Goal: Information Seeking & Learning: Learn about a topic

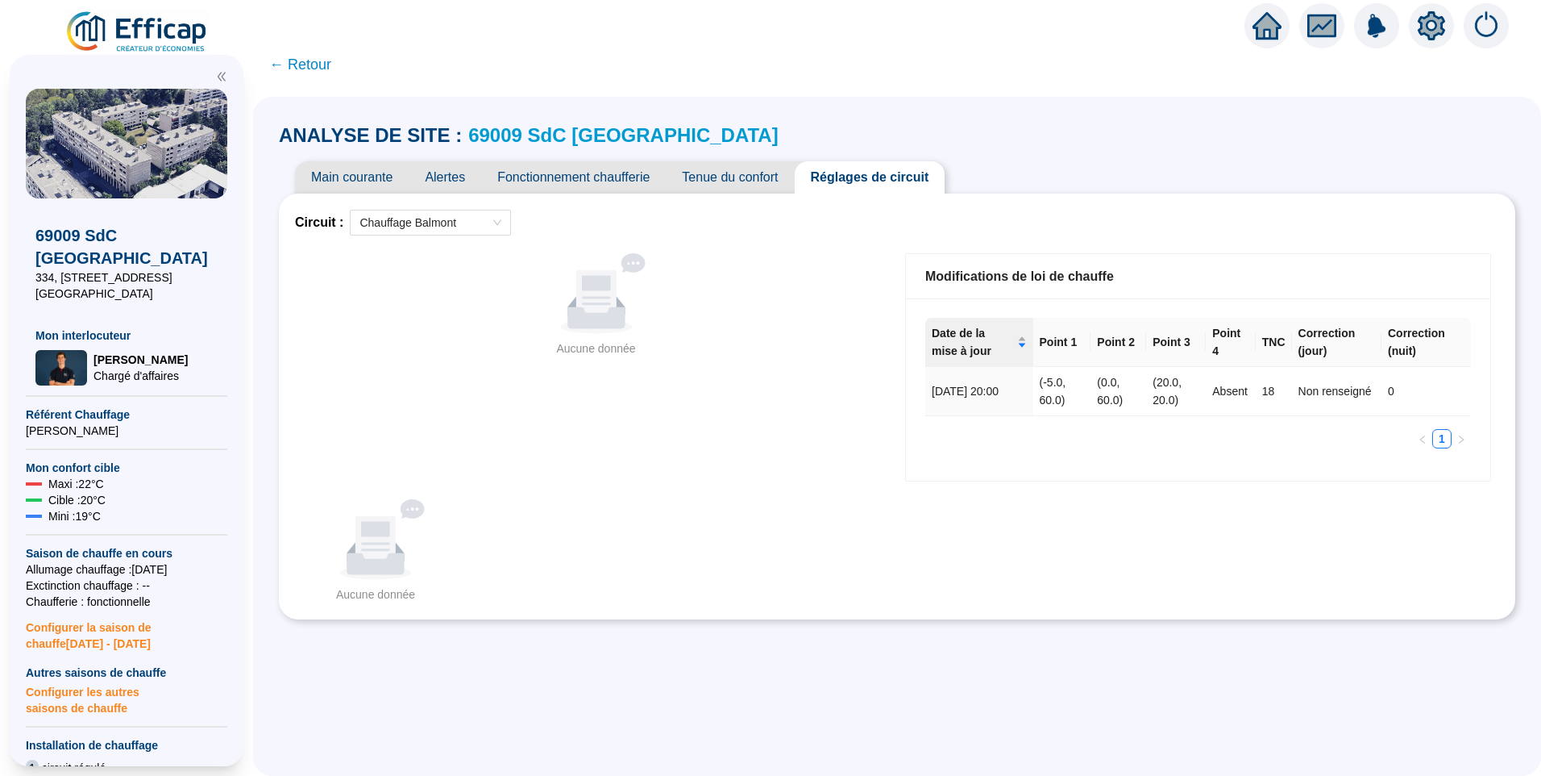
click at [550, 179] on span "Fonctionnement chaufferie" at bounding box center [573, 177] width 185 height 32
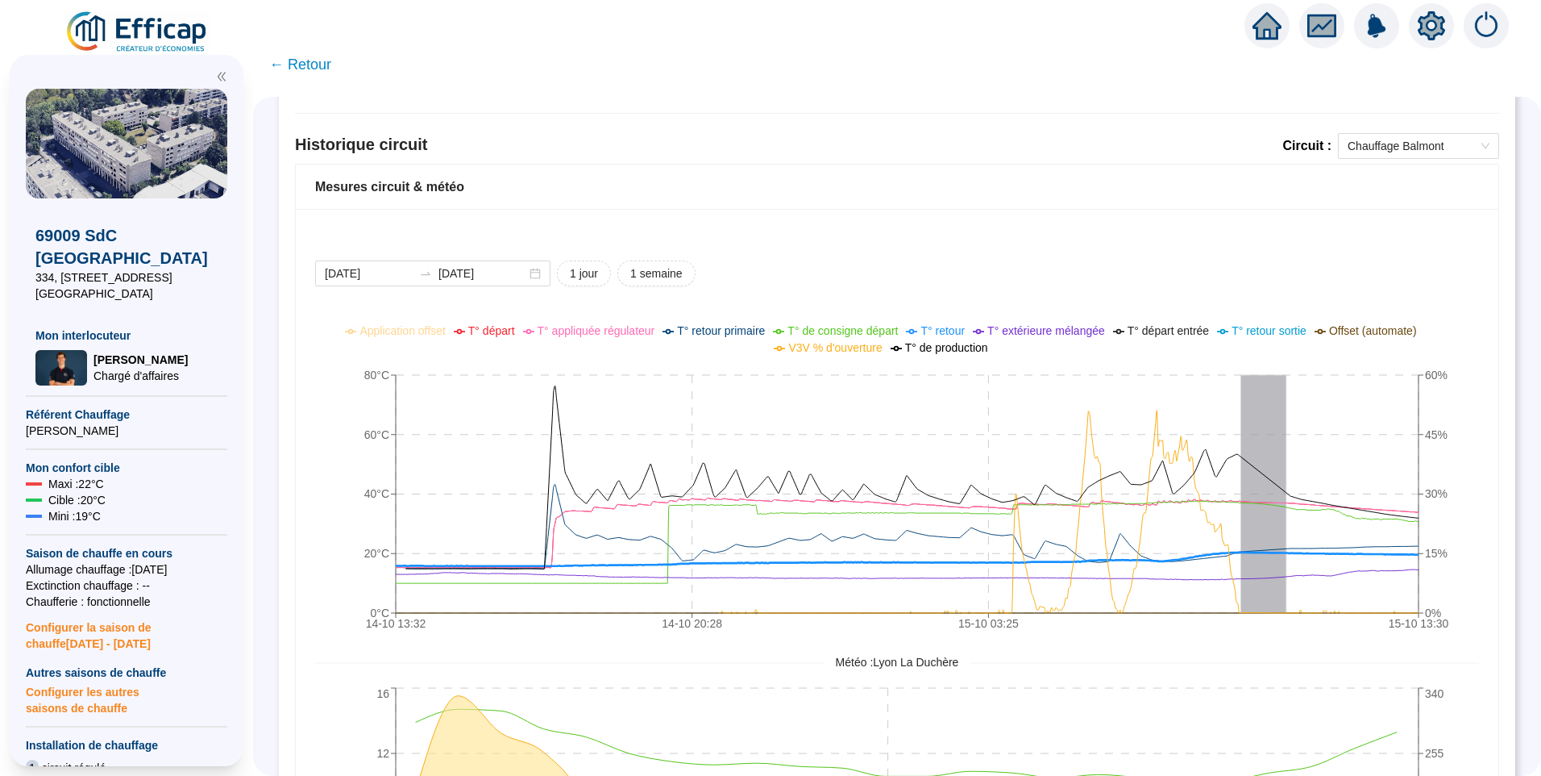
scroll to position [967, 0]
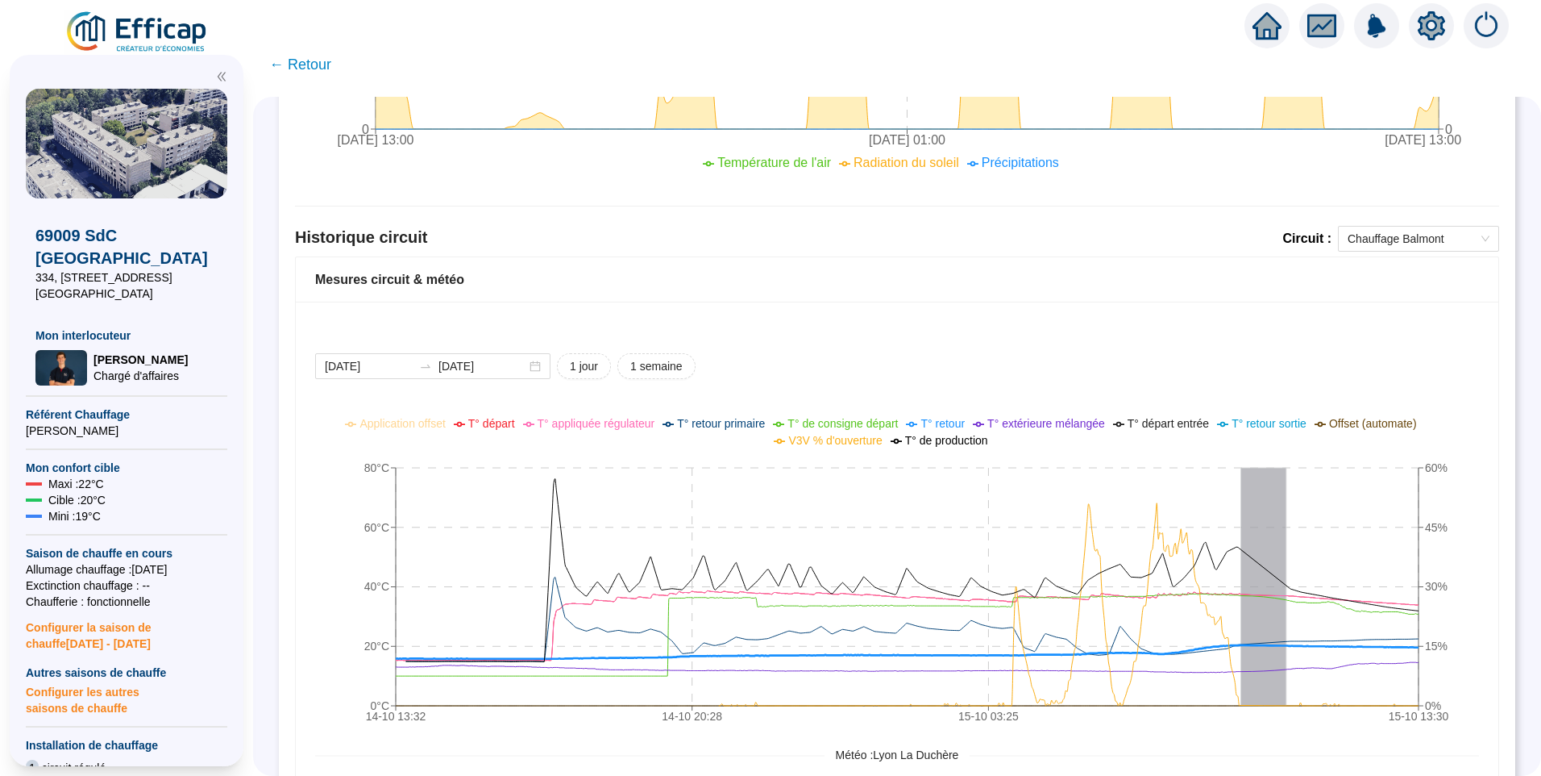
click at [1433, 28] on icon "setting" at bounding box center [1431, 25] width 29 height 29
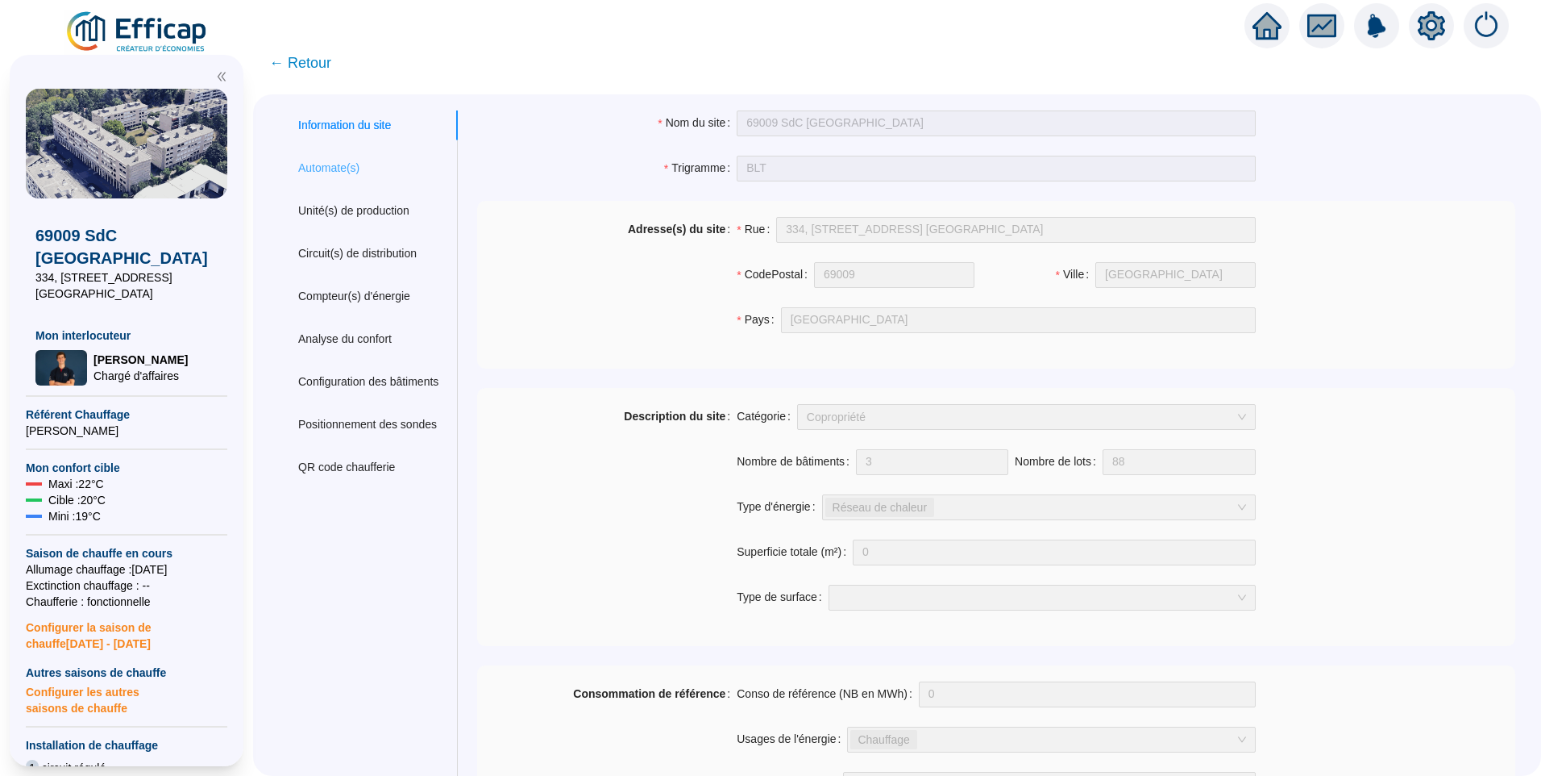
click at [342, 177] on div "Automate(s)" at bounding box center [368, 168] width 179 height 30
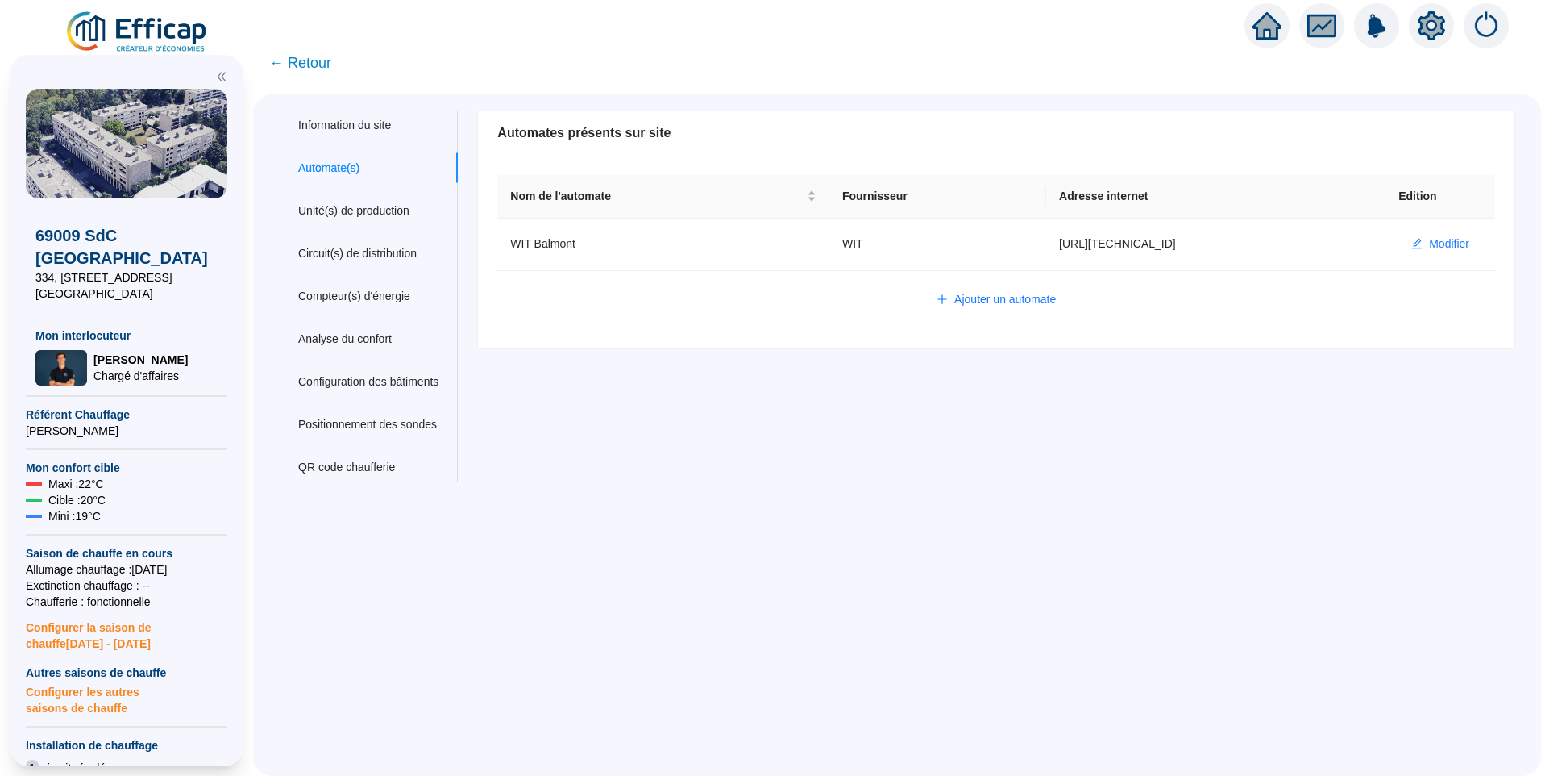
click at [301, 63] on span "← Retour" at bounding box center [300, 63] width 62 height 23
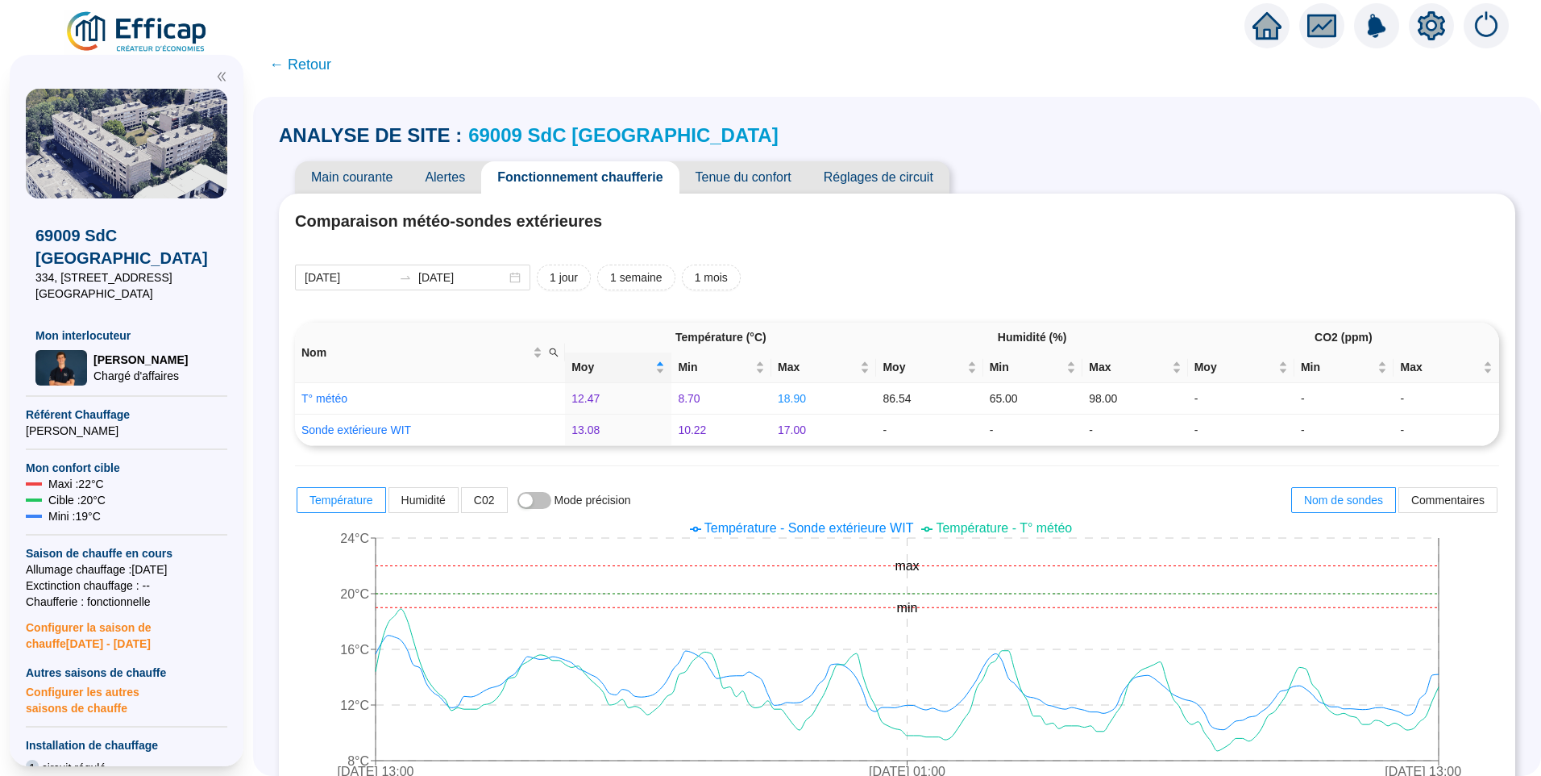
click at [881, 180] on span "Réglages de circuit" at bounding box center [879, 177] width 142 height 32
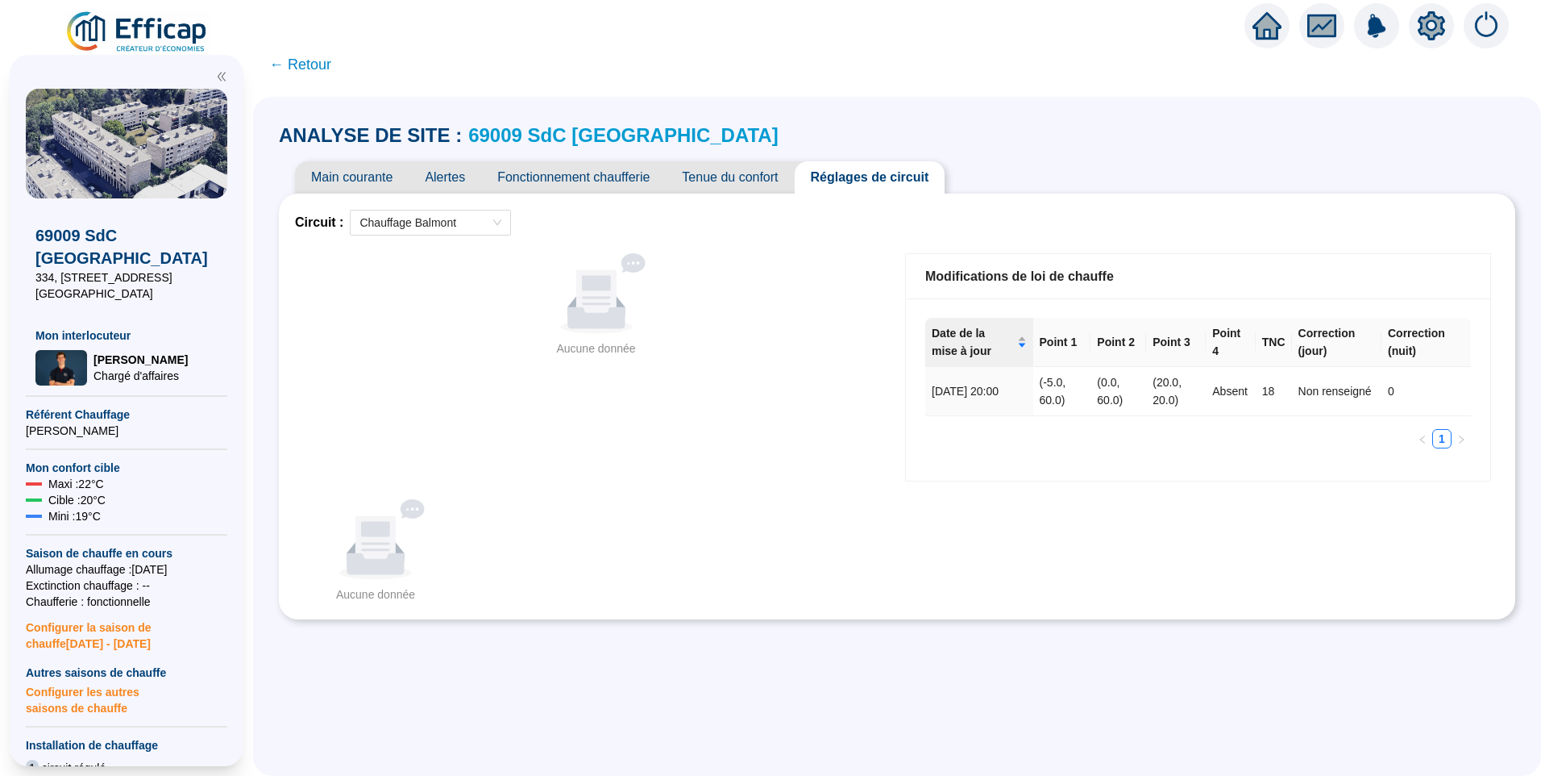
click at [1434, 30] on icon "setting" at bounding box center [1431, 25] width 11 height 11
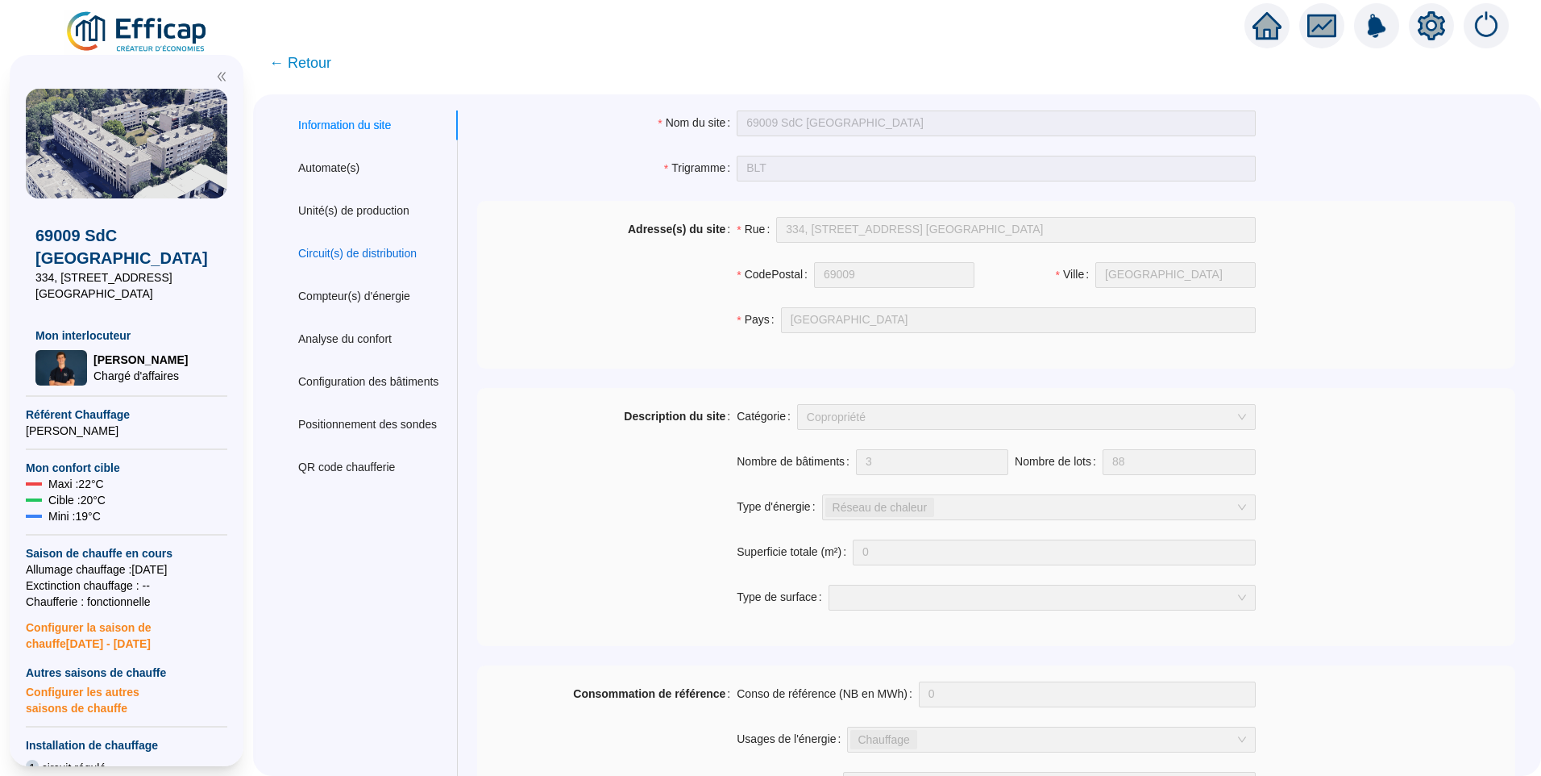
click at [368, 256] on div "Circuit(s) de distribution" at bounding box center [357, 253] width 119 height 17
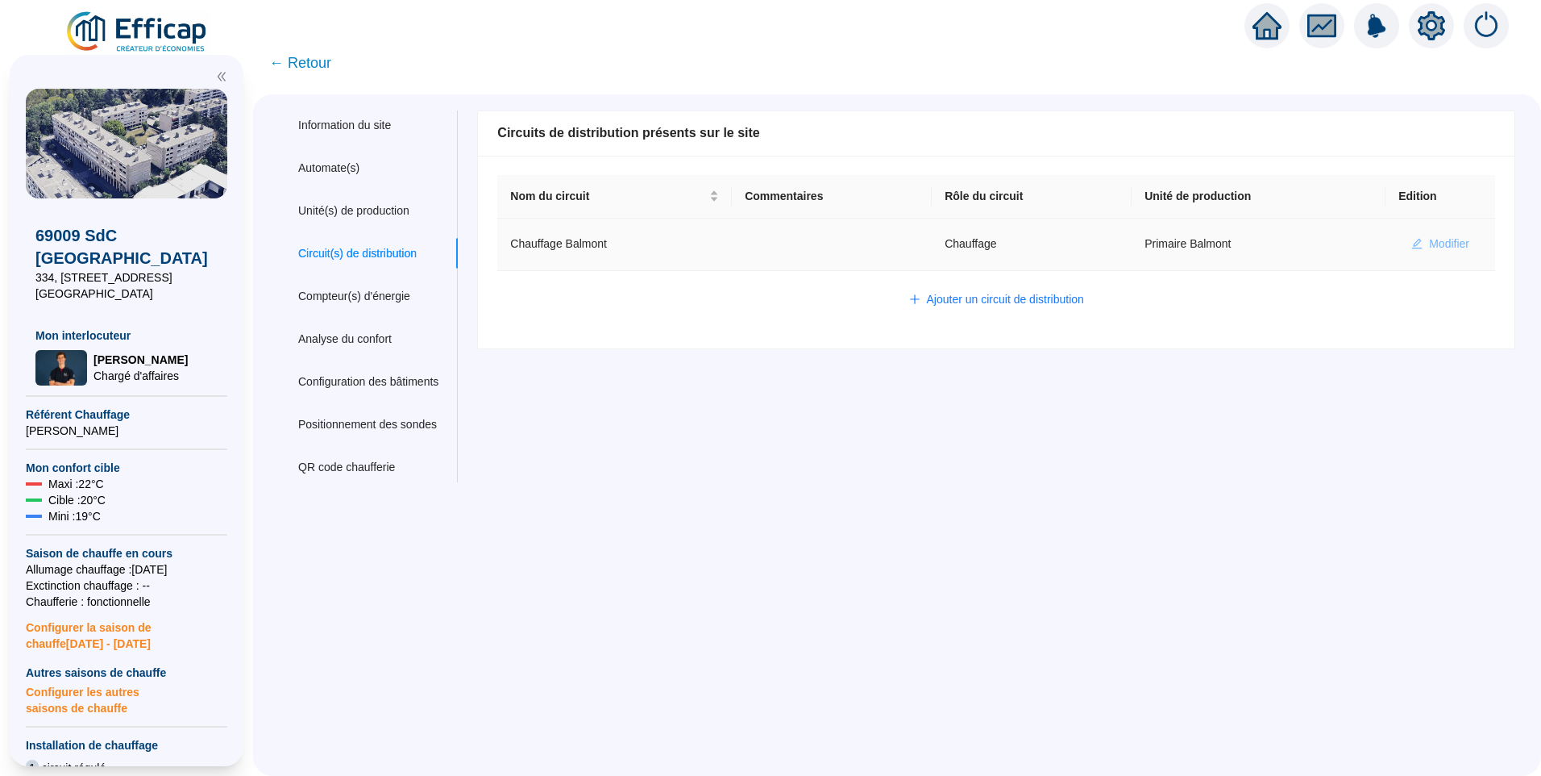
click at [1432, 239] on span "Modifier" at bounding box center [1449, 243] width 40 height 17
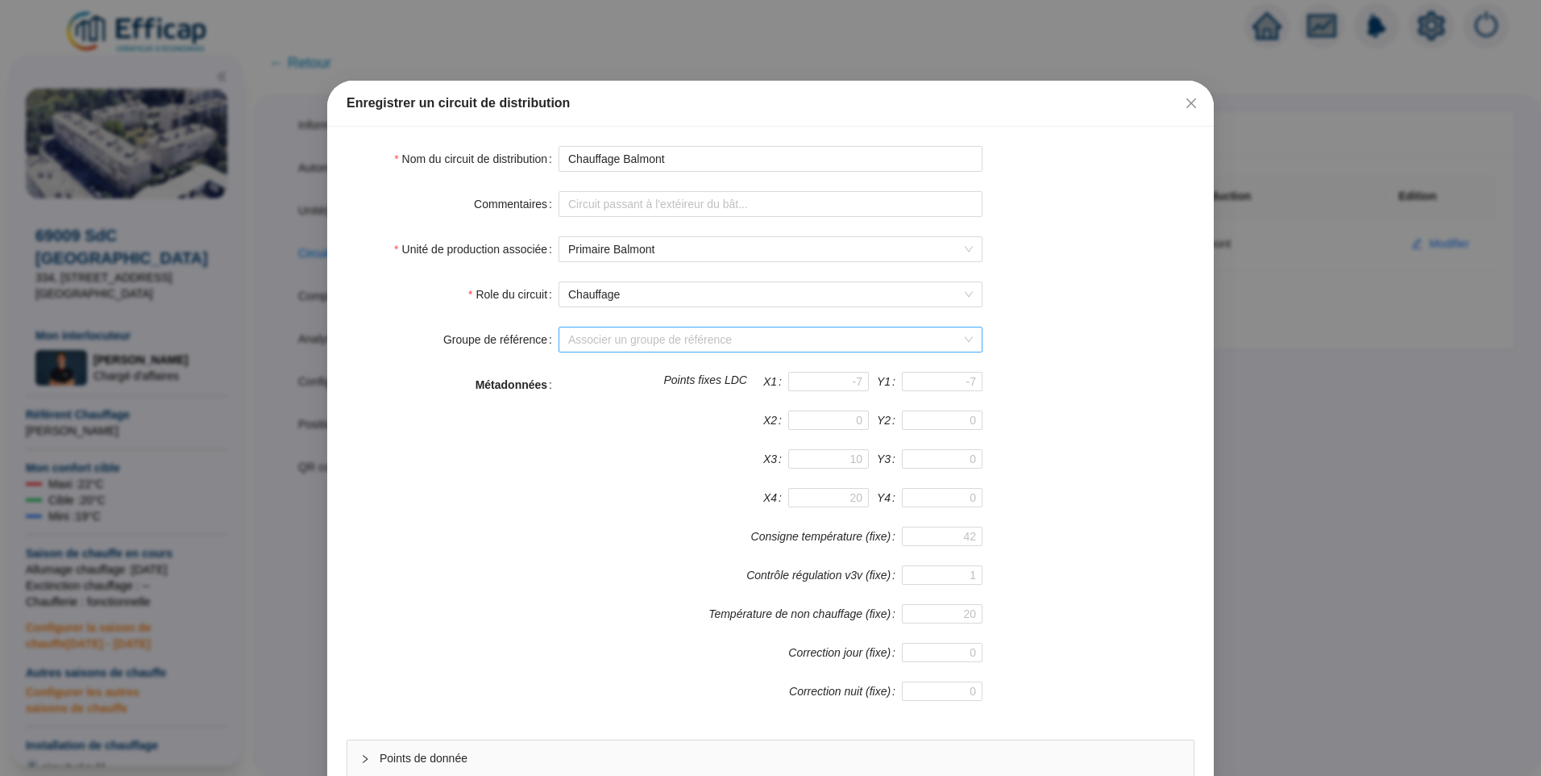
click at [609, 339] on input "Groupe de référence" at bounding box center [763, 339] width 390 height 24
click at [1129, 310] on form "Nom du circuit de distribution Chauffage Balmont Commentaires Unité de producti…" at bounding box center [771, 484] width 848 height 677
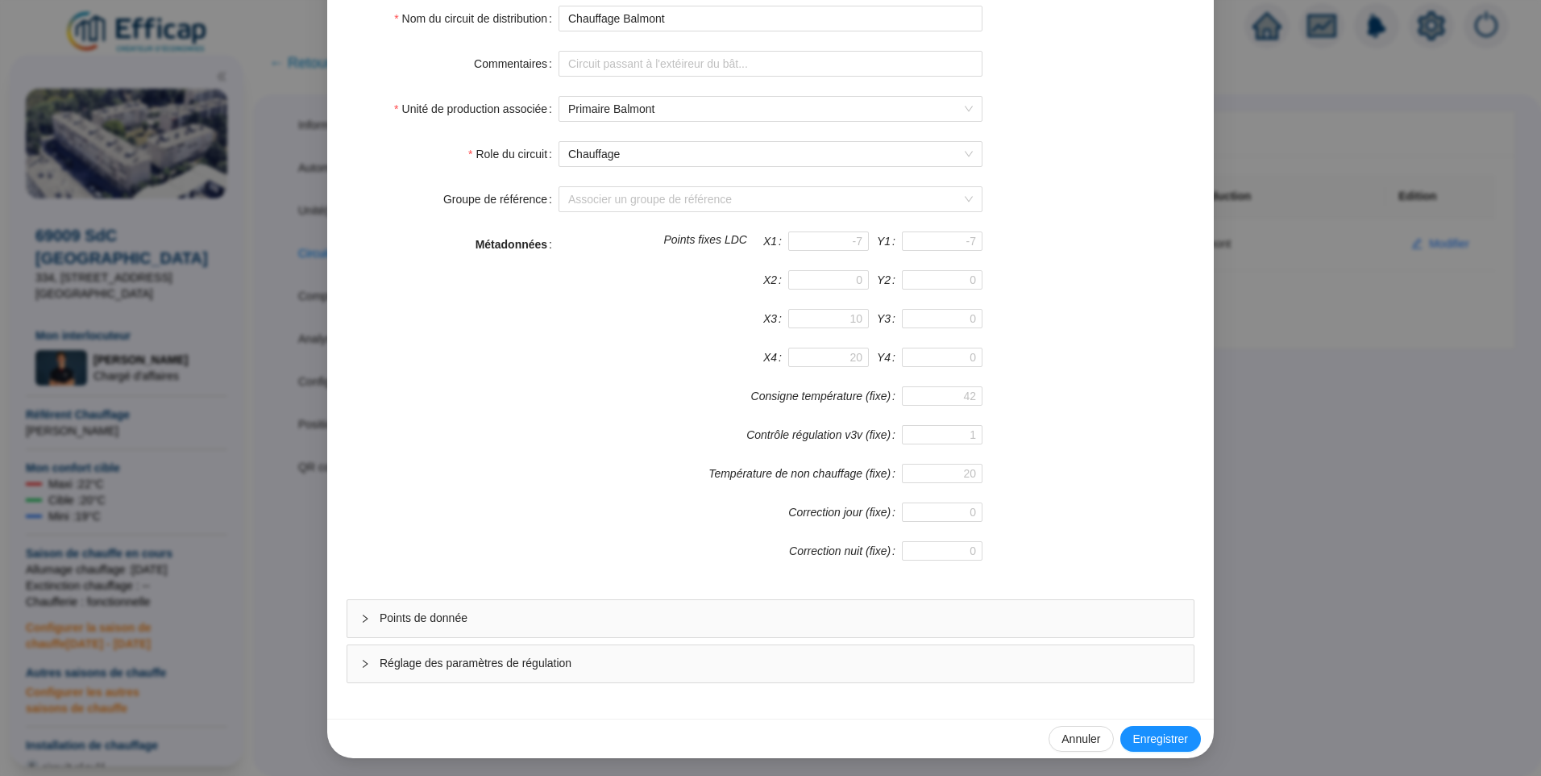
scroll to position [142, 0]
click at [438, 616] on span "Points de donnée" at bounding box center [780, 616] width 801 height 17
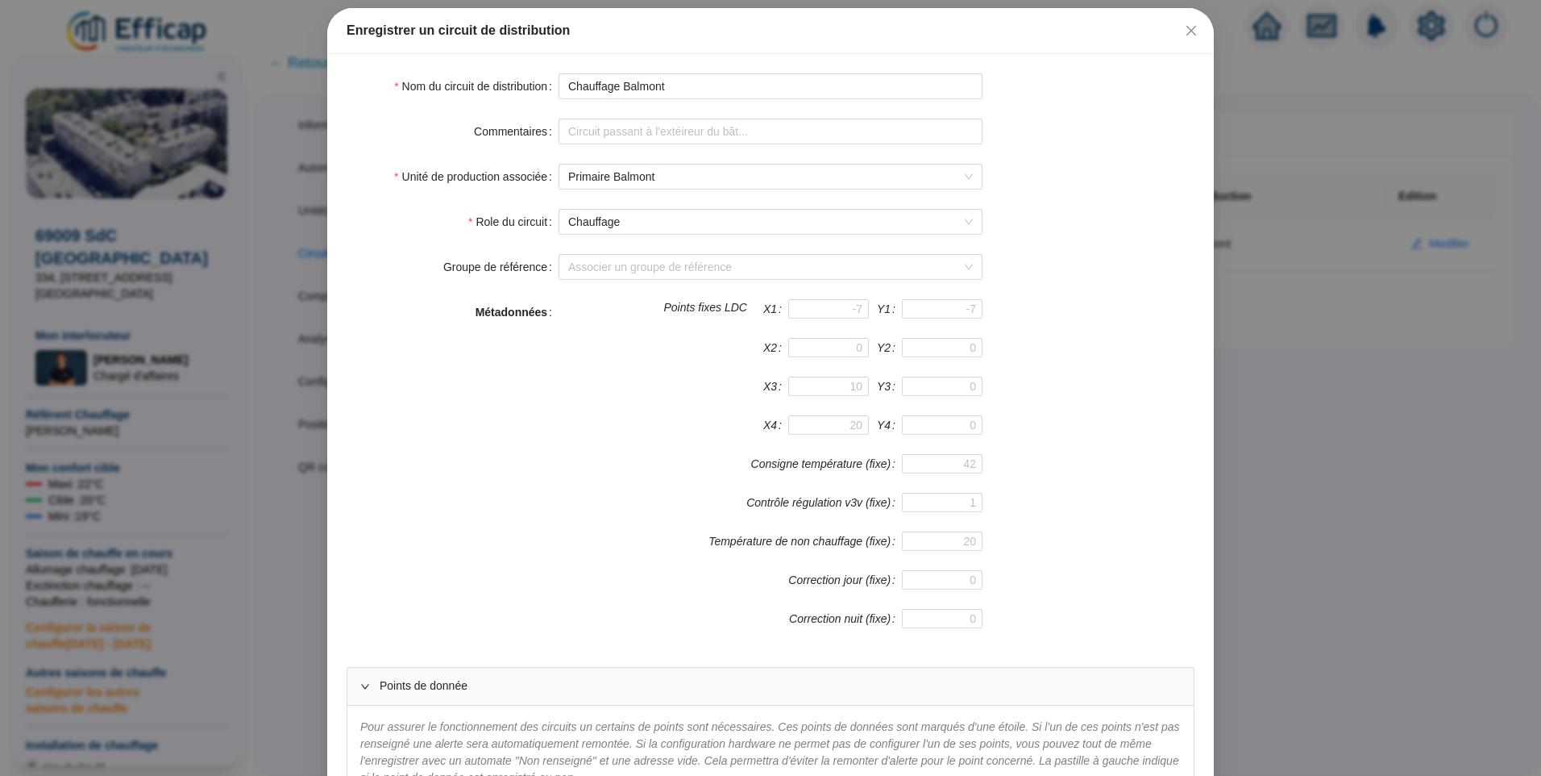
scroll to position [0, 0]
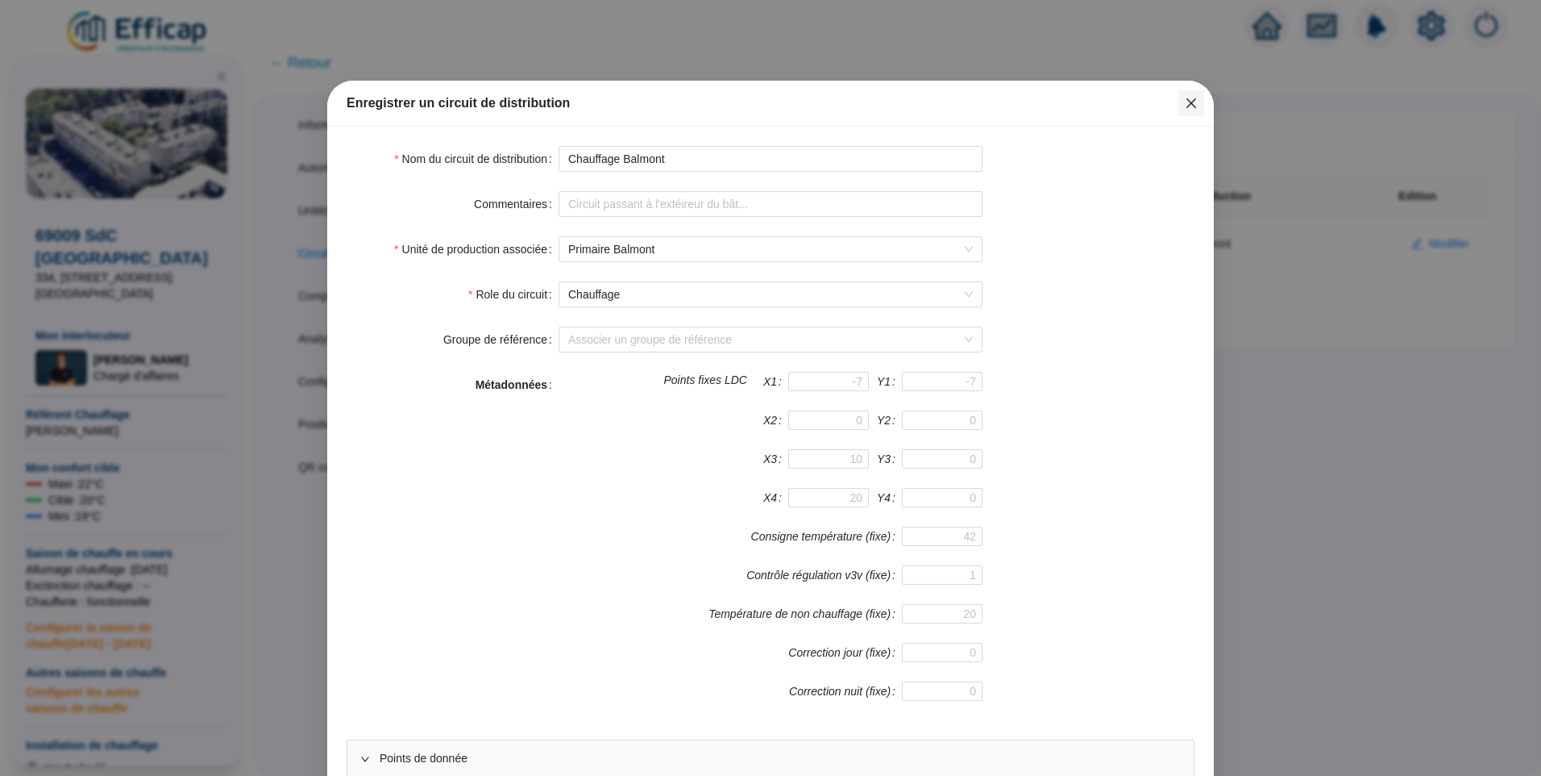
click at [1191, 110] on button "Close" at bounding box center [1192, 103] width 26 height 26
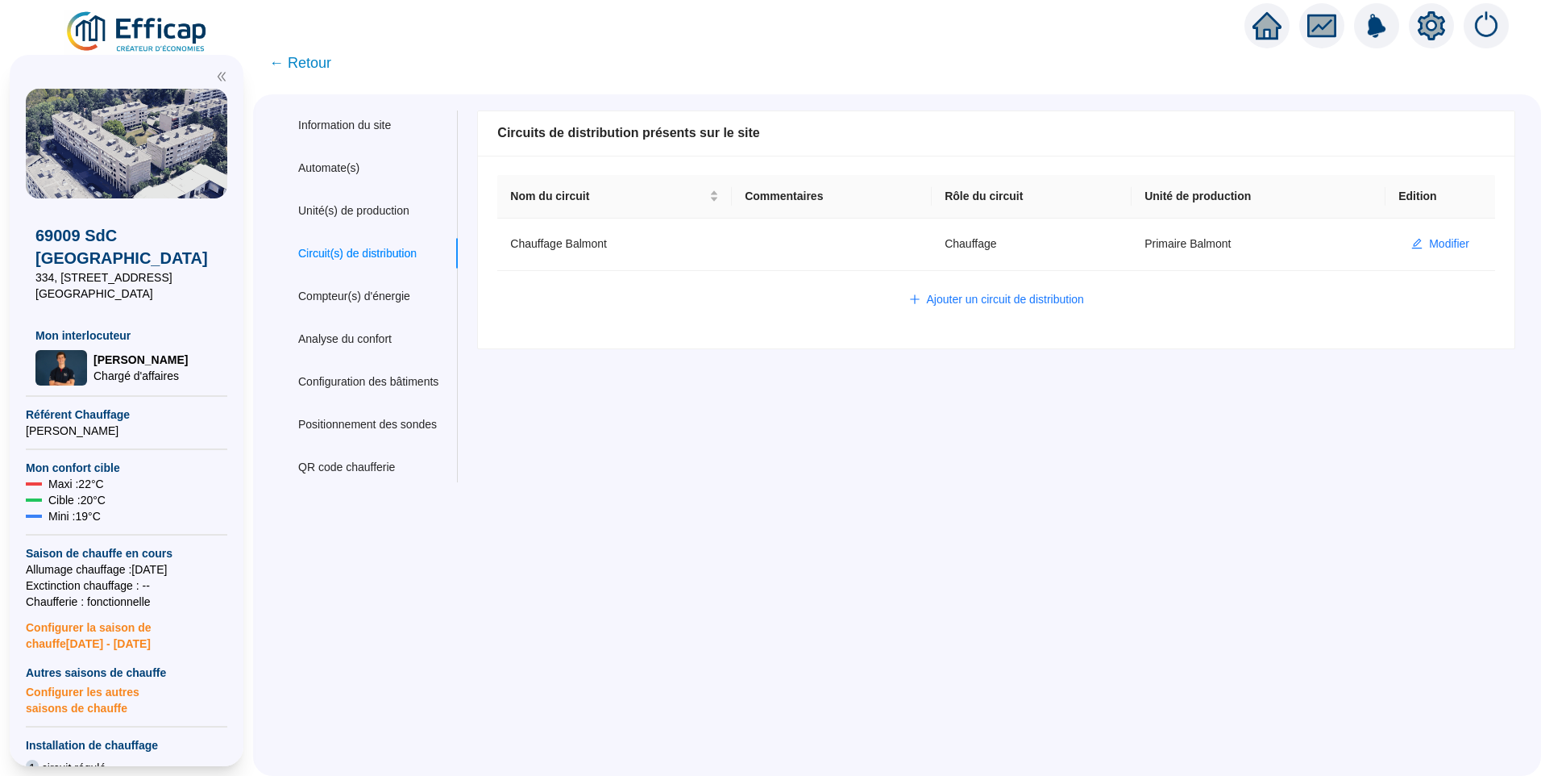
click at [314, 64] on span "← Retour" at bounding box center [300, 63] width 62 height 23
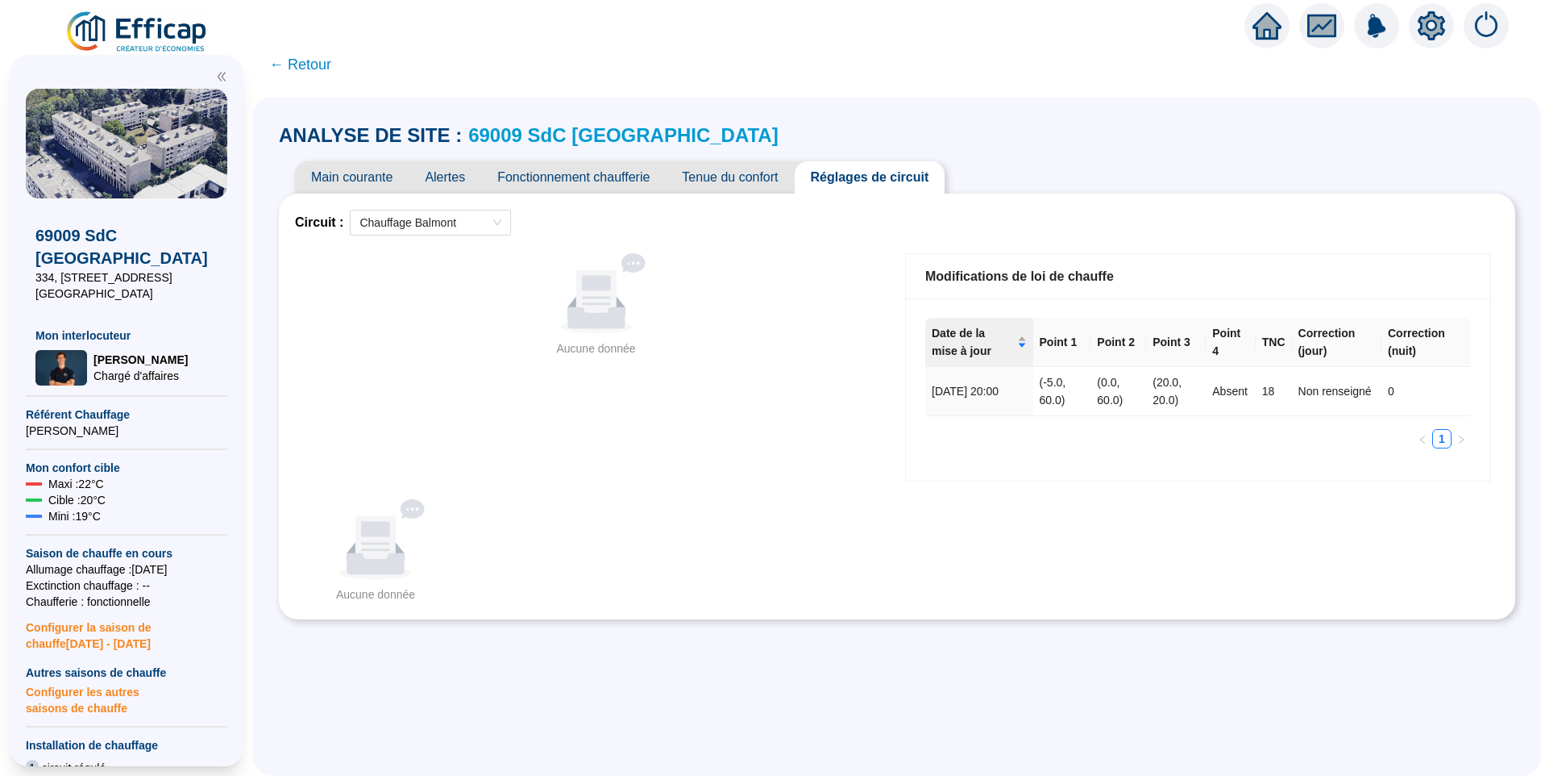
click at [480, 355] on div "Aucune donnée" at bounding box center [596, 348] width 573 height 17
click at [607, 177] on span "Fonctionnement chaufferie" at bounding box center [573, 177] width 185 height 32
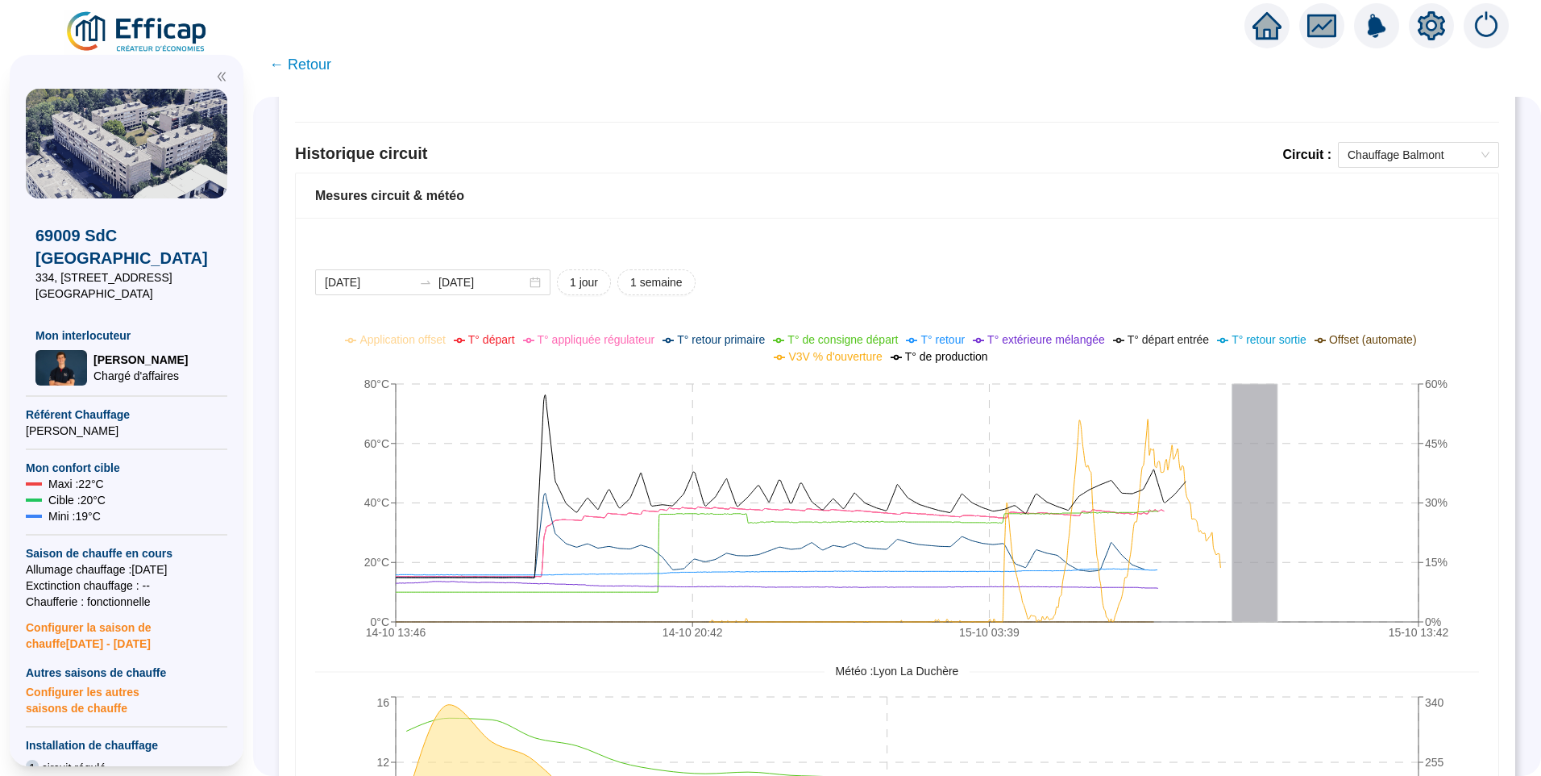
scroll to position [1113, 0]
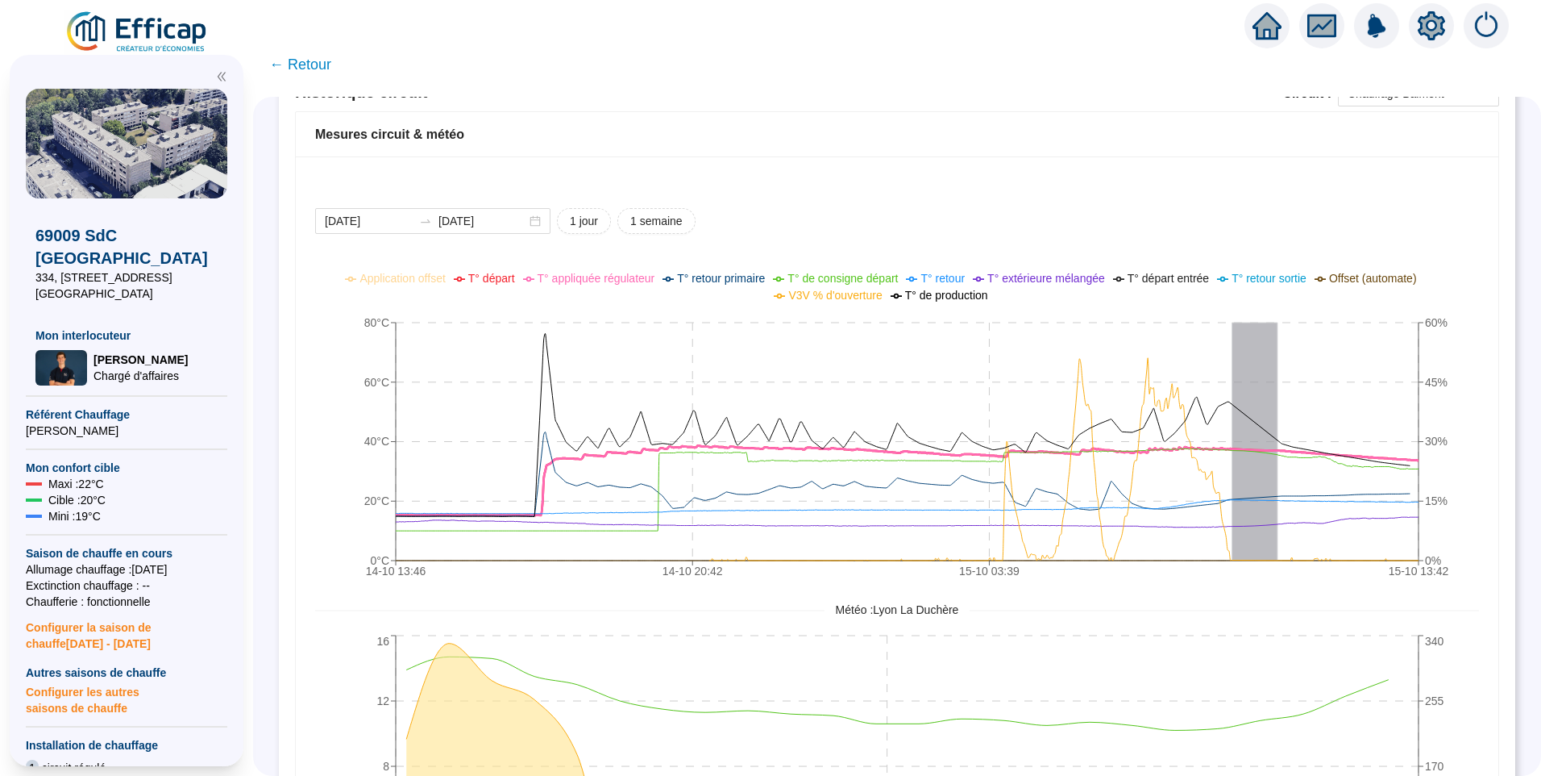
click at [510, 277] on span "T° départ" at bounding box center [491, 278] width 47 height 13
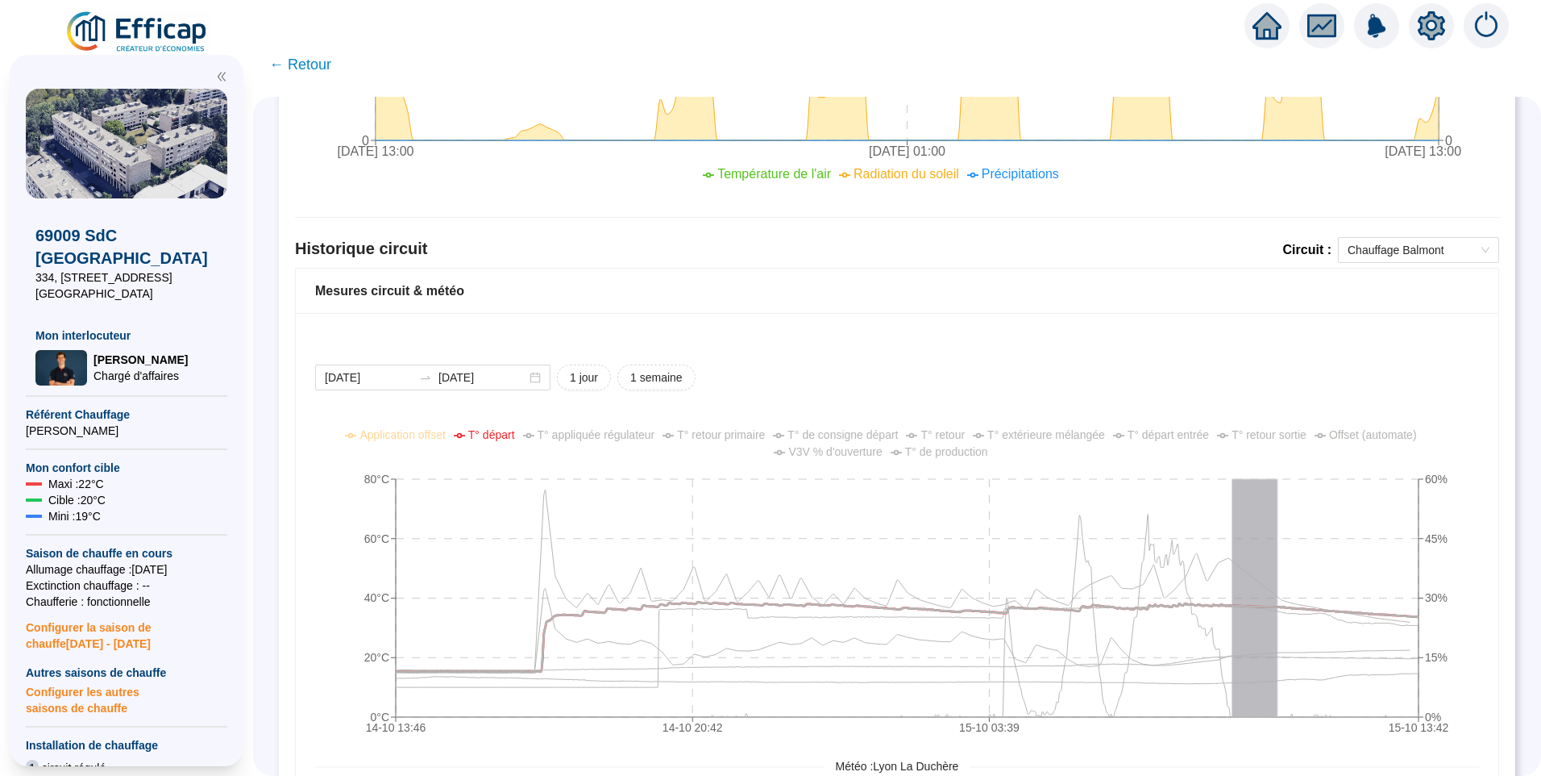
scroll to position [951, 0]
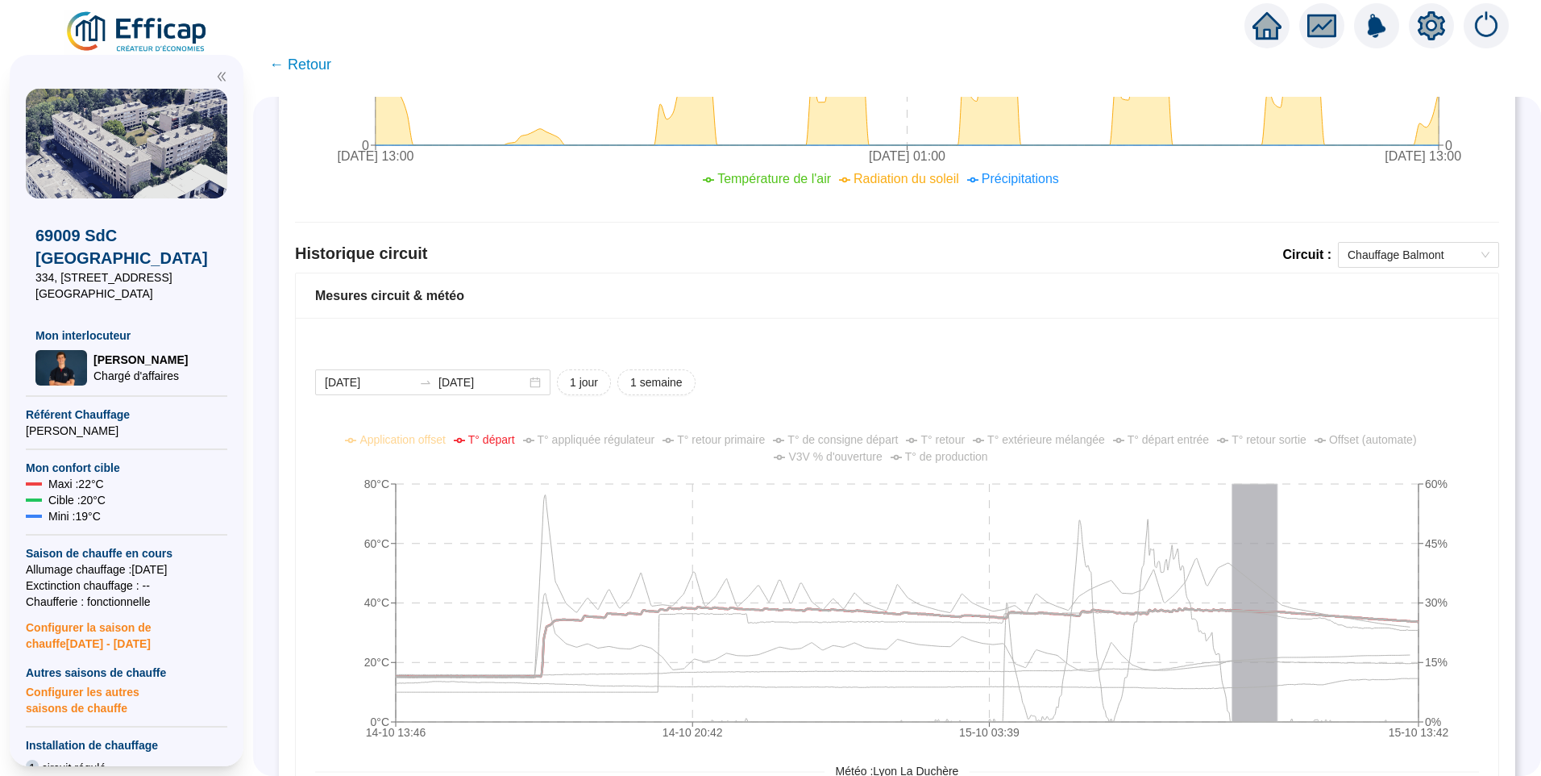
click at [946, 462] on span "T° de production" at bounding box center [946, 456] width 83 height 13
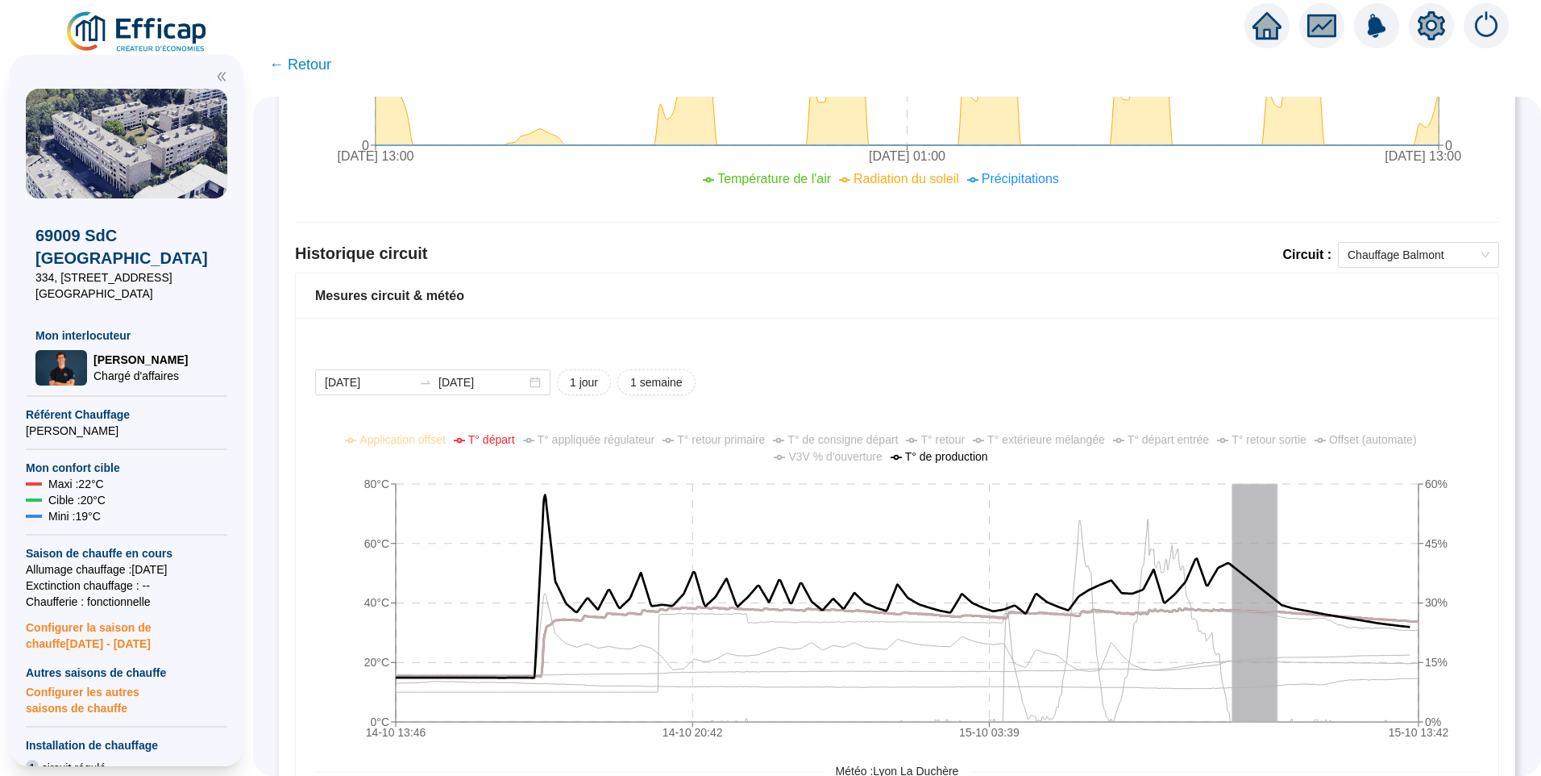
click at [813, 451] on span "V3V % d'ouverture" at bounding box center [835, 456] width 94 height 13
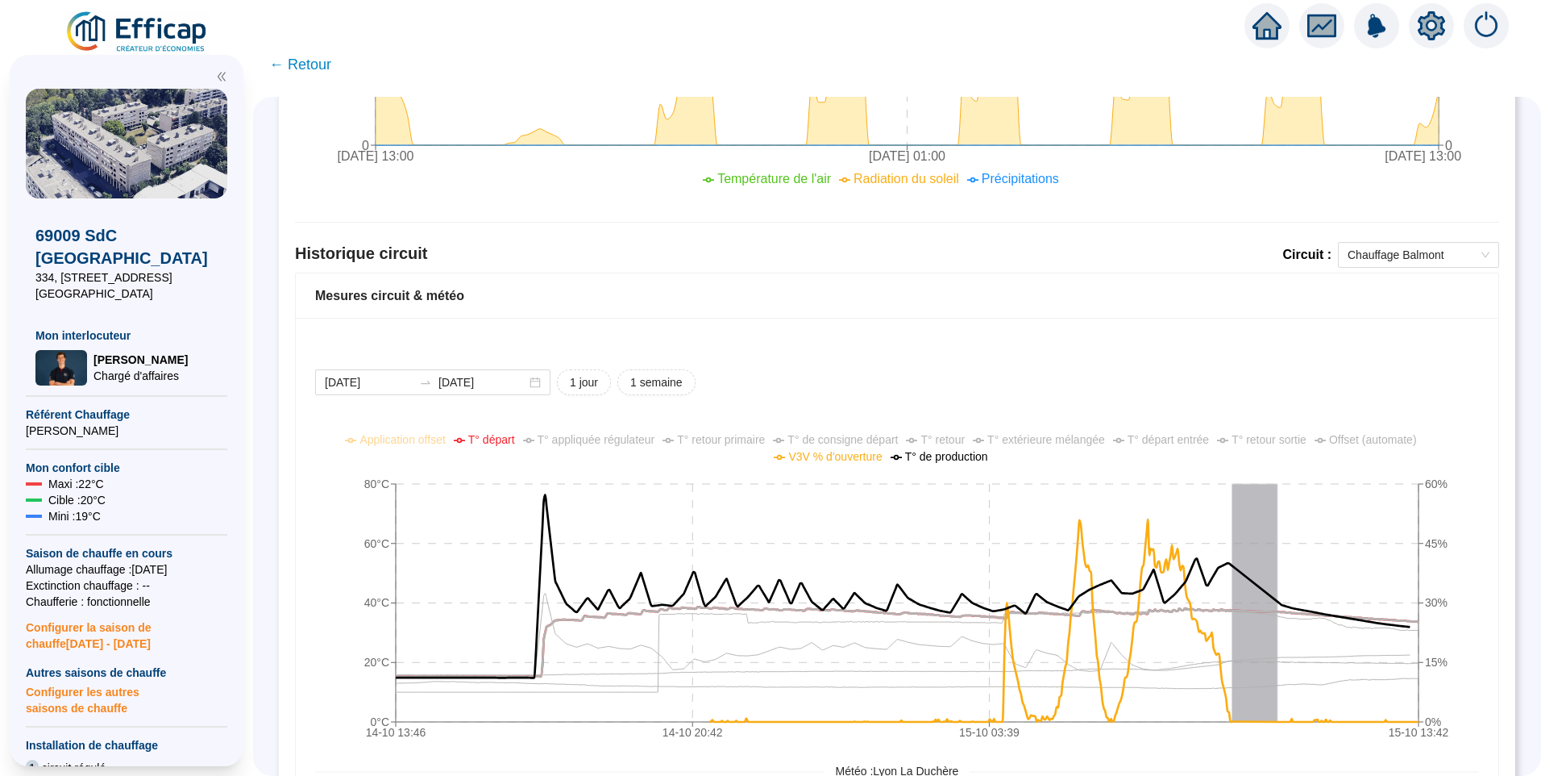
click at [1437, 24] on icon "setting" at bounding box center [1431, 25] width 27 height 26
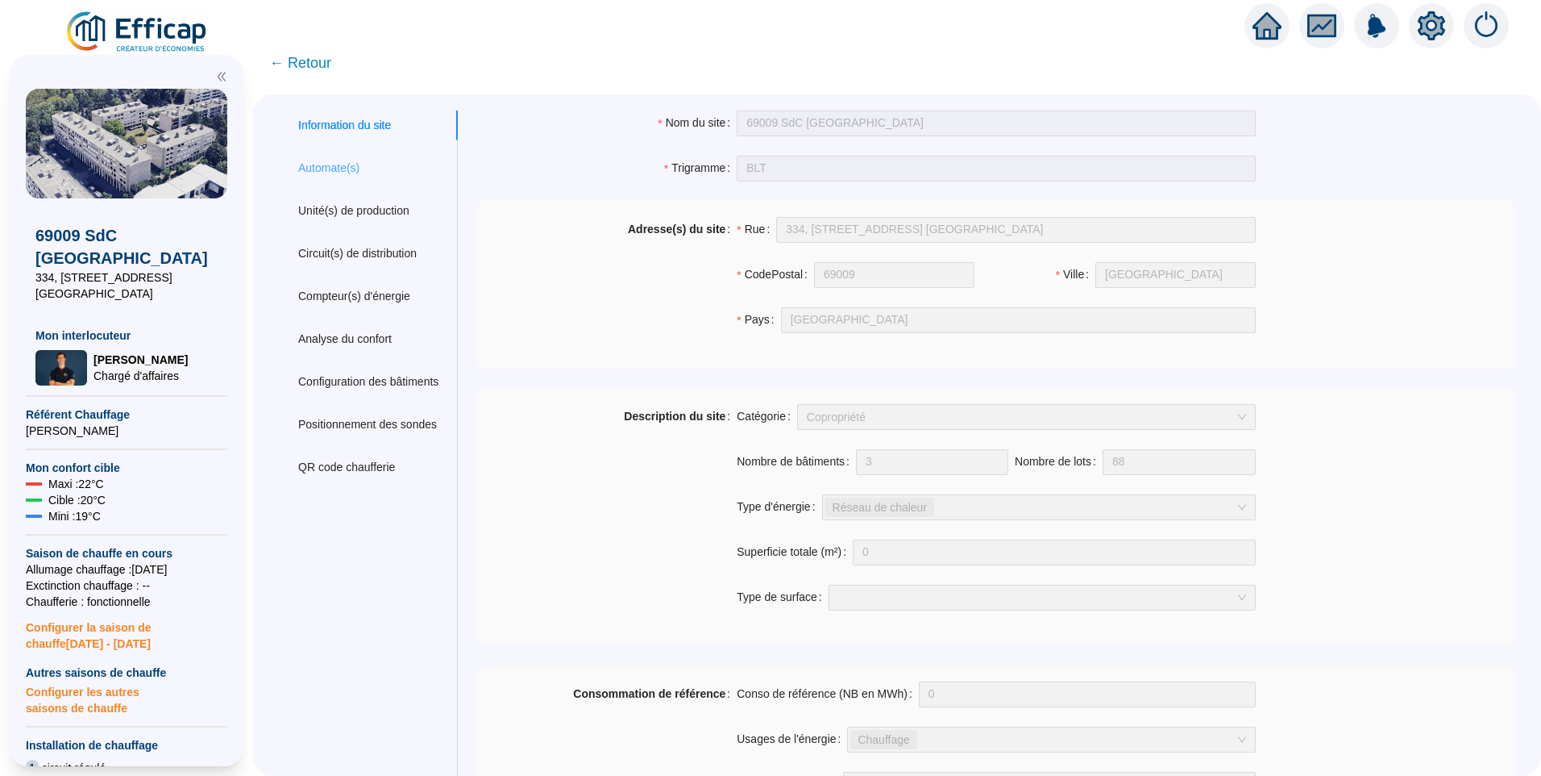
click at [357, 178] on div "Automate(s)" at bounding box center [368, 168] width 179 height 30
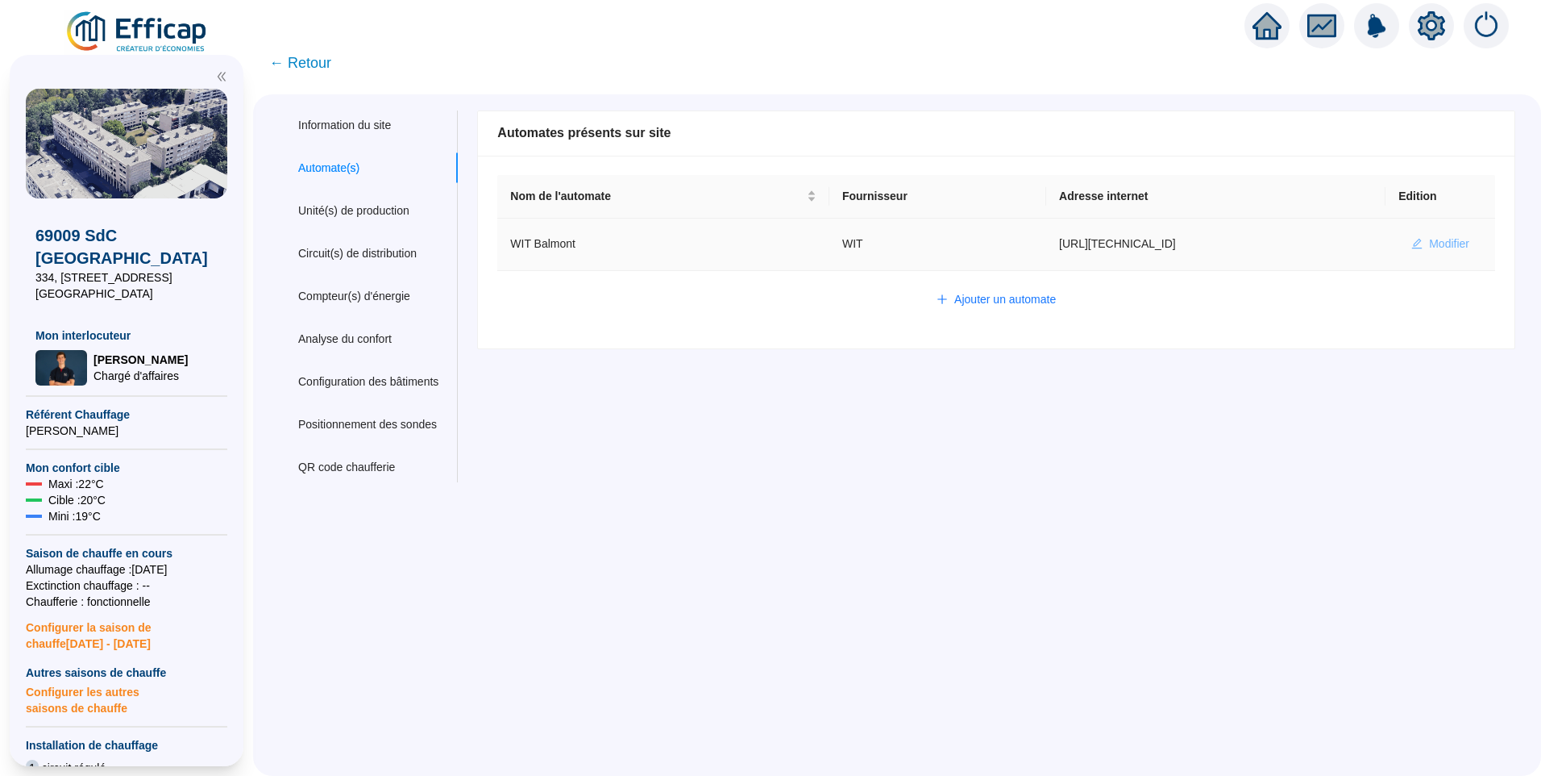
click at [1441, 246] on span "Modifier" at bounding box center [1449, 243] width 40 height 17
type input "WIT Balmont"
type input "http://10.132.0.2:8080/balmont"
type input "69AC300AF10278DB"
type input "304376"
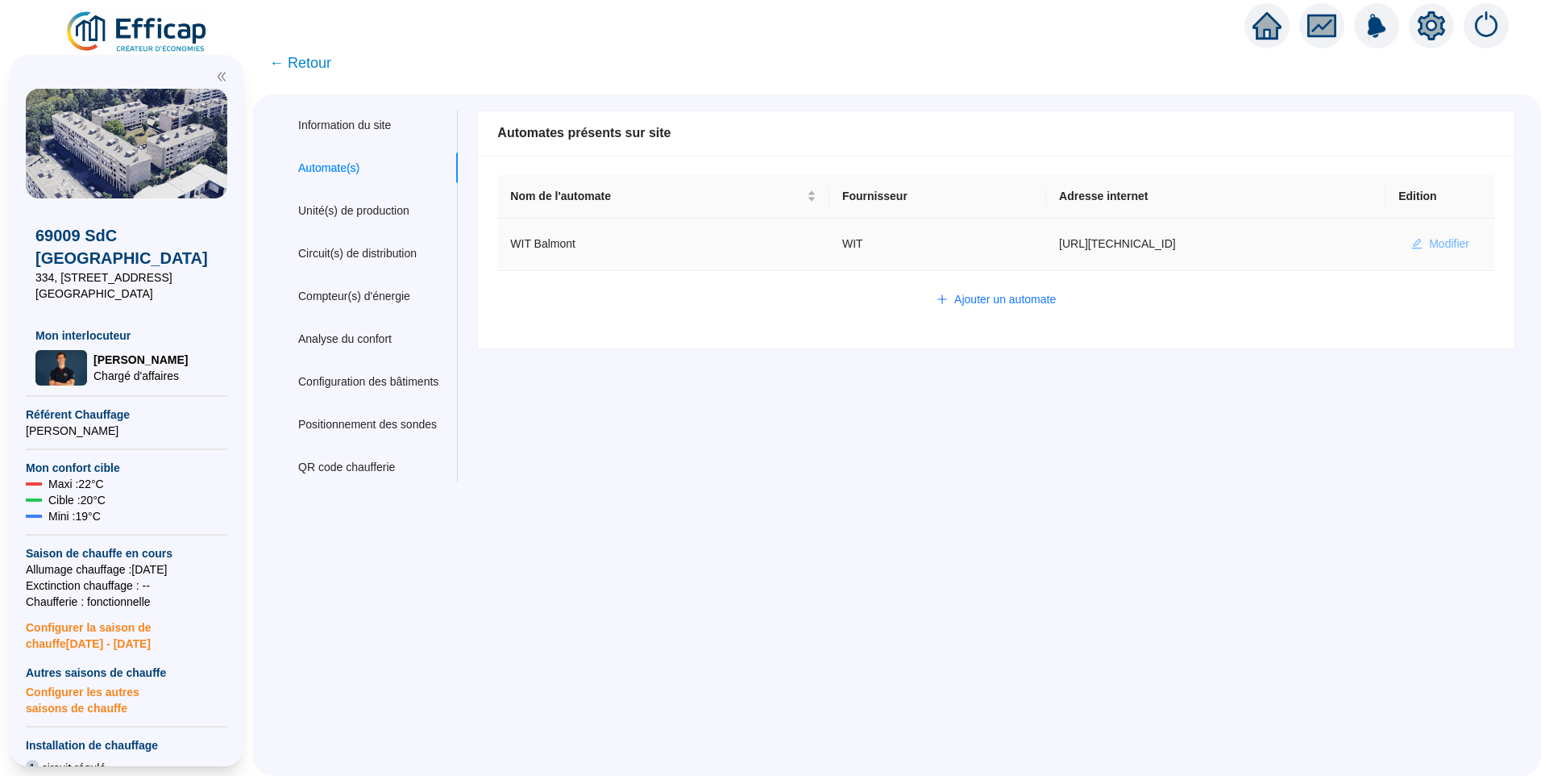
type input "320379"
type input "321677"
type input "320288"
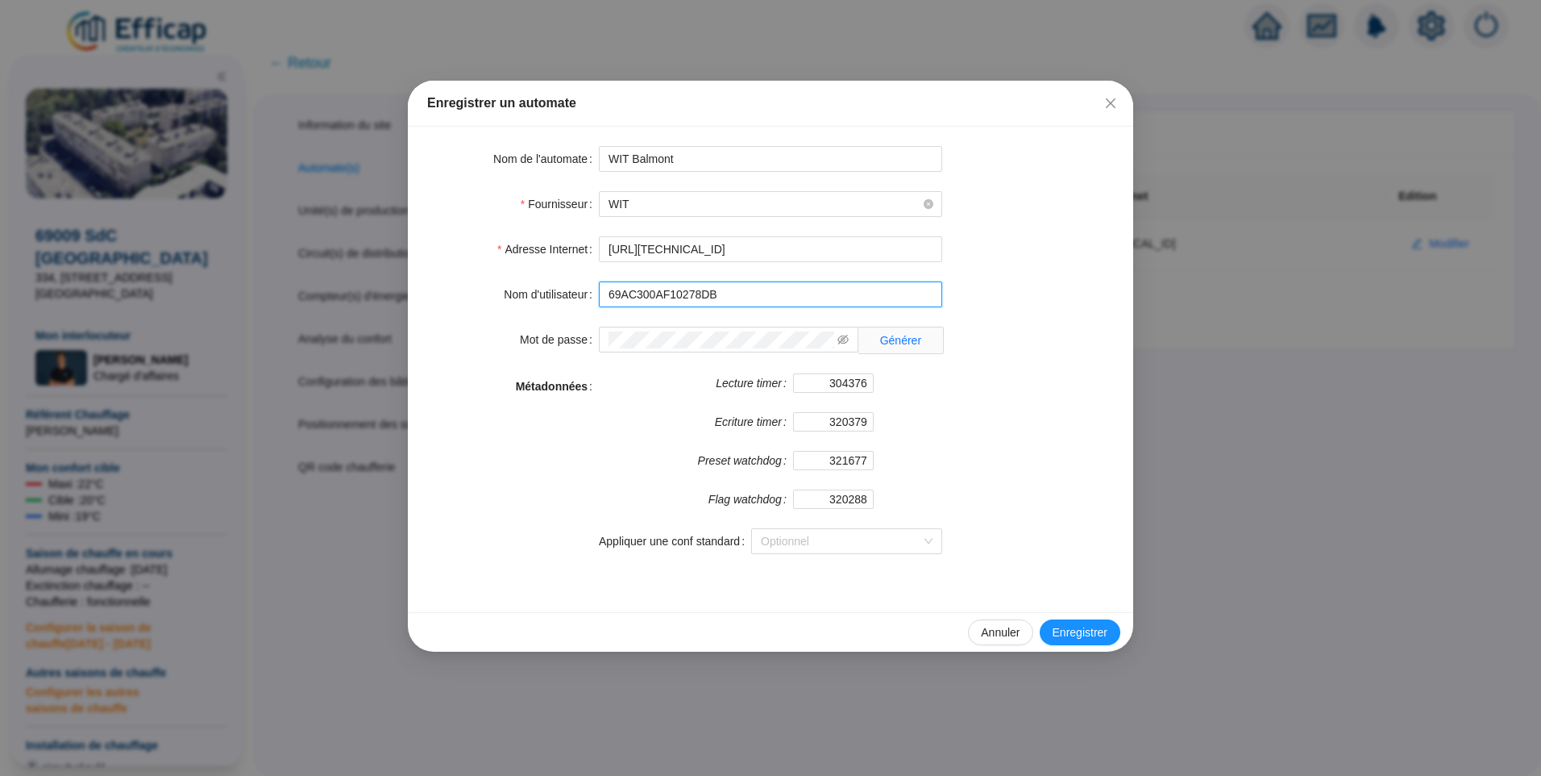
drag, startPoint x: 745, startPoint y: 301, endPoint x: 201, endPoint y: 293, distance: 544.2
click at [201, 293] on div "Enregistrer un automate Nom de l'automate WIT Balmont Fournisseur WIT Adresse I…" at bounding box center [770, 388] width 1541 height 776
click at [842, 343] on icon "eye-invisible" at bounding box center [843, 340] width 11 height 10
click at [173, 348] on div "Enregistrer un automate Nom de l'automate WIT Balmont Fournisseur WIT Adresse I…" at bounding box center [770, 388] width 1541 height 776
click at [757, 297] on input "69AC300AF10278DB" at bounding box center [770, 294] width 343 height 26
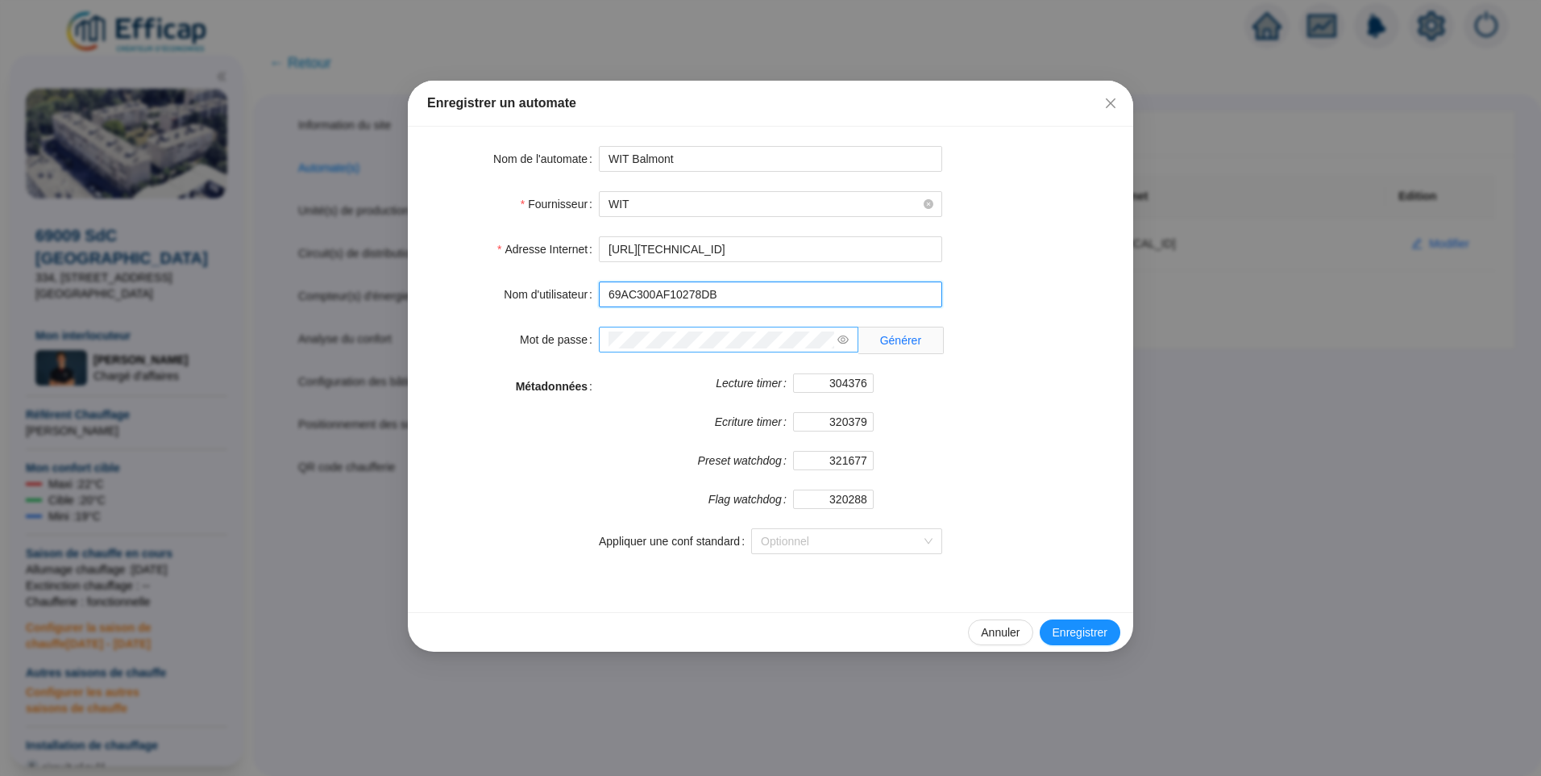
drag, startPoint x: 755, startPoint y: 305, endPoint x: 477, endPoint y: 302, distance: 278.2
click at [477, 302] on div "Nom d'utilisateur 69AC300AF10278DB" at bounding box center [770, 294] width 687 height 26
click at [1109, 107] on icon "close" at bounding box center [1110, 103] width 13 height 13
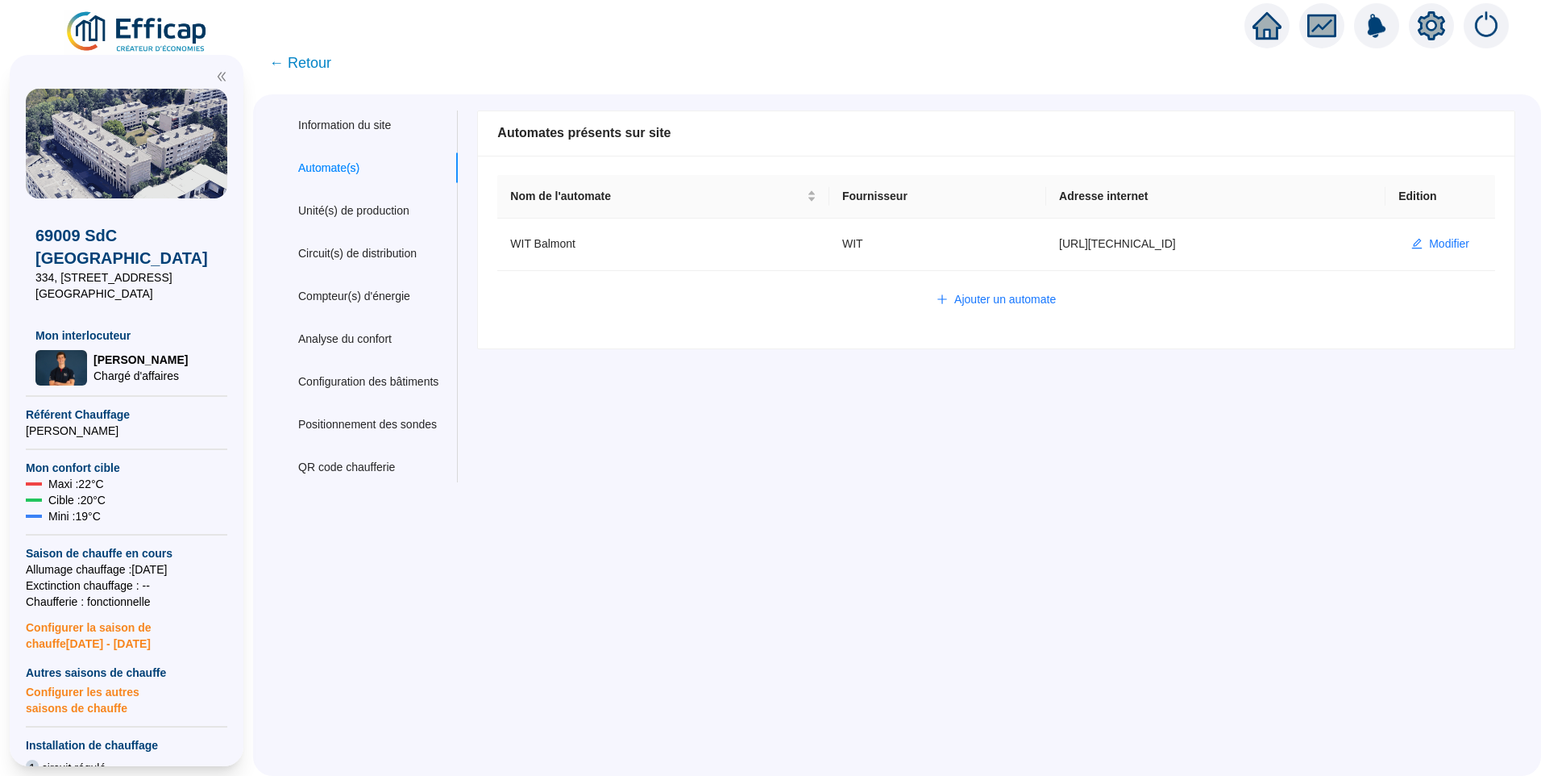
click at [567, 540] on div "Information du site Automate(s) Unité(s) de production Circuit(s) de distributi…" at bounding box center [897, 434] width 1288 height 681
click at [322, 64] on span "← Retour" at bounding box center [300, 63] width 62 height 23
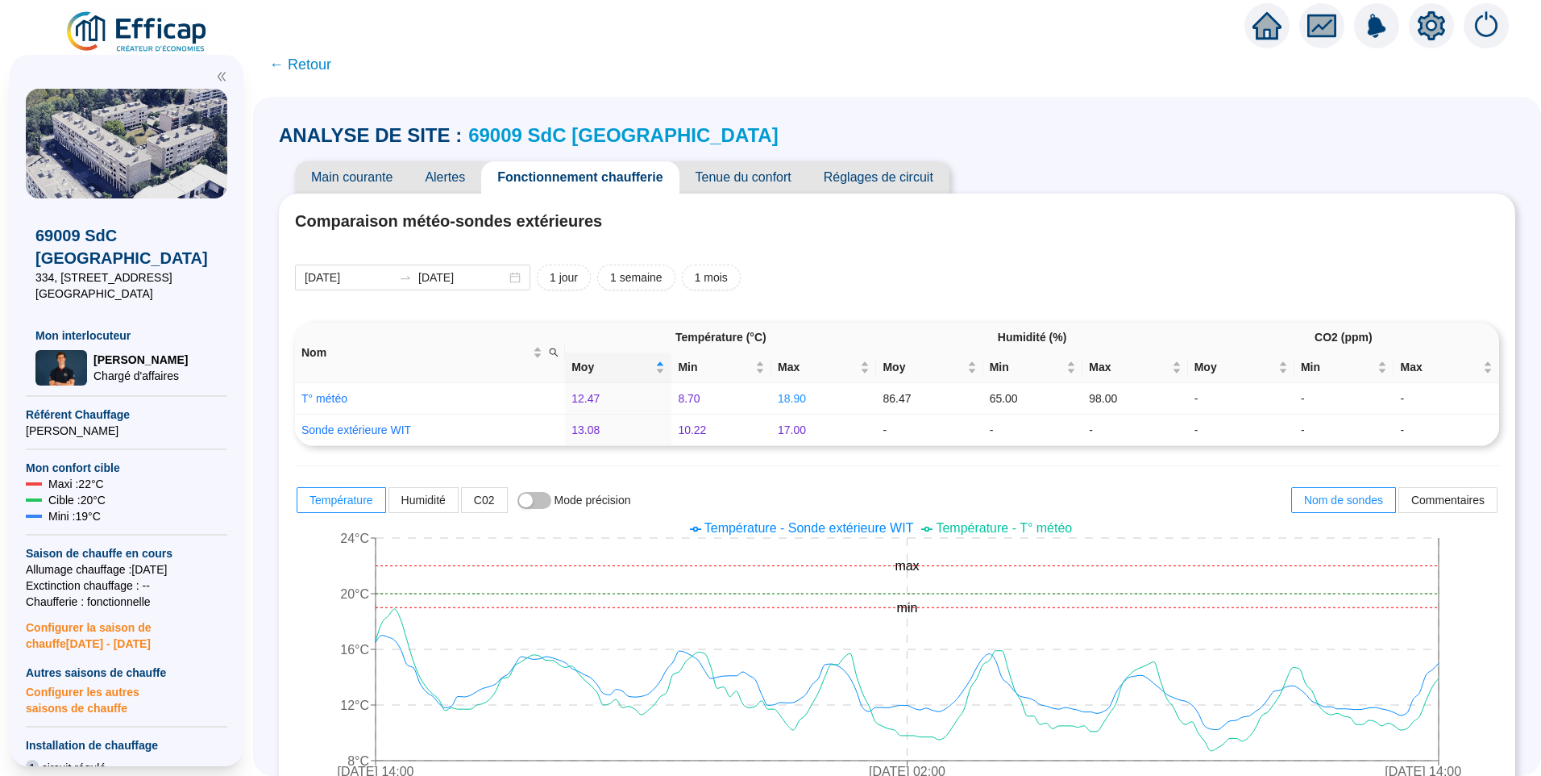
click at [888, 164] on span "Réglages de circuit" at bounding box center [879, 177] width 142 height 32
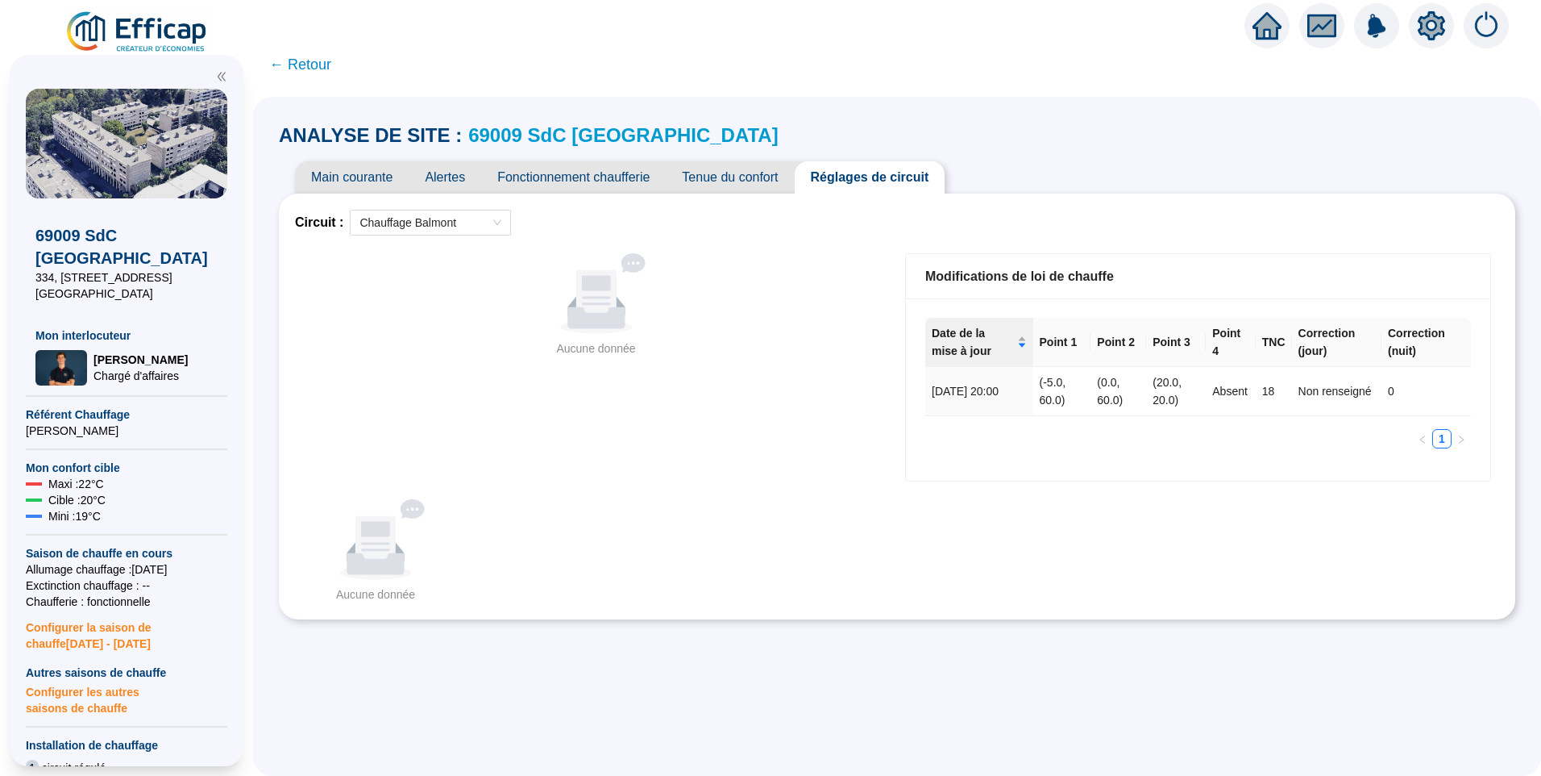
click at [468, 292] on div "Aucune donnée" at bounding box center [596, 293] width 573 height 81
click at [507, 318] on div "Aucune donnée" at bounding box center [596, 293] width 573 height 81
click at [594, 161] on span "Fonctionnement chaufferie" at bounding box center [573, 177] width 185 height 32
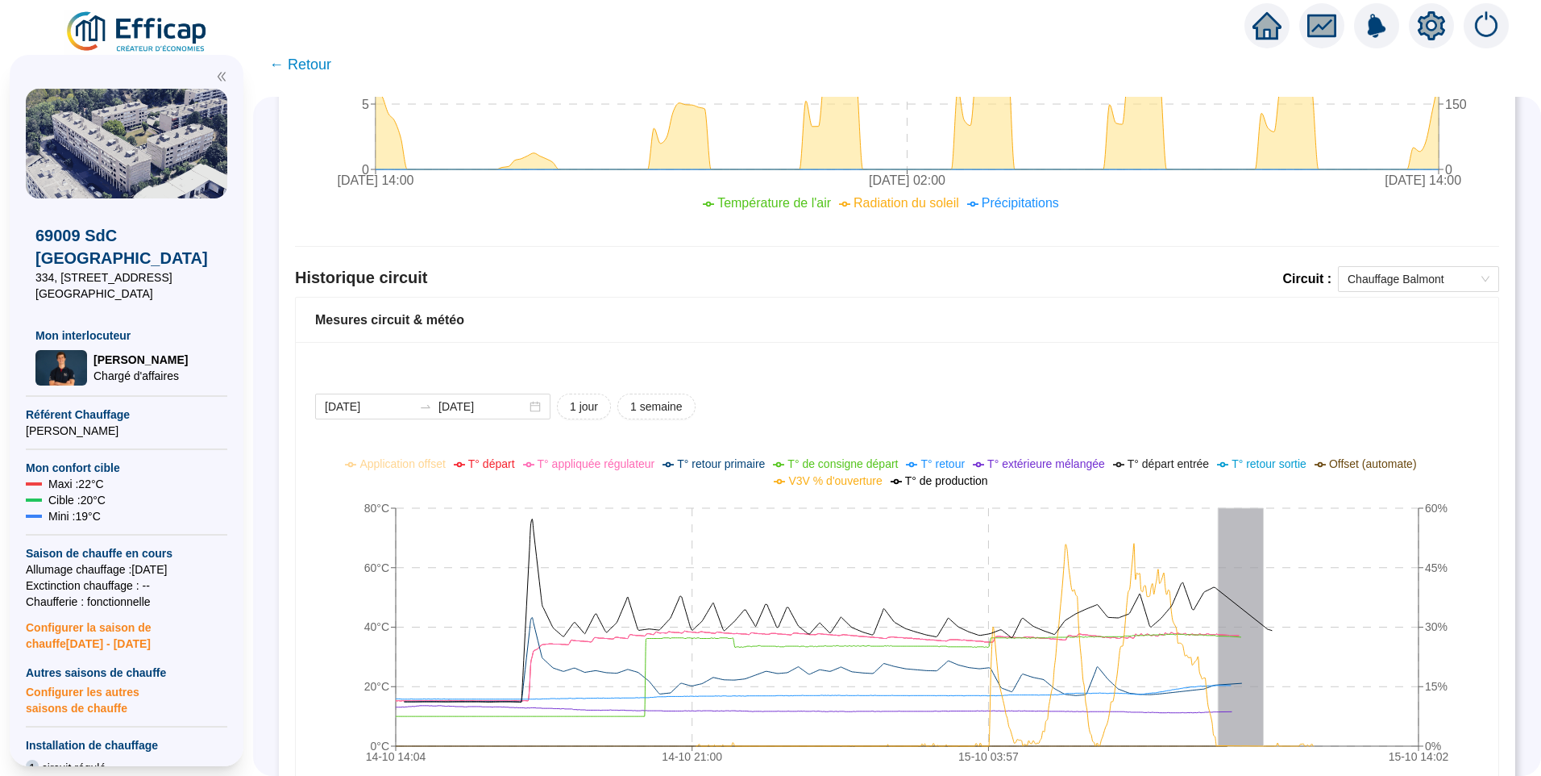
scroll to position [951, 0]
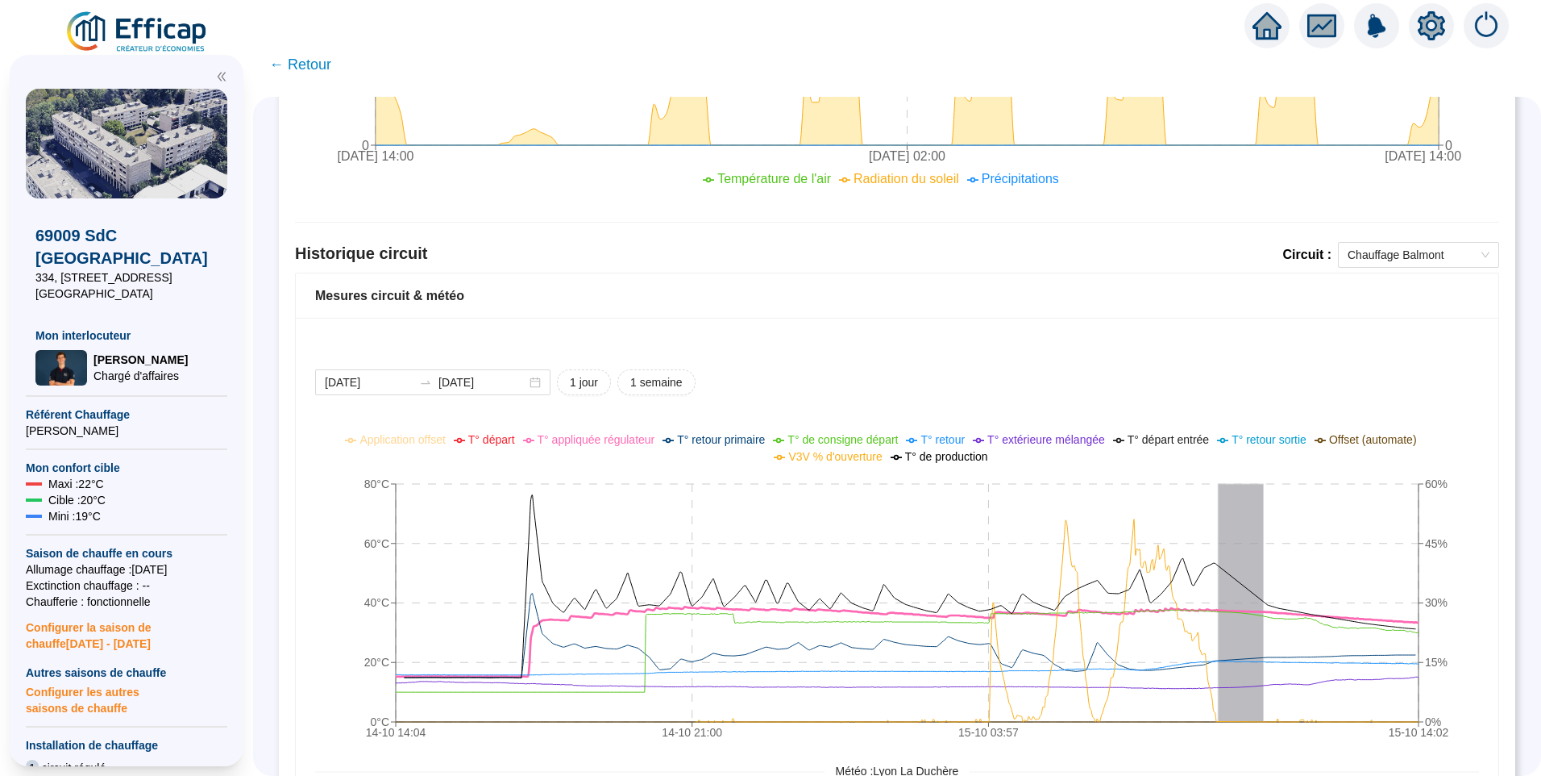
click at [604, 447] on li "T° appliquée régulateur" at bounding box center [589, 439] width 132 height 17
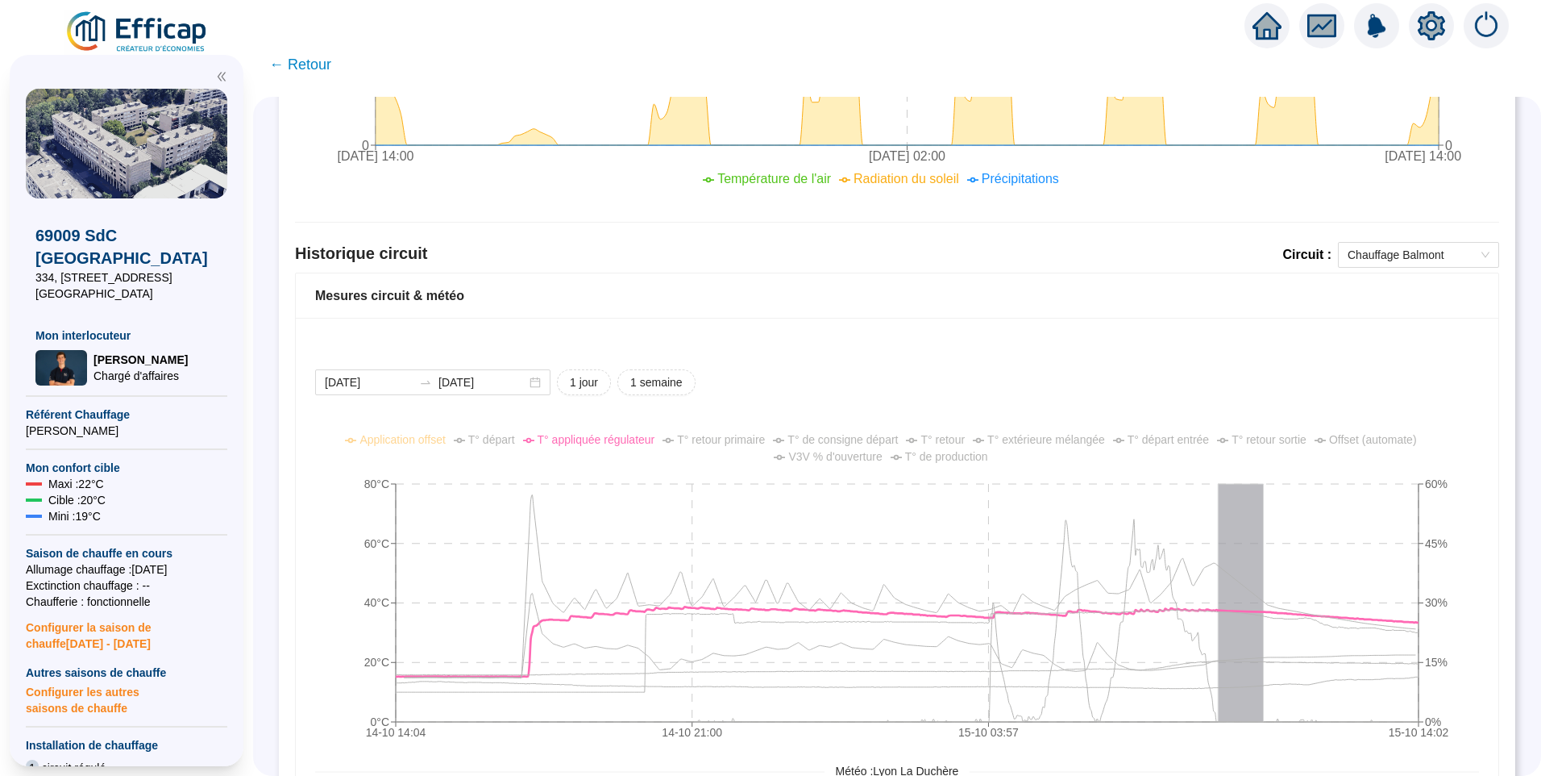
click at [862, 437] on span "T° de consigne départ" at bounding box center [843, 439] width 110 height 13
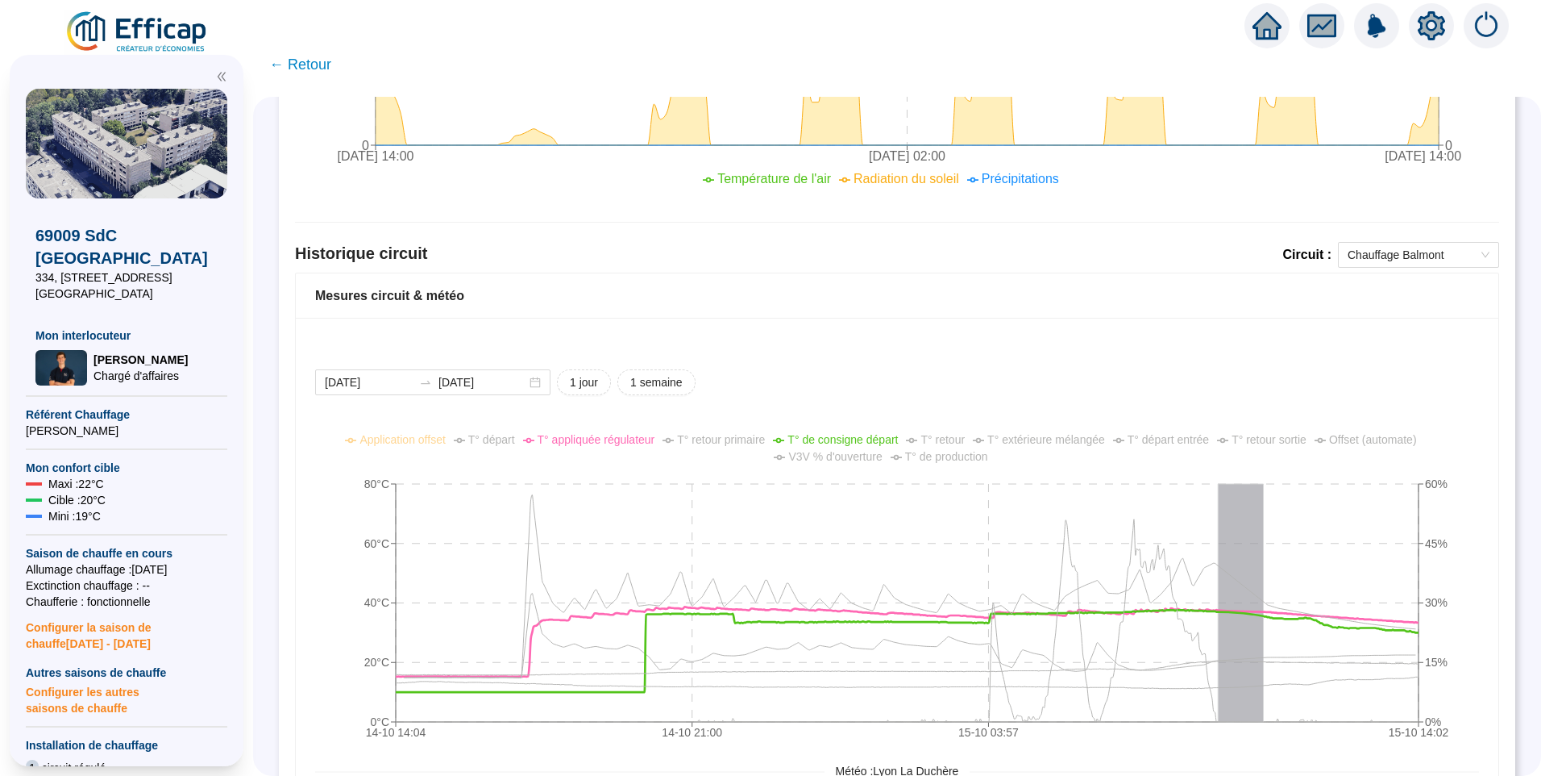
click at [960, 463] on span "T° de production" at bounding box center [946, 456] width 83 height 13
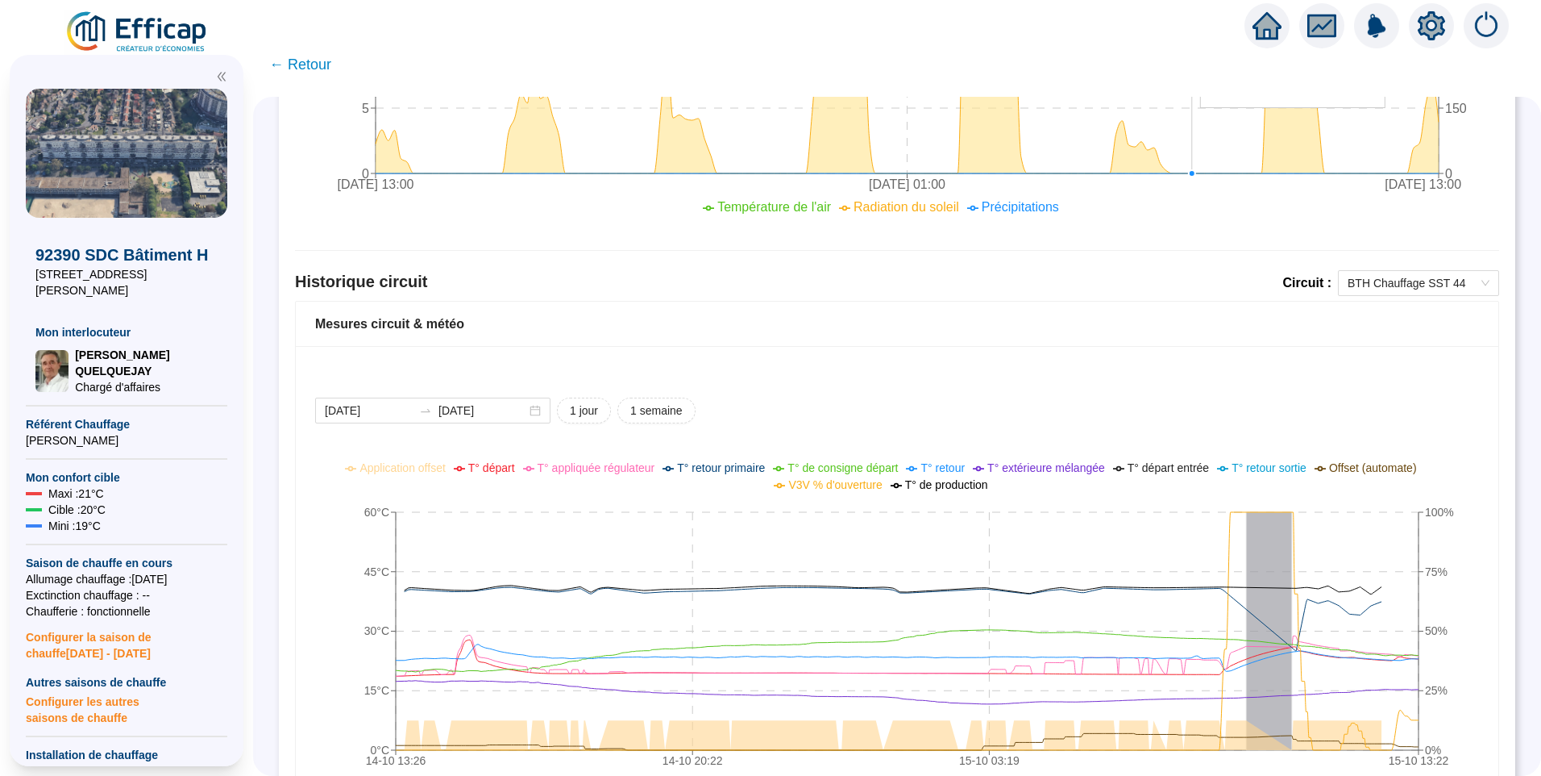
scroll to position [1129, 0]
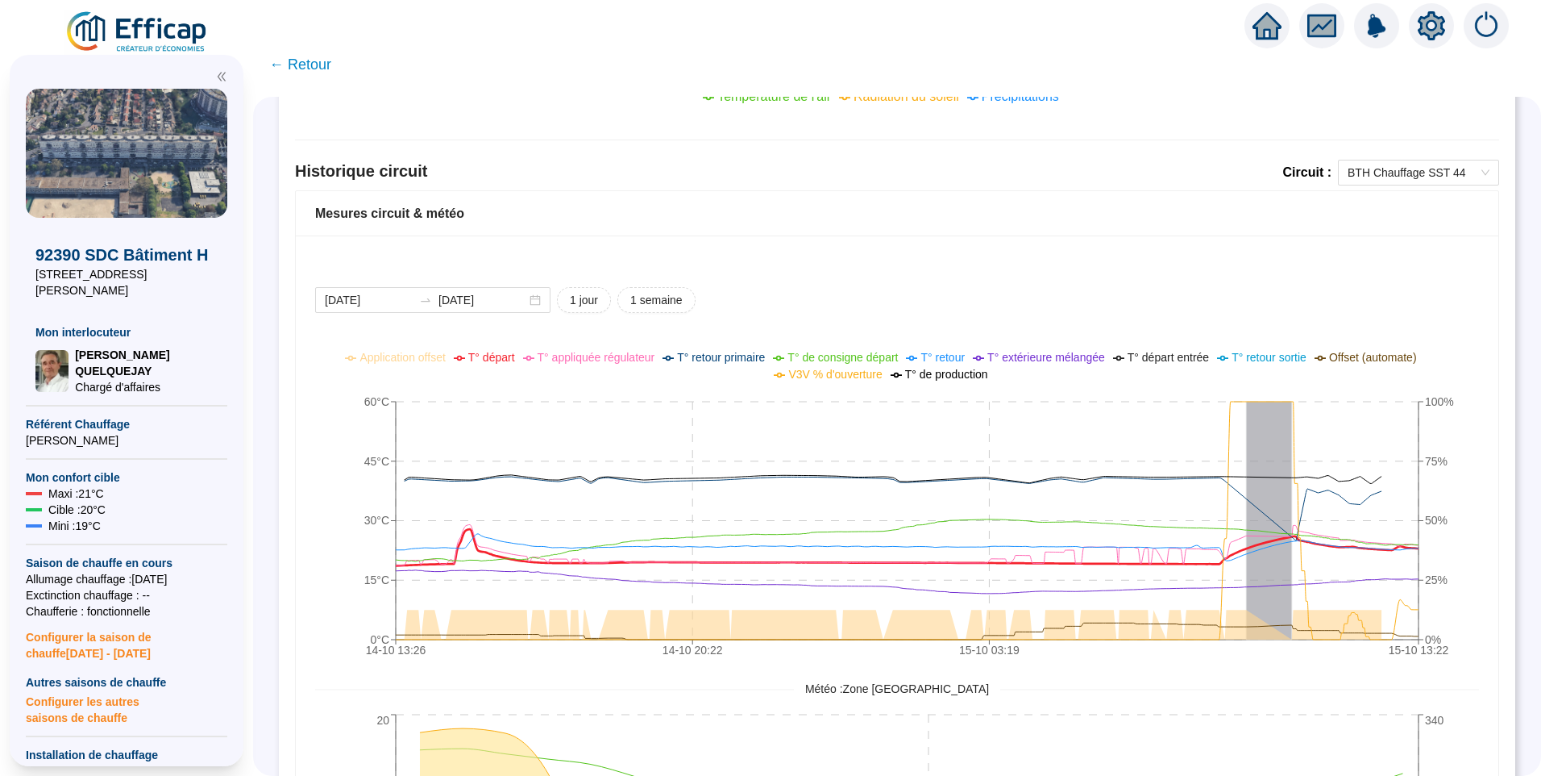
drag, startPoint x: 510, startPoint y: 362, endPoint x: 624, endPoint y: 368, distance: 113.8
click at [510, 362] on span "T° départ" at bounding box center [491, 357] width 47 height 13
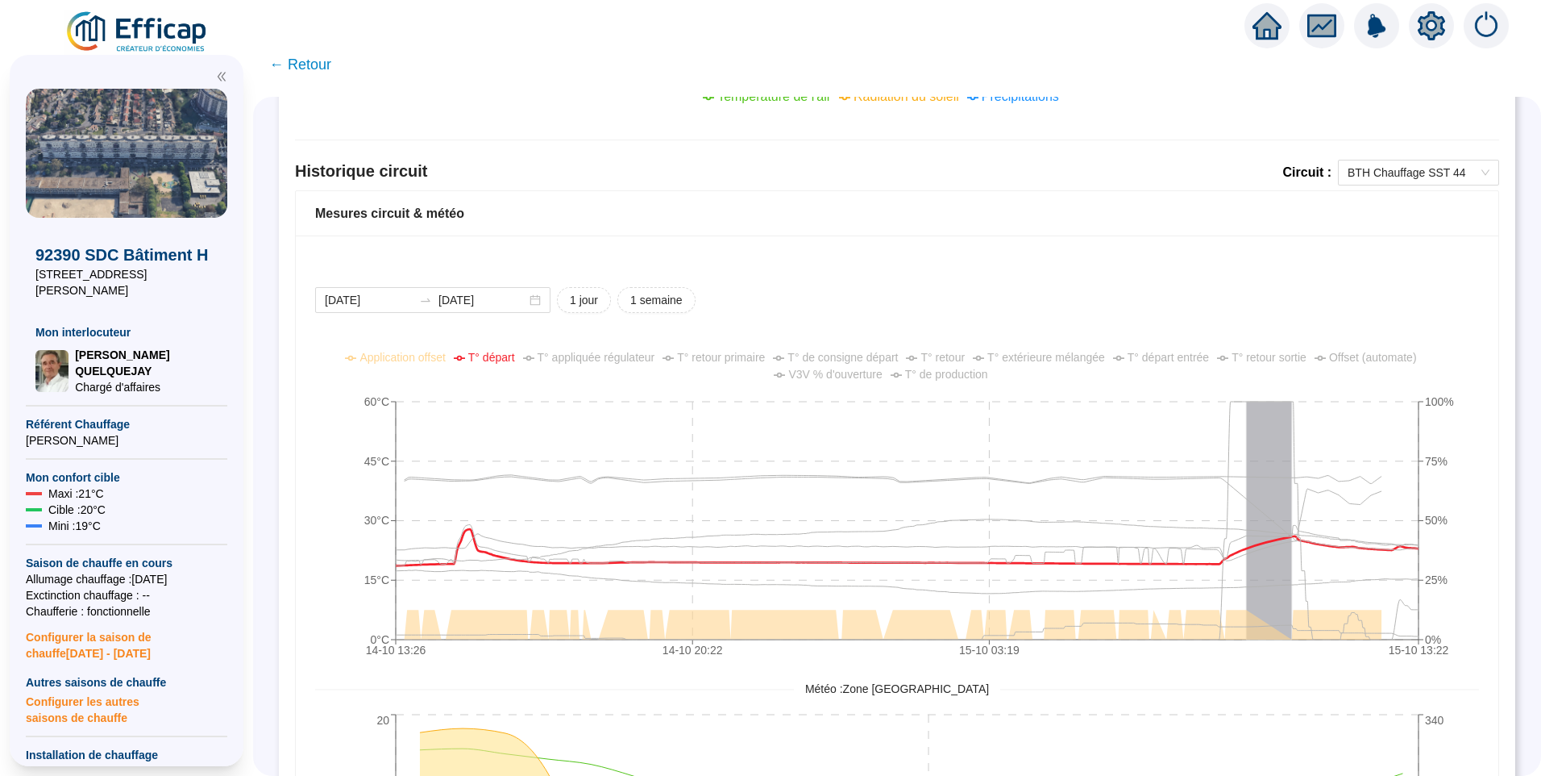
click at [860, 360] on span "T° de consigne départ" at bounding box center [843, 357] width 110 height 13
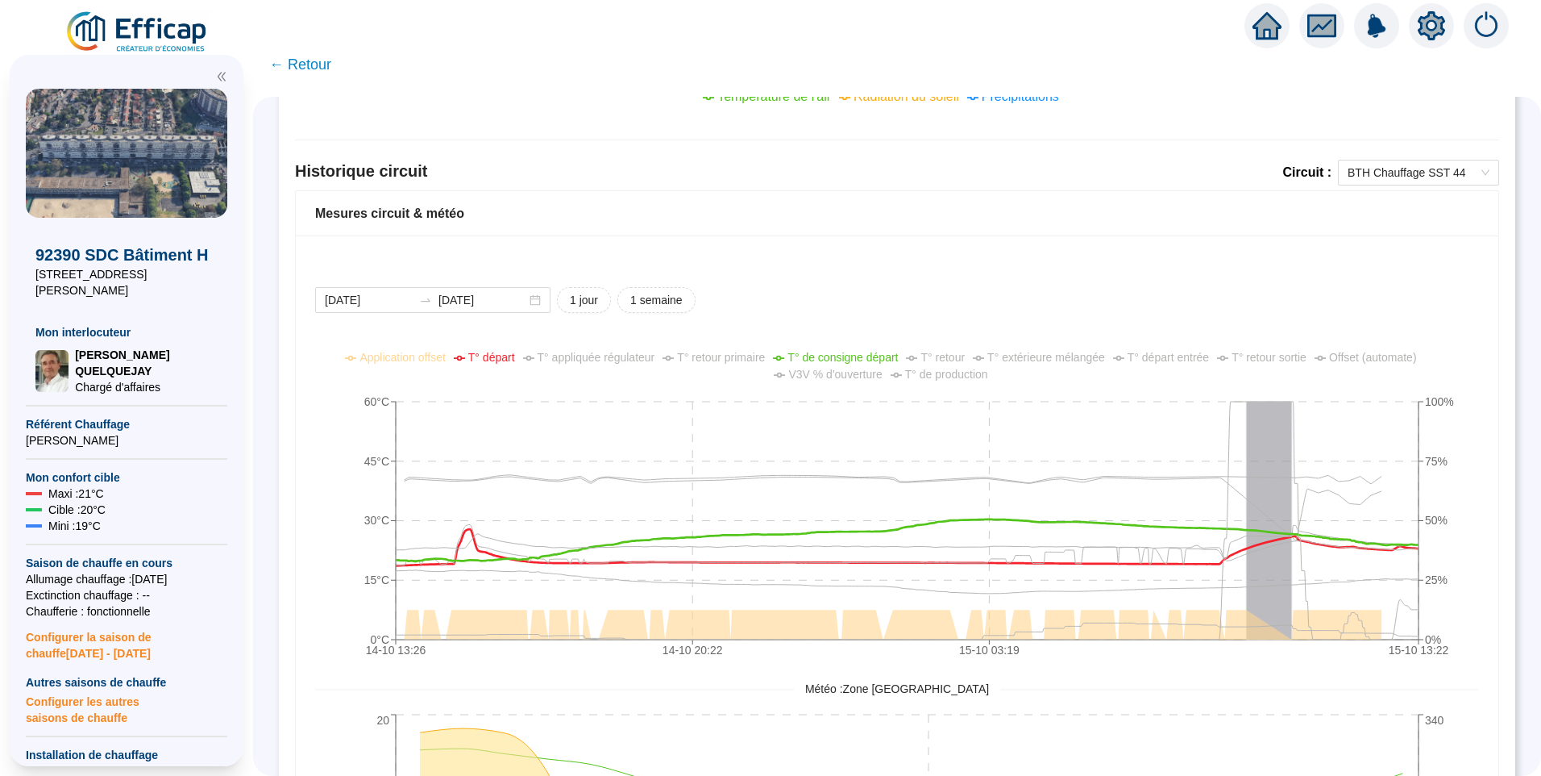
click at [618, 360] on span "T° appliquée régulateur" at bounding box center [597, 357] width 118 height 13
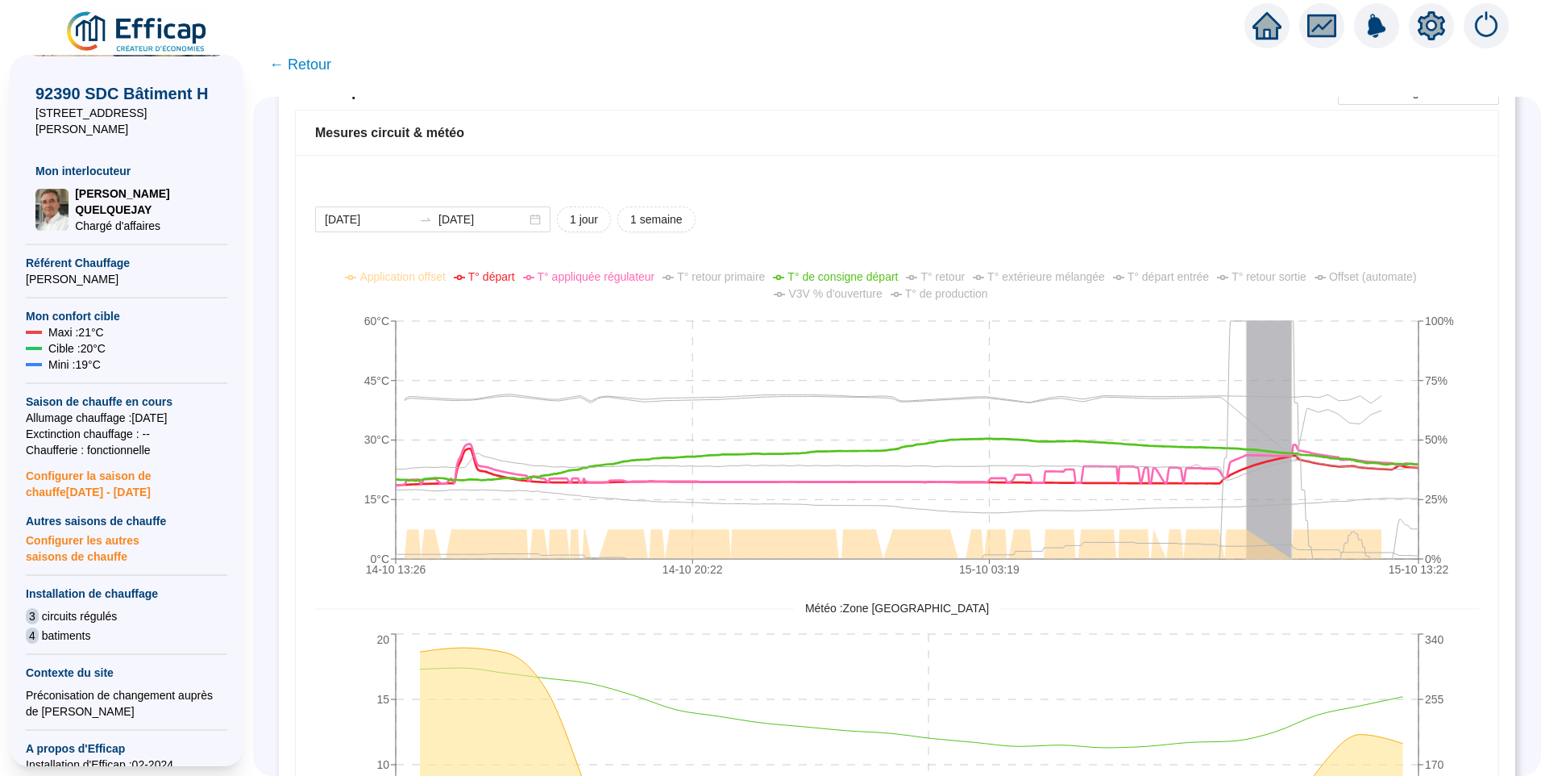
scroll to position [1048, 0]
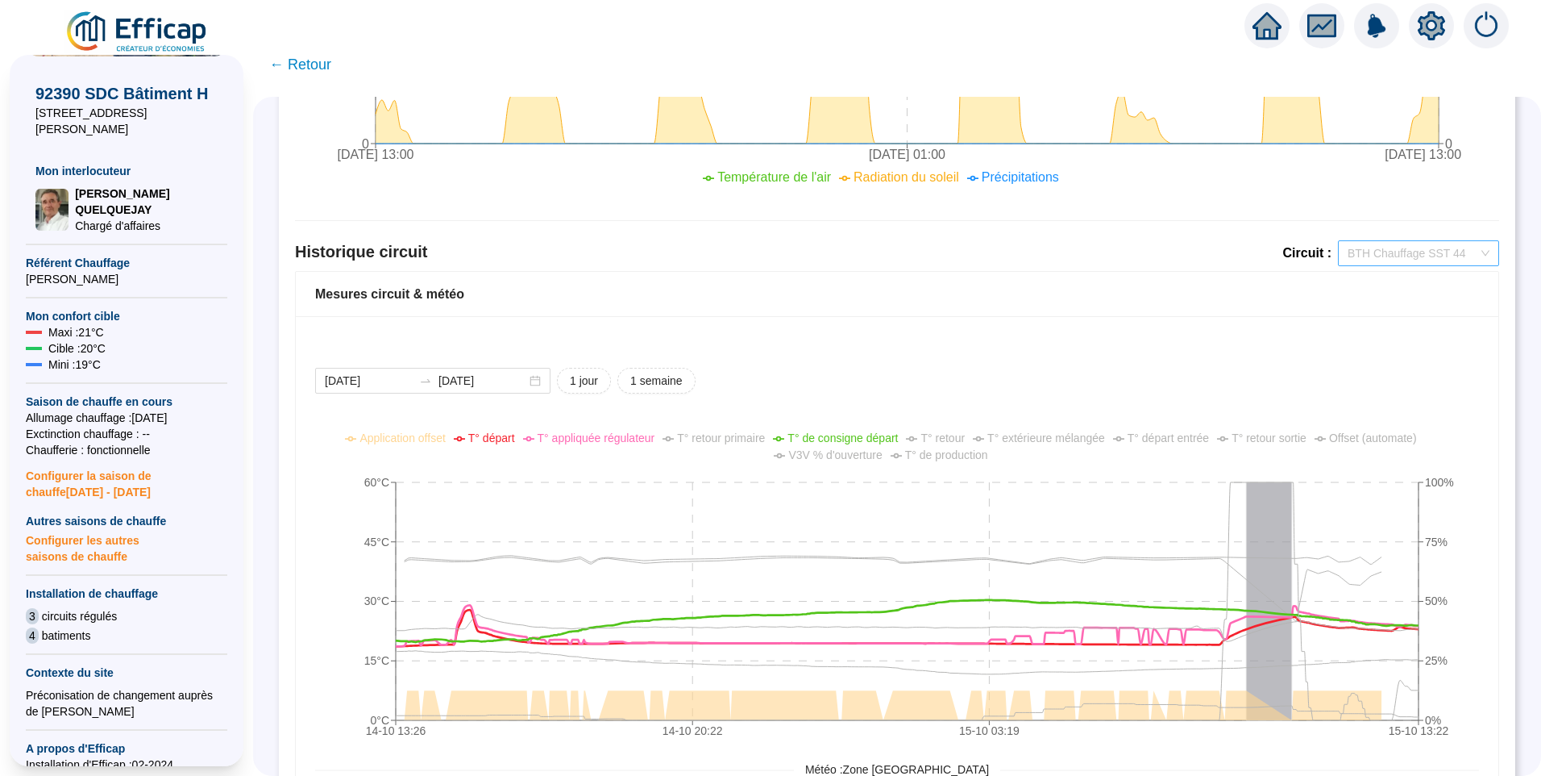
click at [1421, 251] on span "BTH Chauffage SST 44" at bounding box center [1419, 253] width 142 height 24
click at [1416, 305] on div "BTH Chauffage SST 28" at bounding box center [1406, 311] width 135 height 17
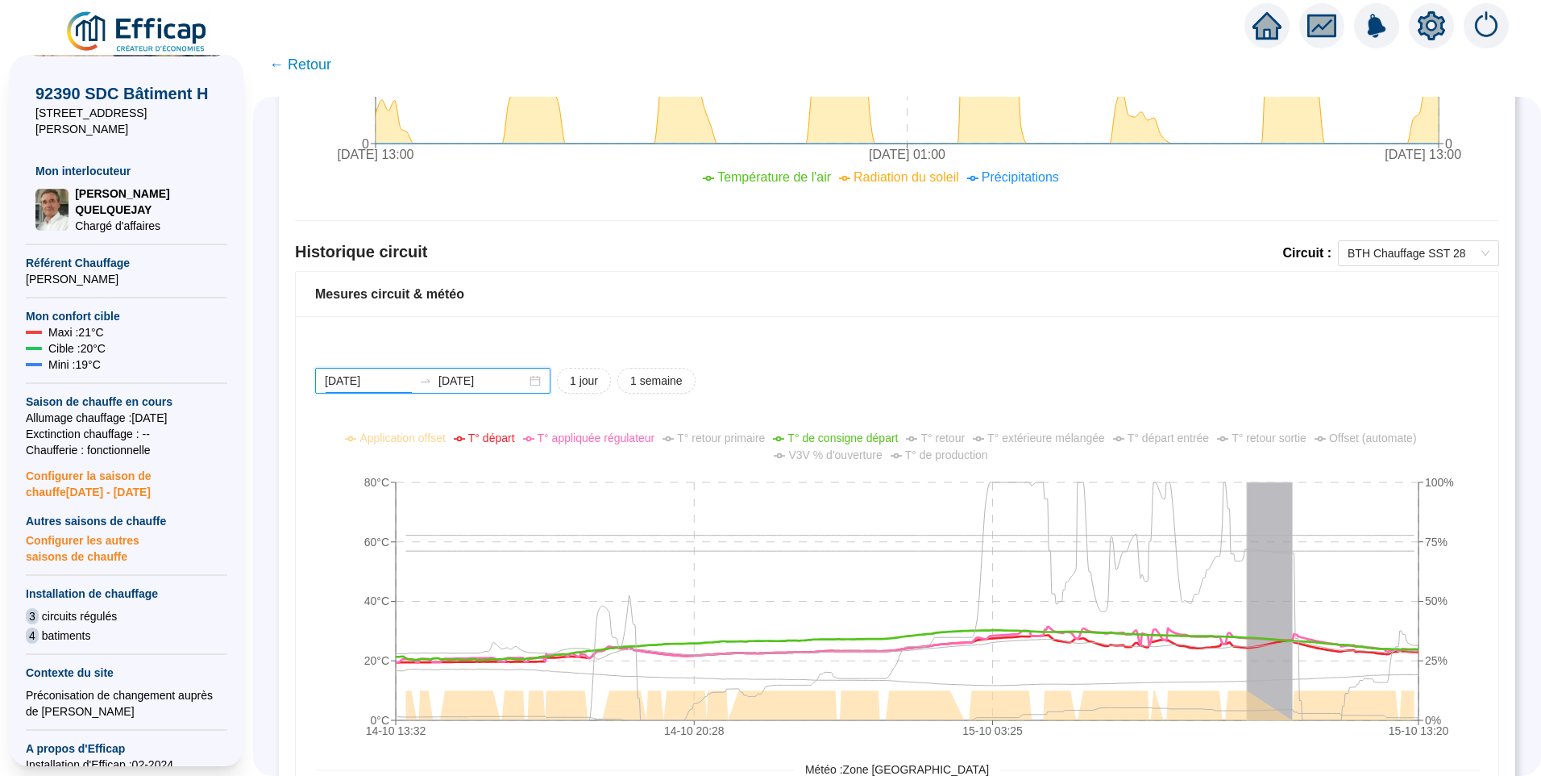
click at [413, 376] on input "[DATE]" at bounding box center [369, 380] width 88 height 17
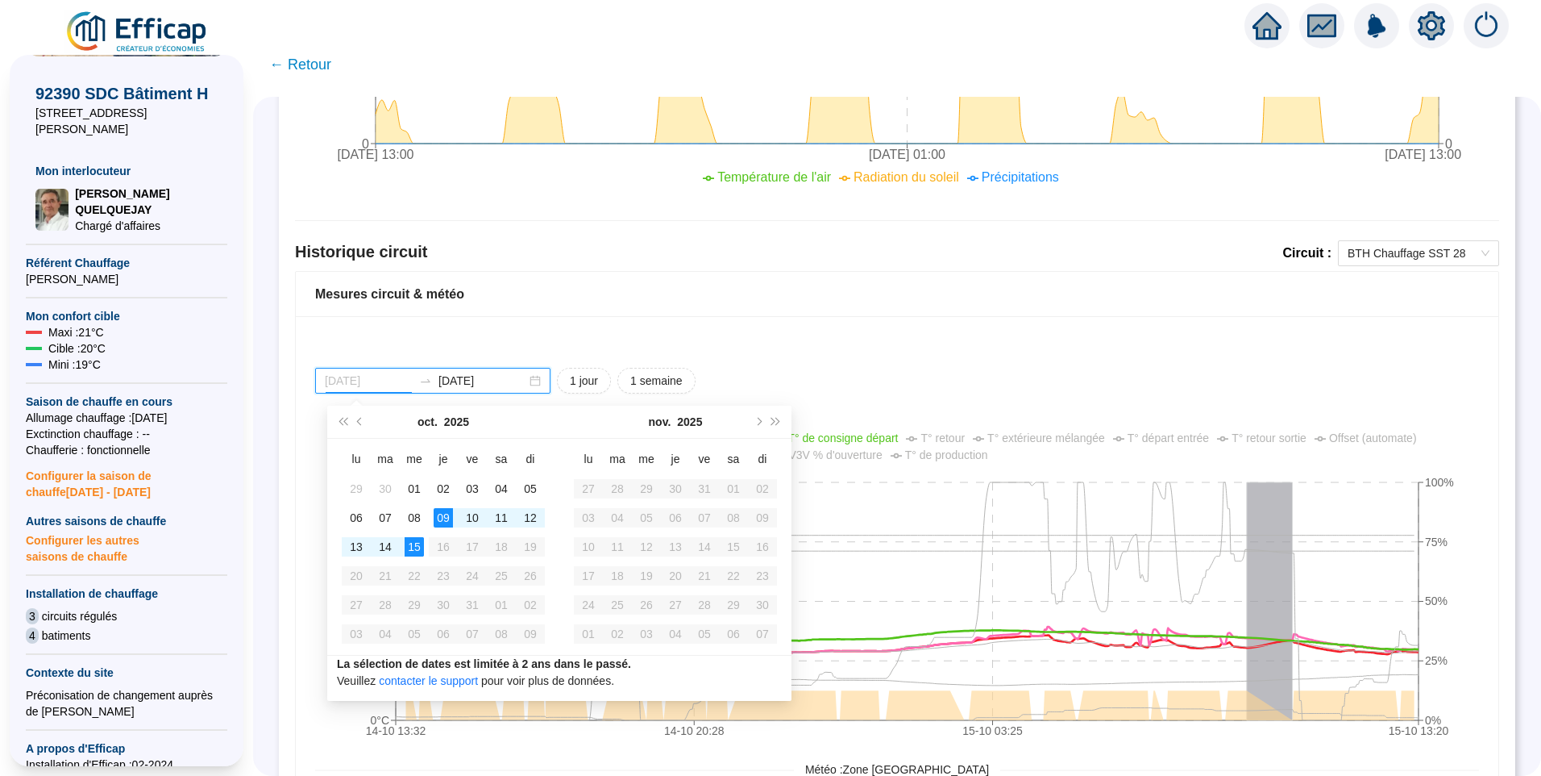
type input "[DATE]"
click at [413, 543] on div "15" at bounding box center [414, 546] width 19 height 19
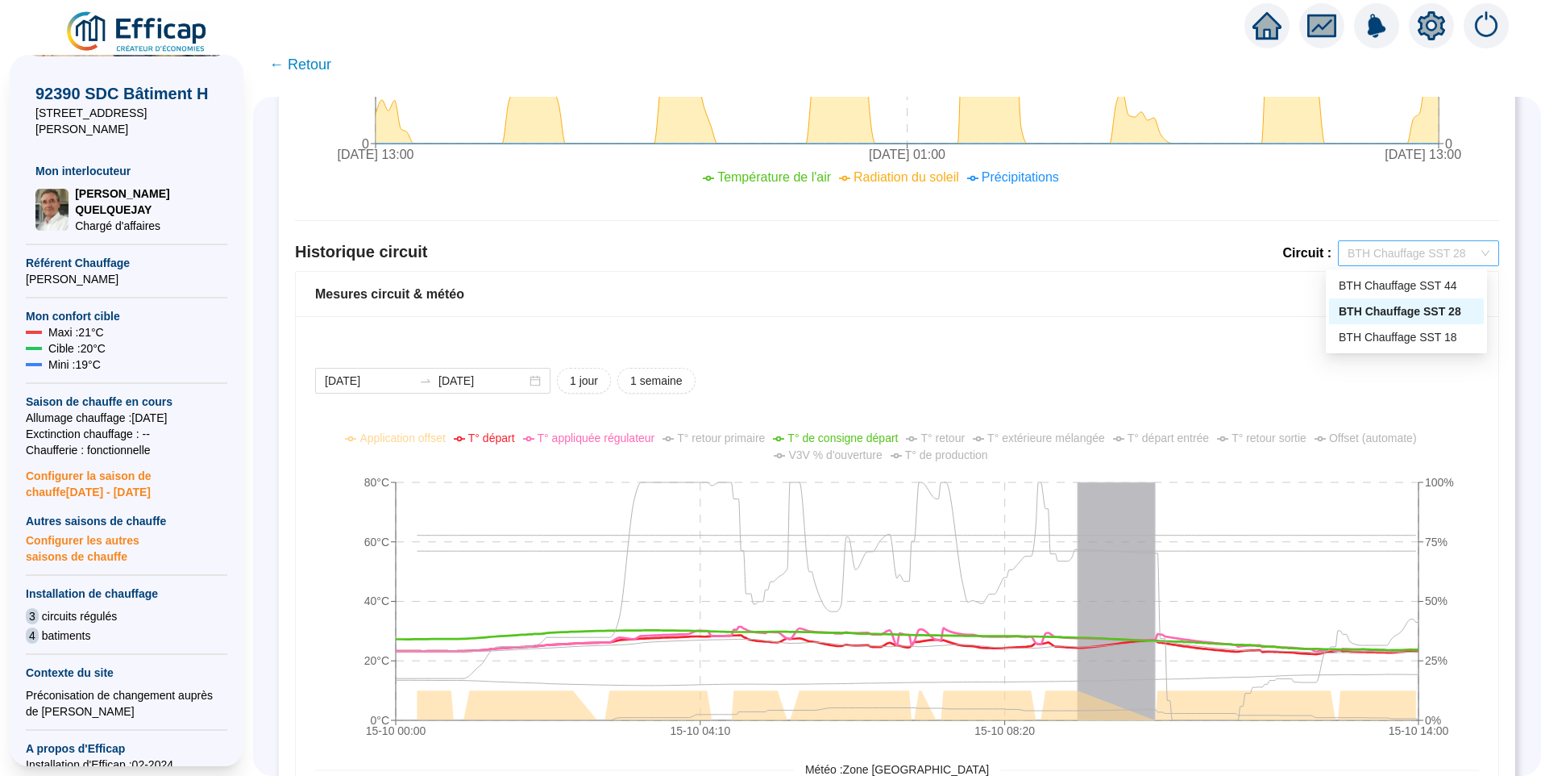
click at [1433, 256] on span "BTH Chauffage SST 28" at bounding box center [1419, 253] width 142 height 24
click at [1394, 340] on div "BTH Chauffage SST 18" at bounding box center [1406, 337] width 135 height 17
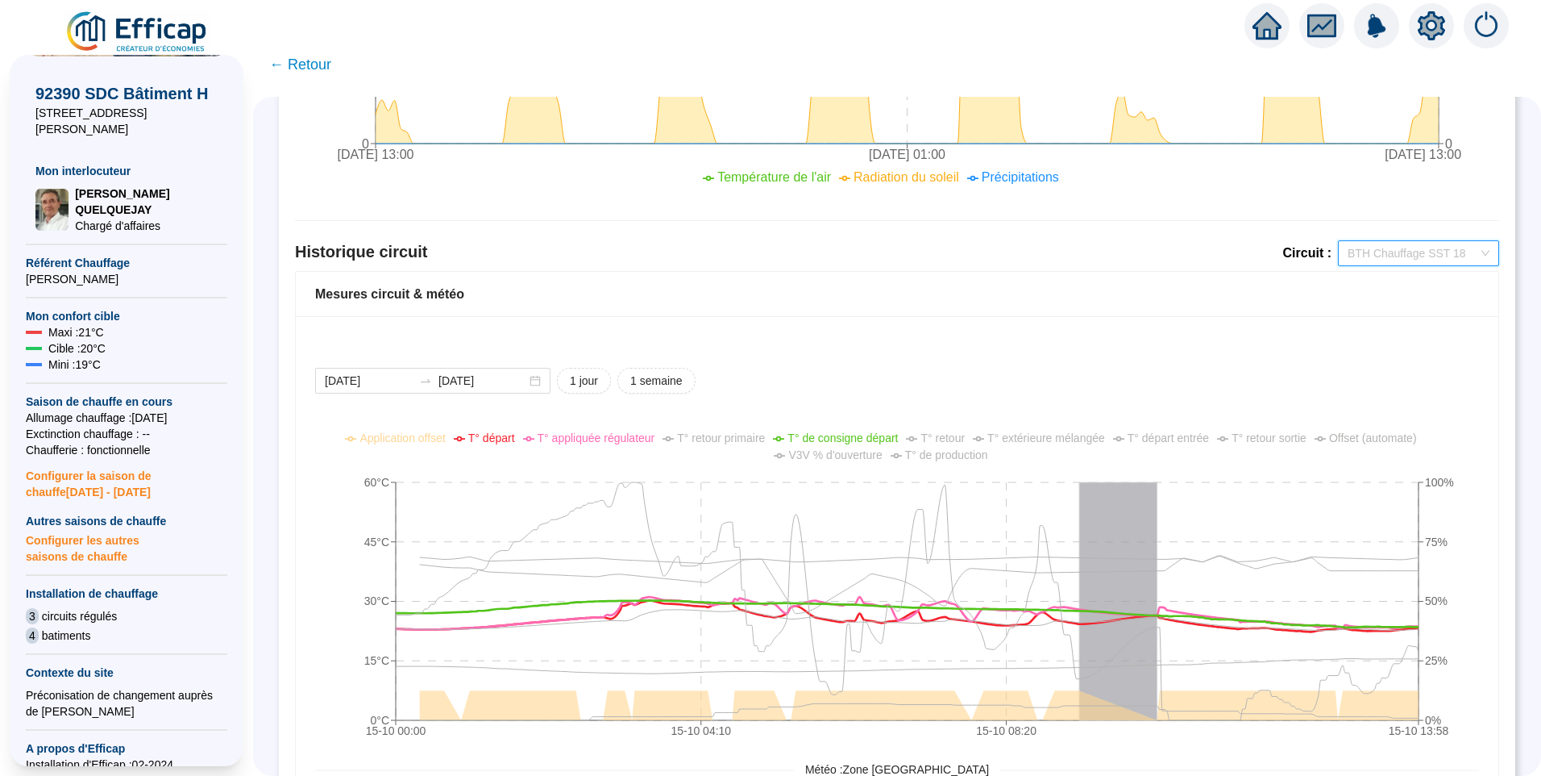
click at [1408, 261] on span "BTH Chauffage SST 18" at bounding box center [1419, 253] width 142 height 24
click at [1398, 278] on div "BTH Chauffage SST 44" at bounding box center [1406, 285] width 135 height 17
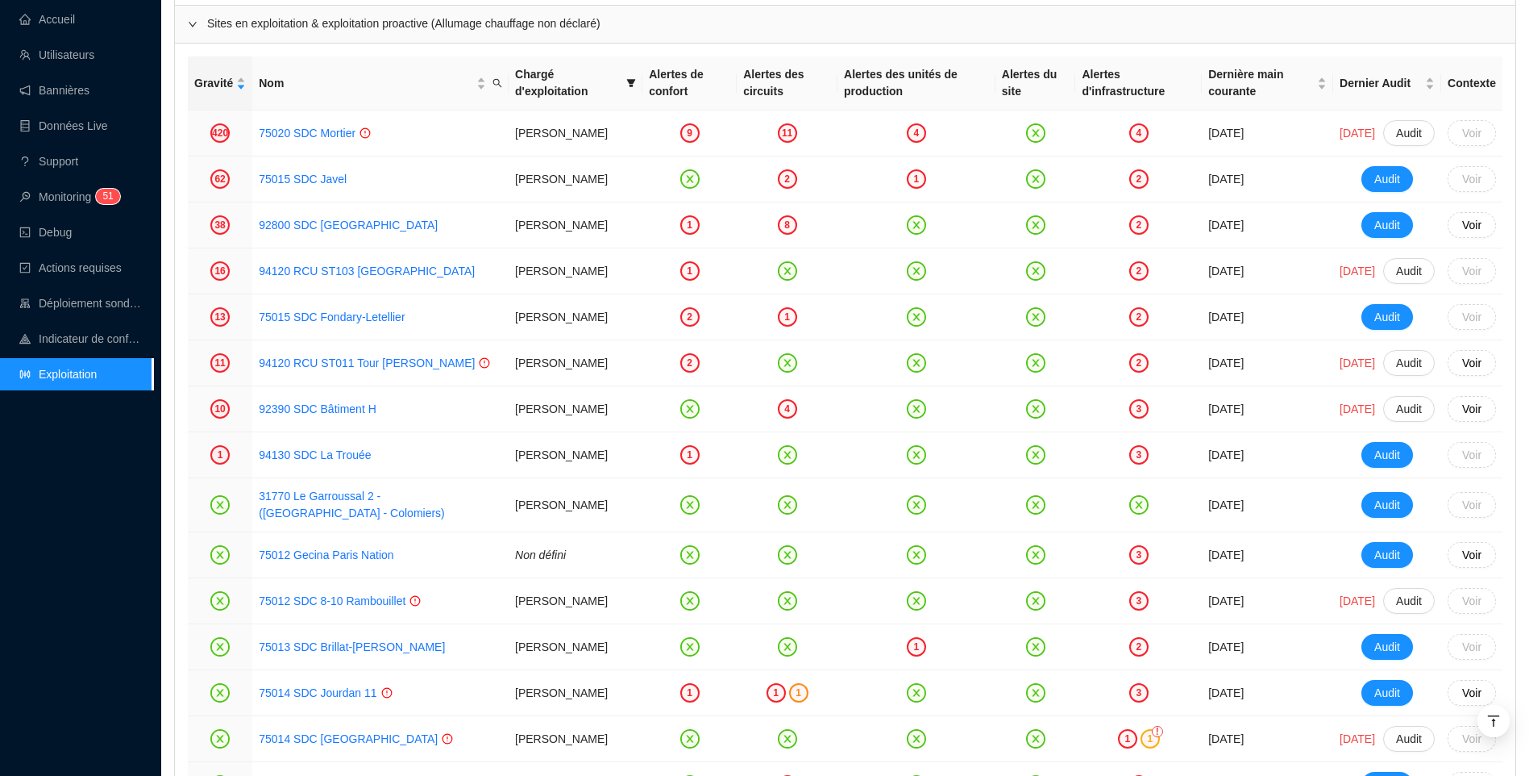
scroll to position [3571, 0]
click at [25, 617] on div "Accueil Utilisateurs Bannières Données Live Support Monitoring 5 1 Debug Action…" at bounding box center [76, 388] width 153 height 776
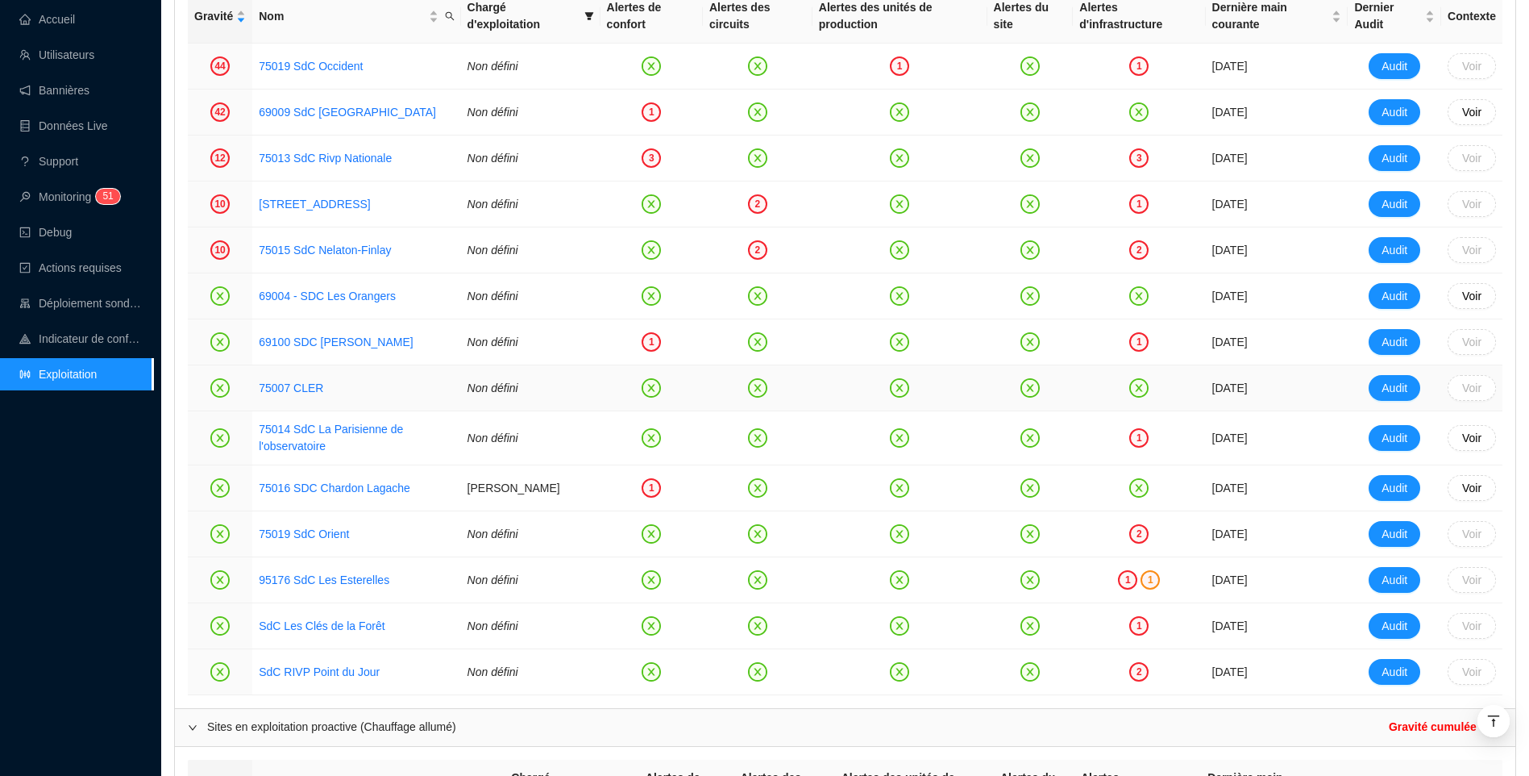
scroll to position [350, 0]
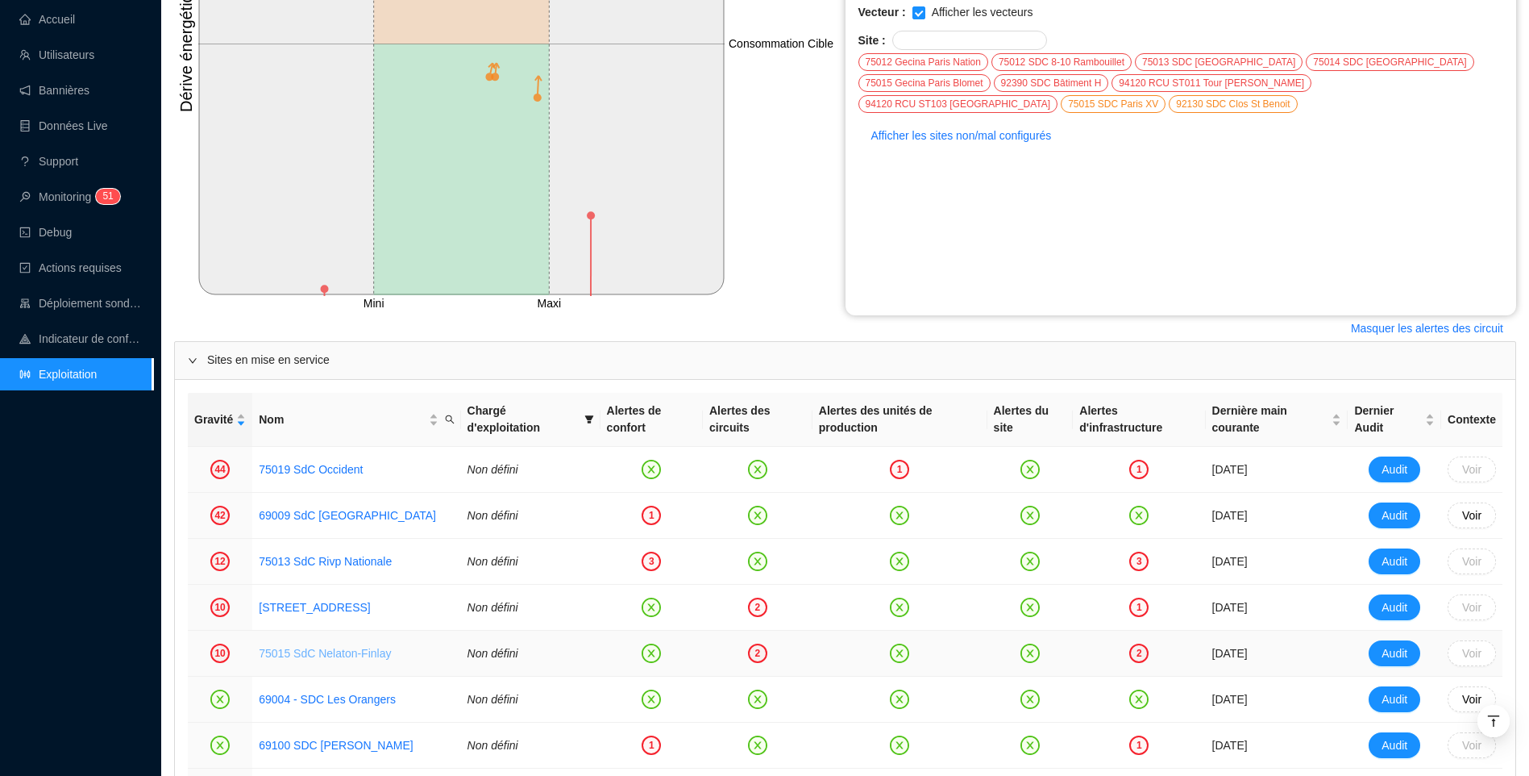
click at [322, 658] on link "75015 SdC Nelaton-Finlay" at bounding box center [325, 653] width 132 height 13
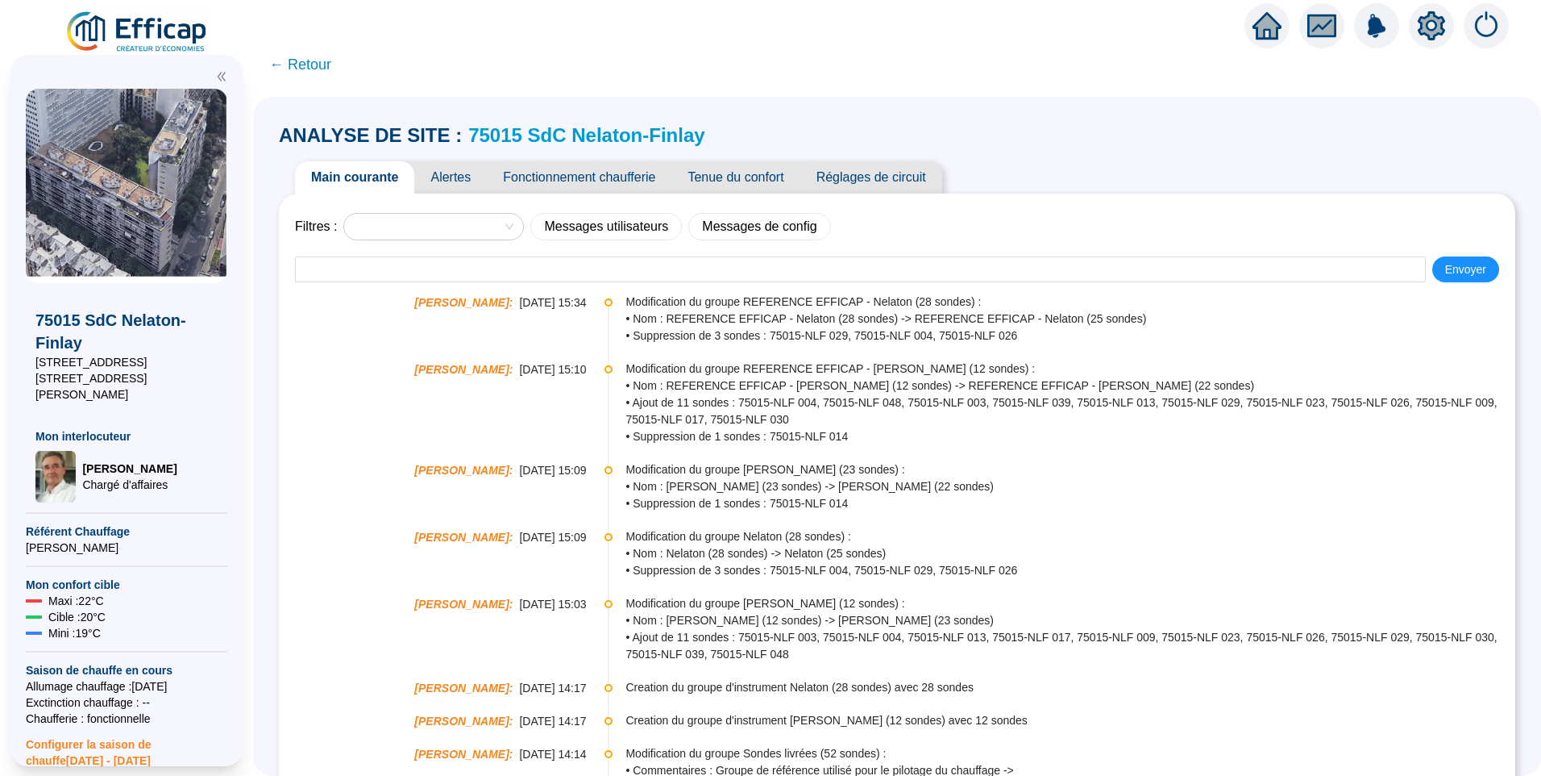
click at [621, 173] on span "Fonctionnement chaufferie" at bounding box center [579, 177] width 185 height 32
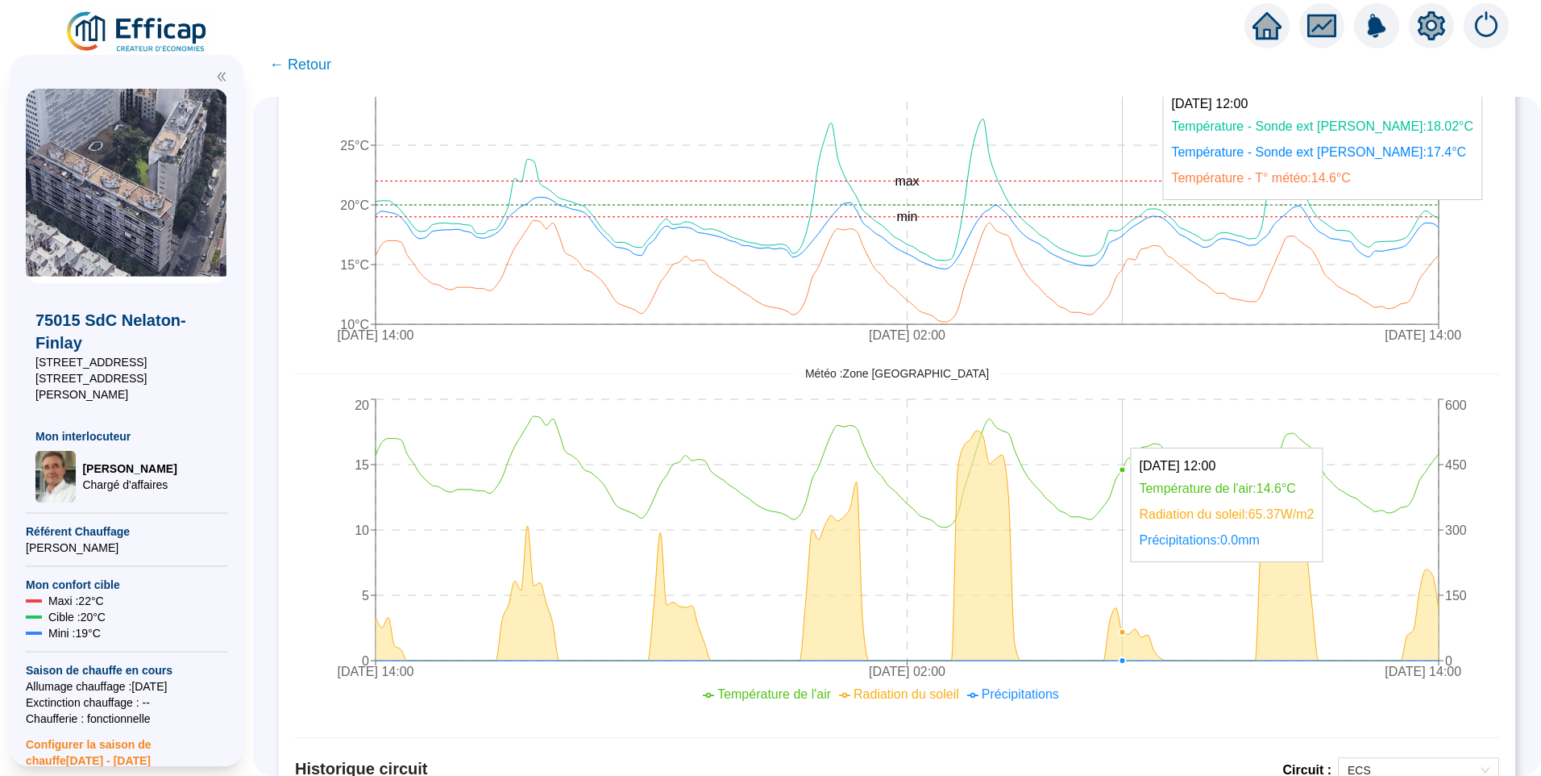
scroll to position [161, 0]
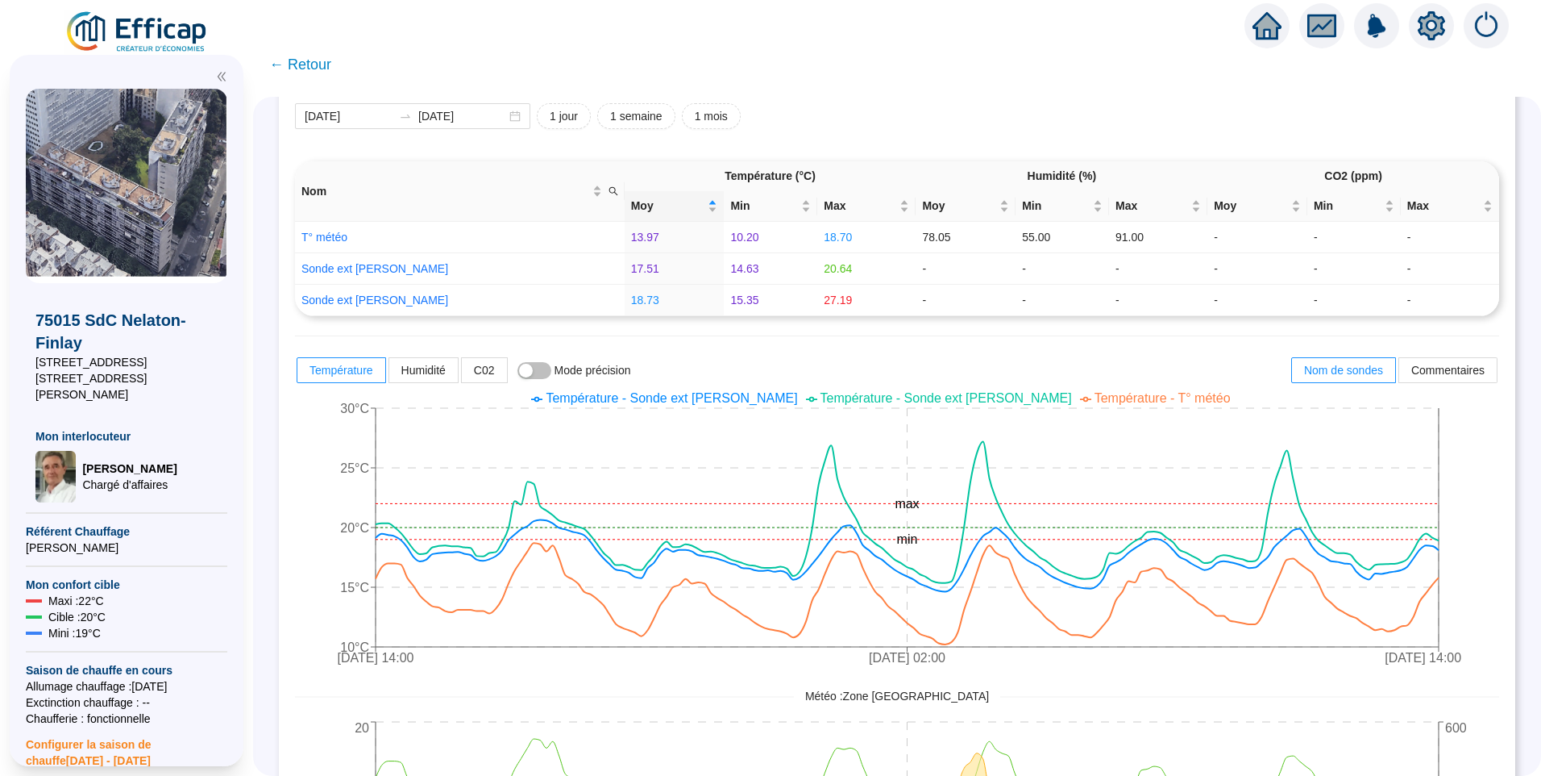
click at [939, 401] on span "Température - Sonde ext Finlay" at bounding box center [947, 398] width 252 height 14
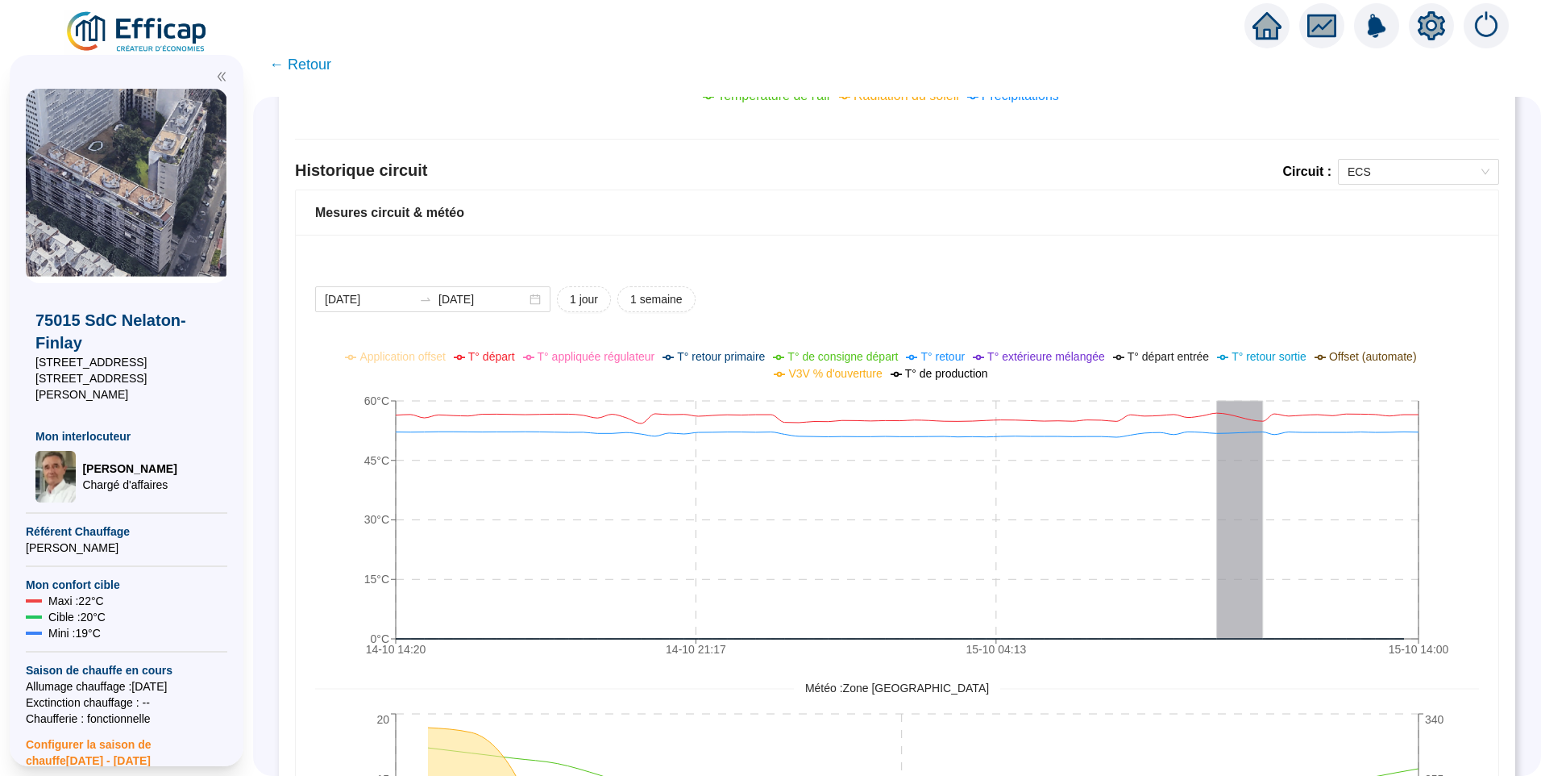
scroll to position [967, 0]
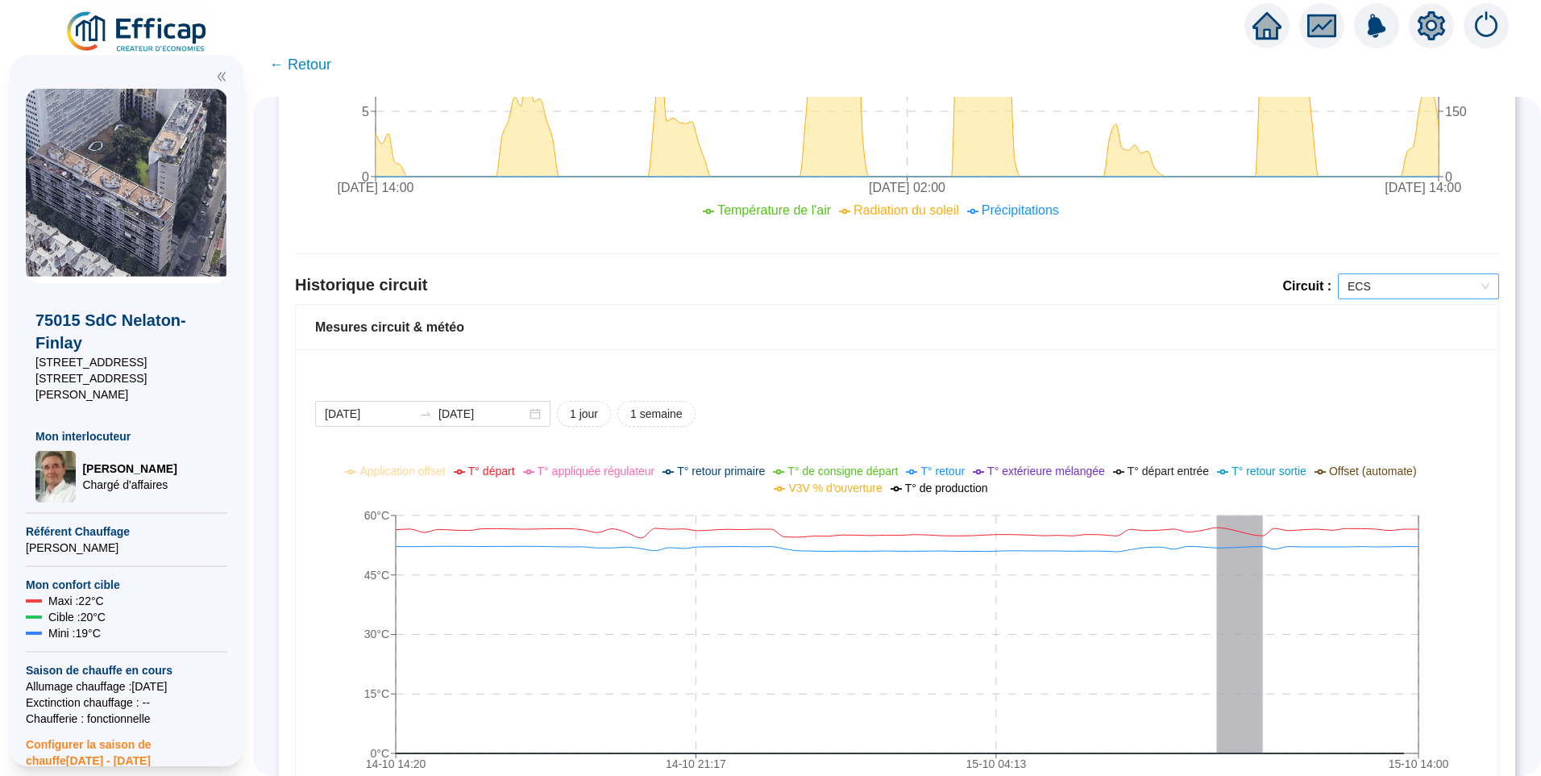
click at [1396, 286] on span "ECS" at bounding box center [1419, 286] width 142 height 24
click at [1375, 343] on div "Nelaton Chauffage" at bounding box center [1406, 344] width 135 height 17
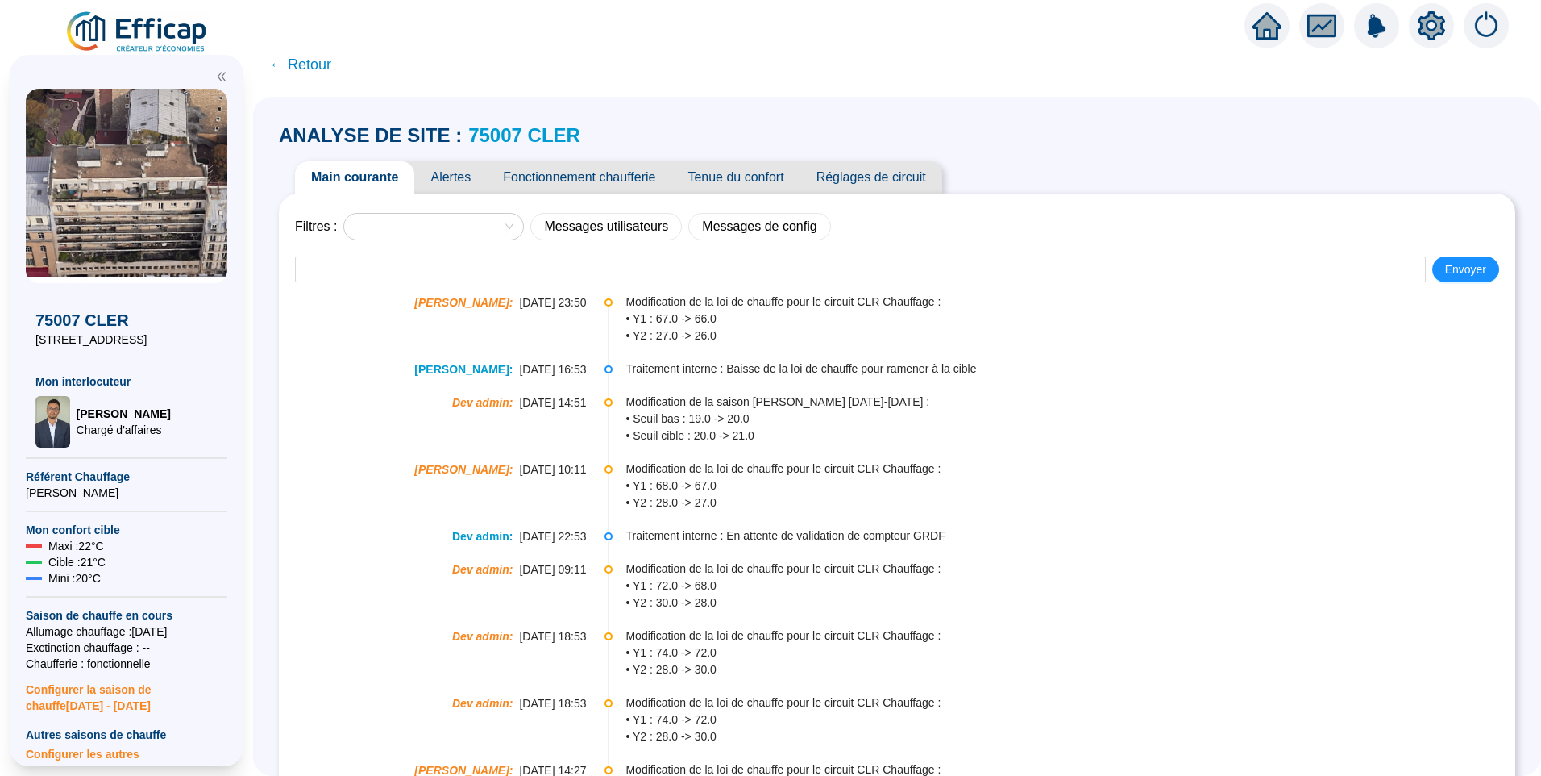
click at [598, 180] on span "Fonctionnement chaufferie" at bounding box center [579, 177] width 185 height 32
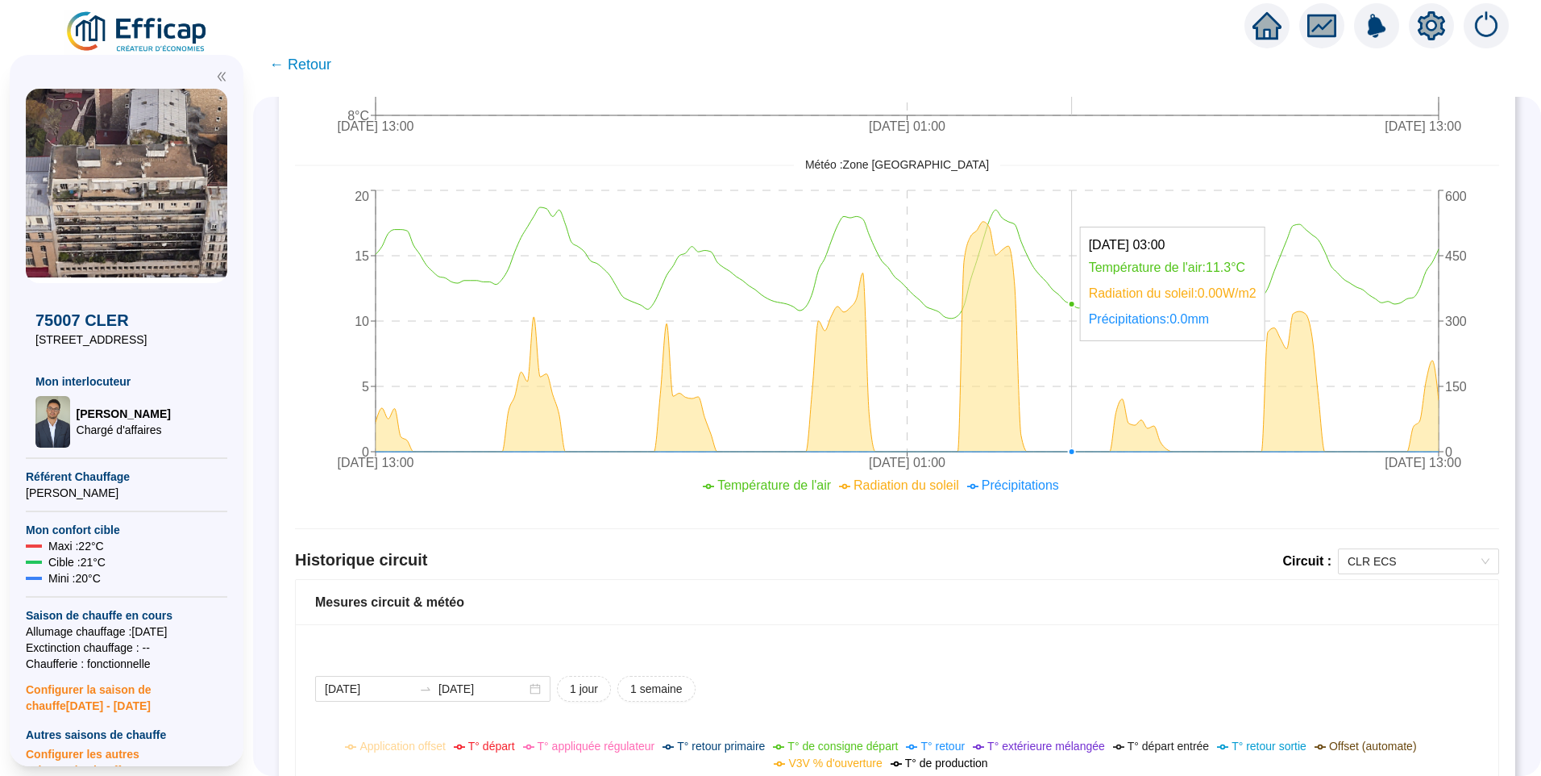
scroll to position [984, 0]
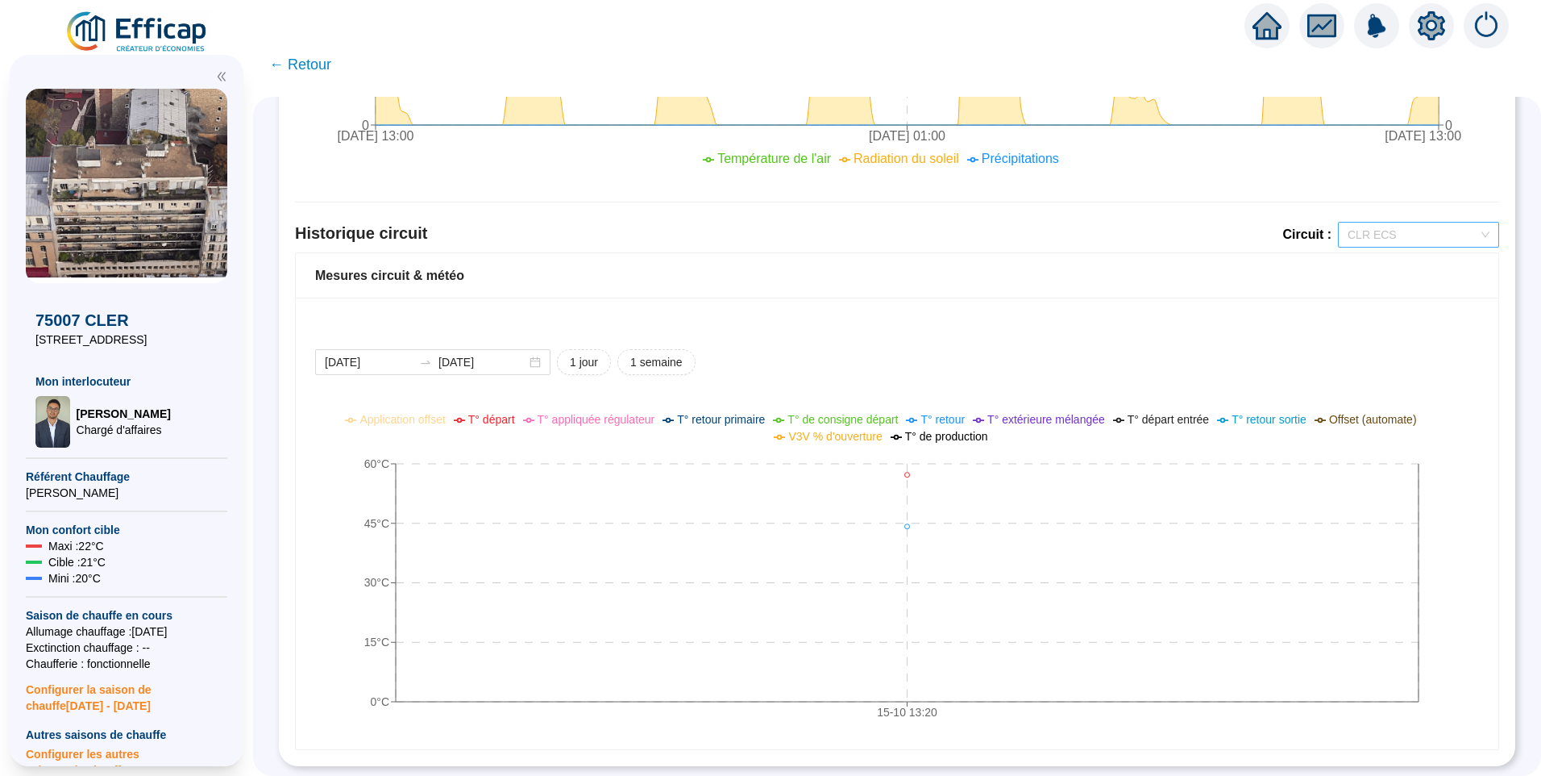
click at [1391, 230] on span "CLR ECS" at bounding box center [1419, 235] width 142 height 24
click at [1382, 279] on div "CLR Chauffage" at bounding box center [1406, 280] width 135 height 17
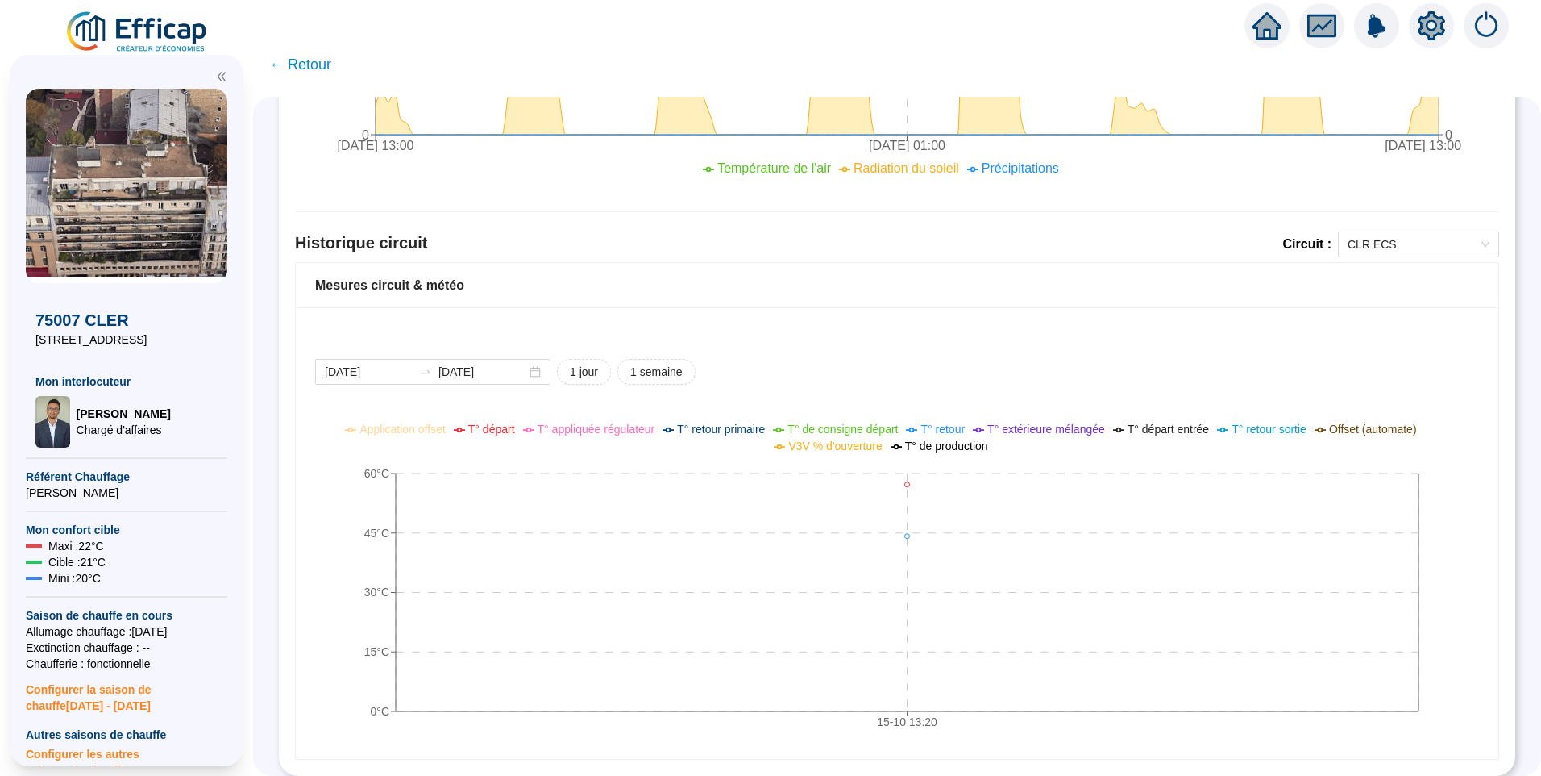
scroll to position [967, 0]
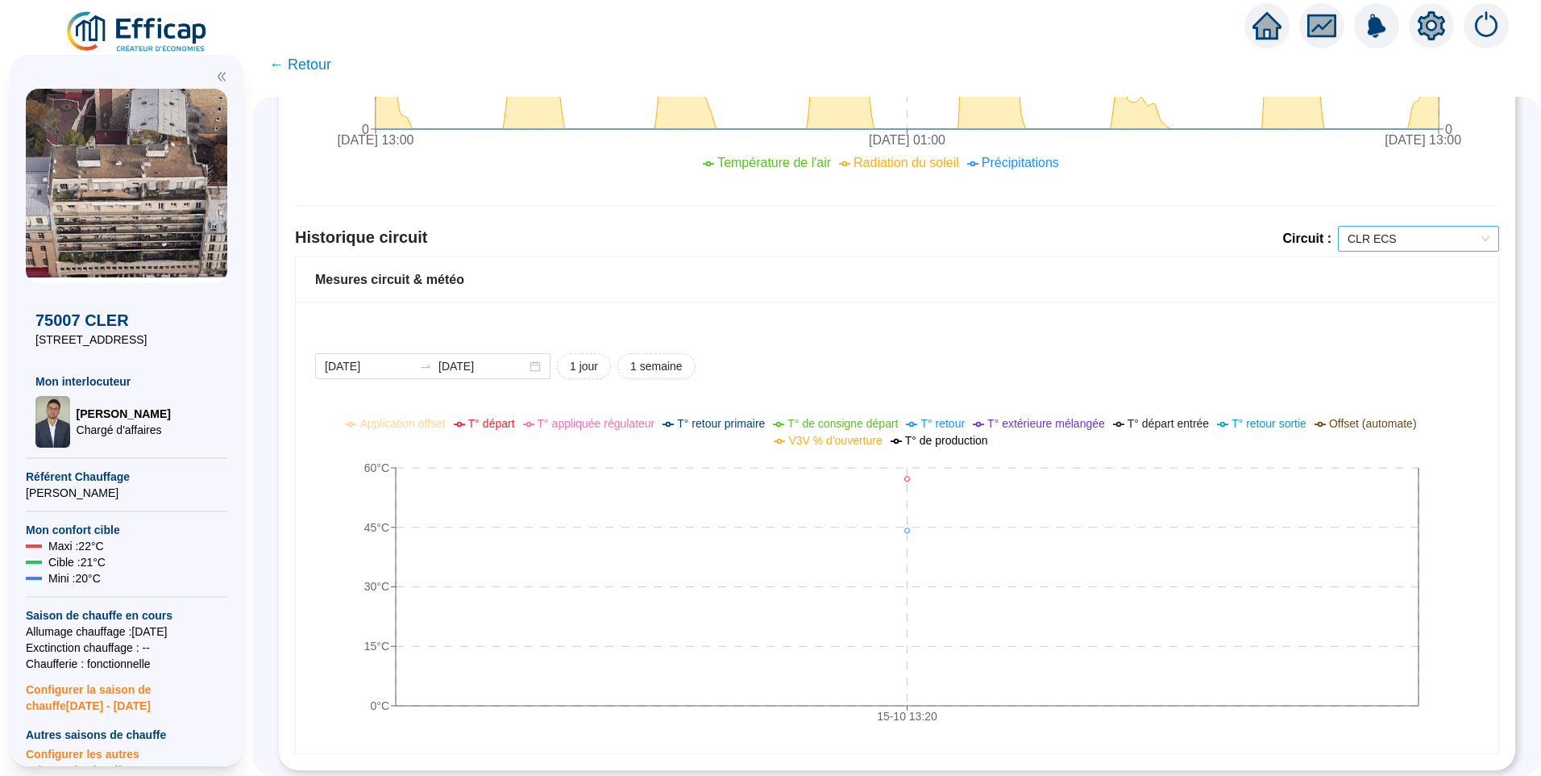
click at [1391, 240] on span "CLR ECS" at bounding box center [1419, 239] width 142 height 24
click at [1378, 302] on div "CLR Chauffage" at bounding box center [1406, 297] width 135 height 17
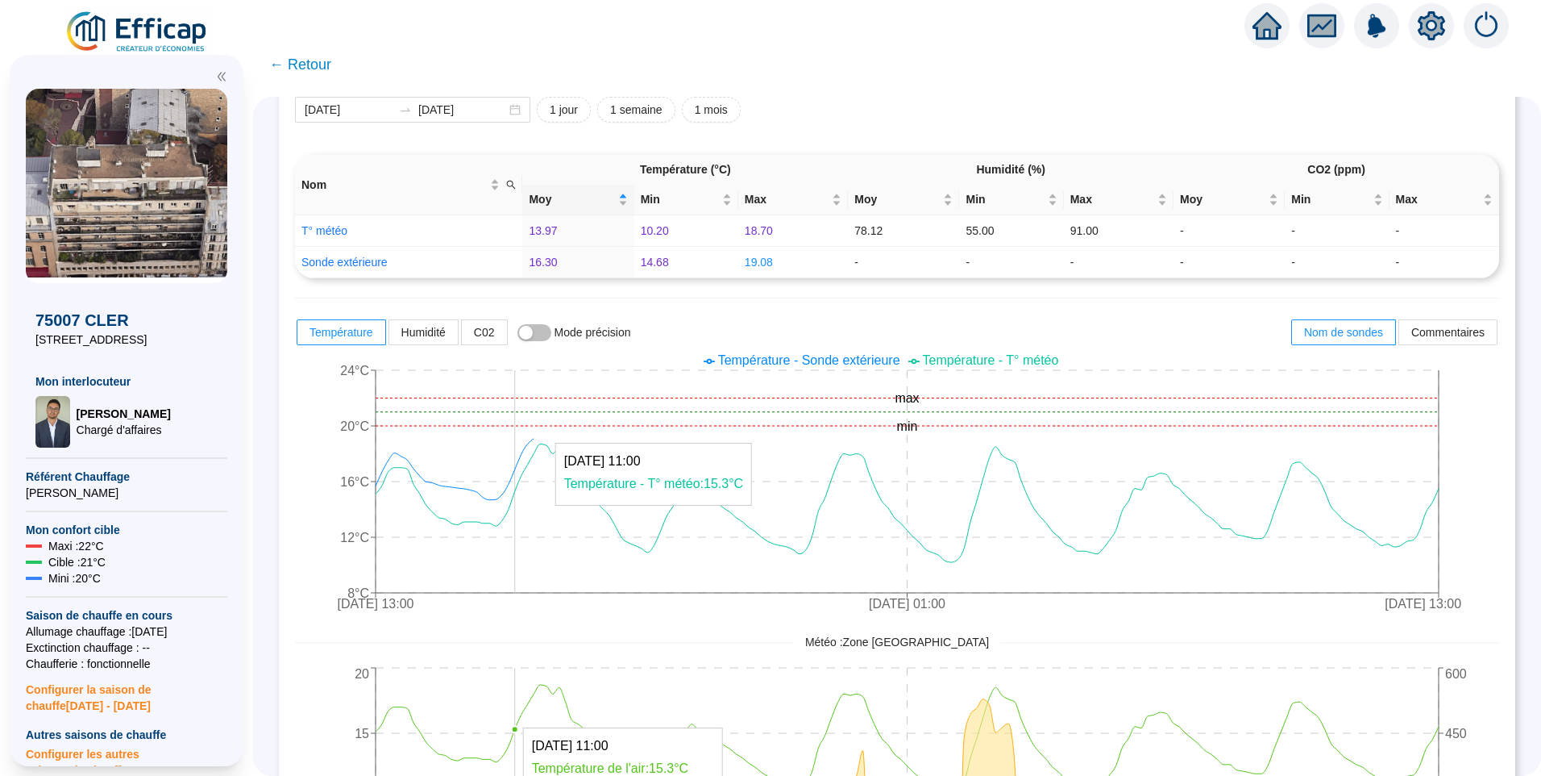
scroll to position [0, 0]
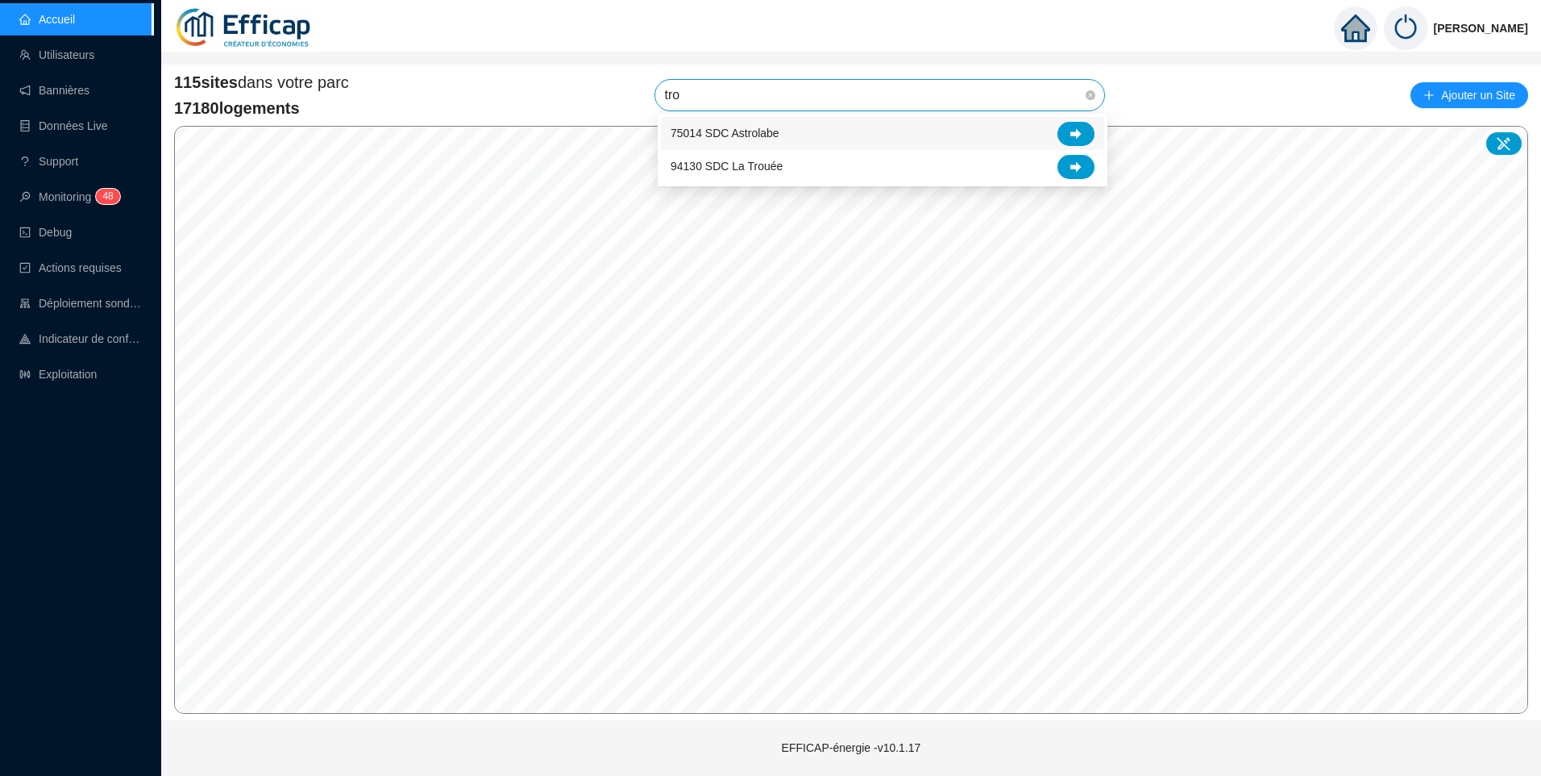
type input "trou"
click at [1084, 137] on div at bounding box center [1076, 134] width 37 height 24
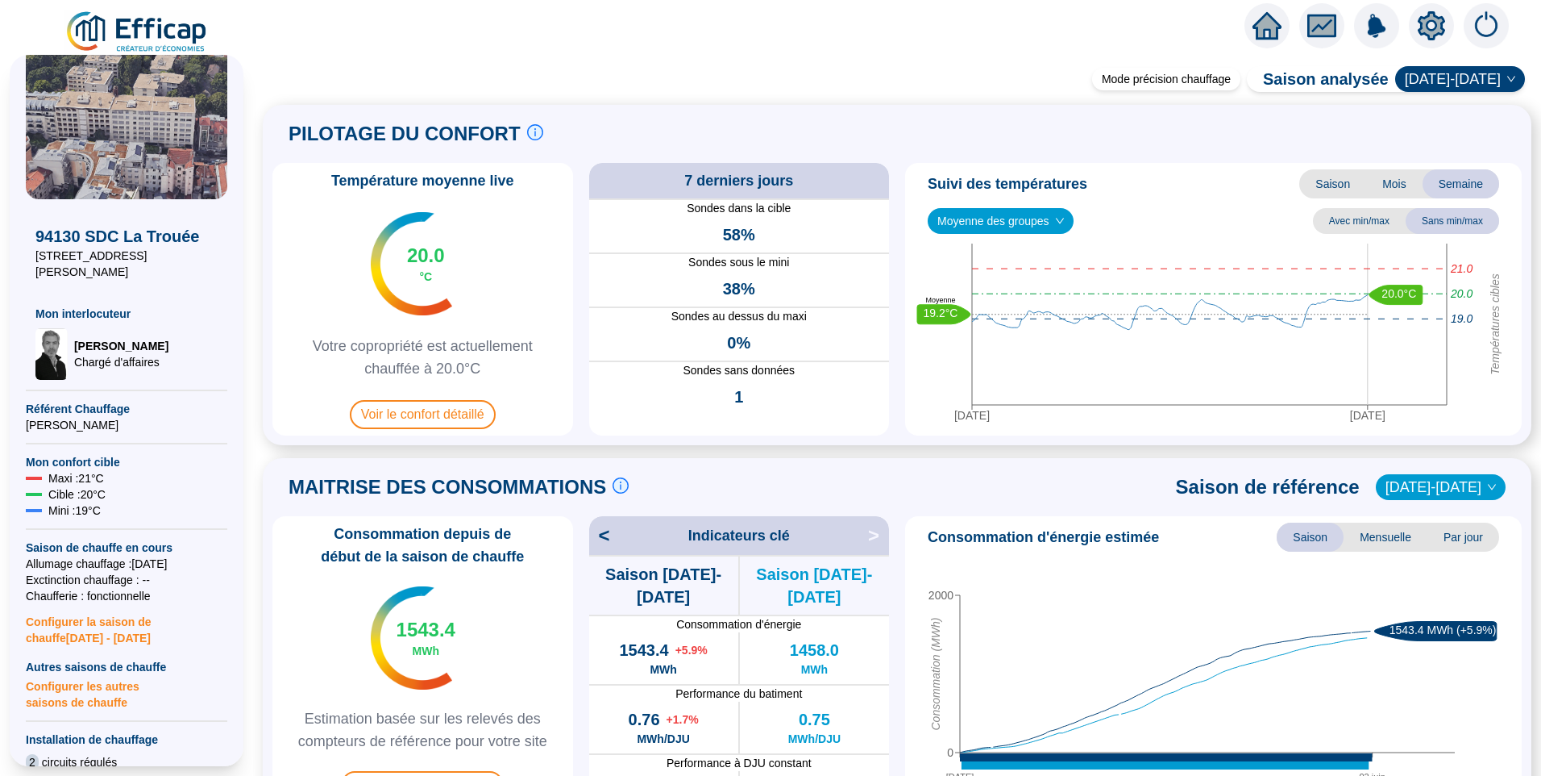
scroll to position [161, 0]
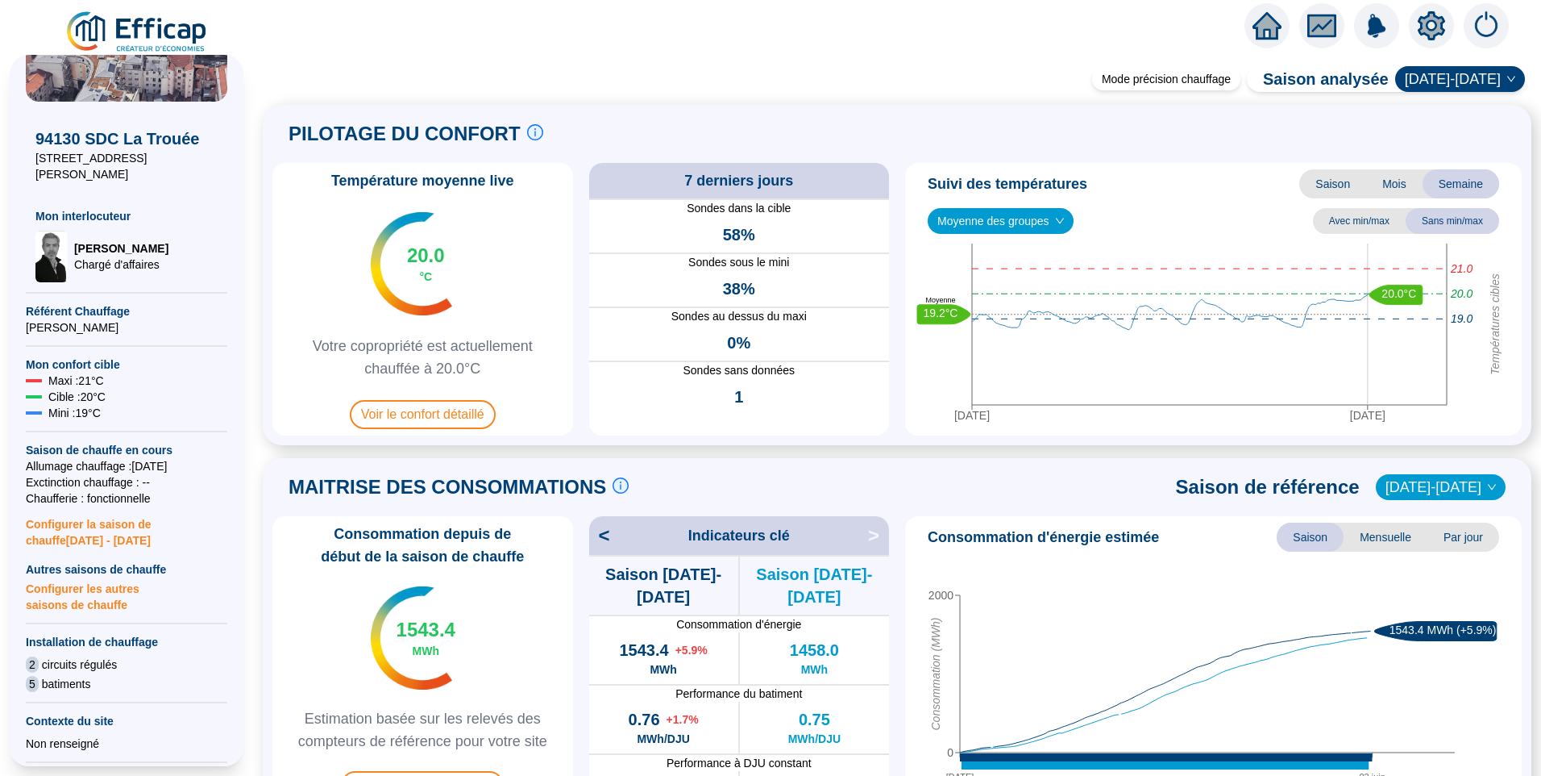
click at [92, 585] on span "Configurer les autres saisons de chauffe" at bounding box center [127, 594] width 202 height 35
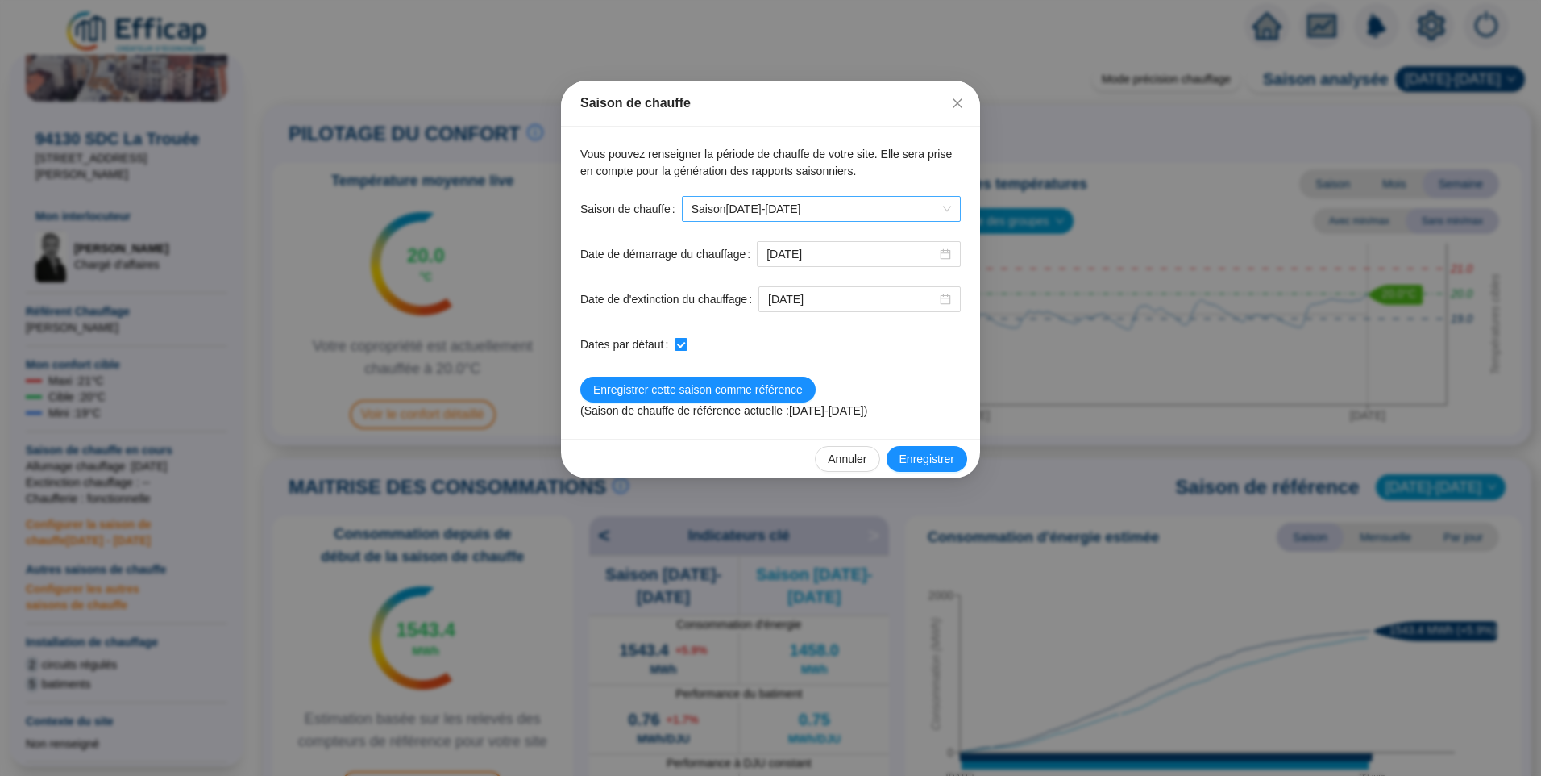
click at [751, 210] on span "Saison [DATE]-[DATE]" at bounding box center [822, 209] width 260 height 24
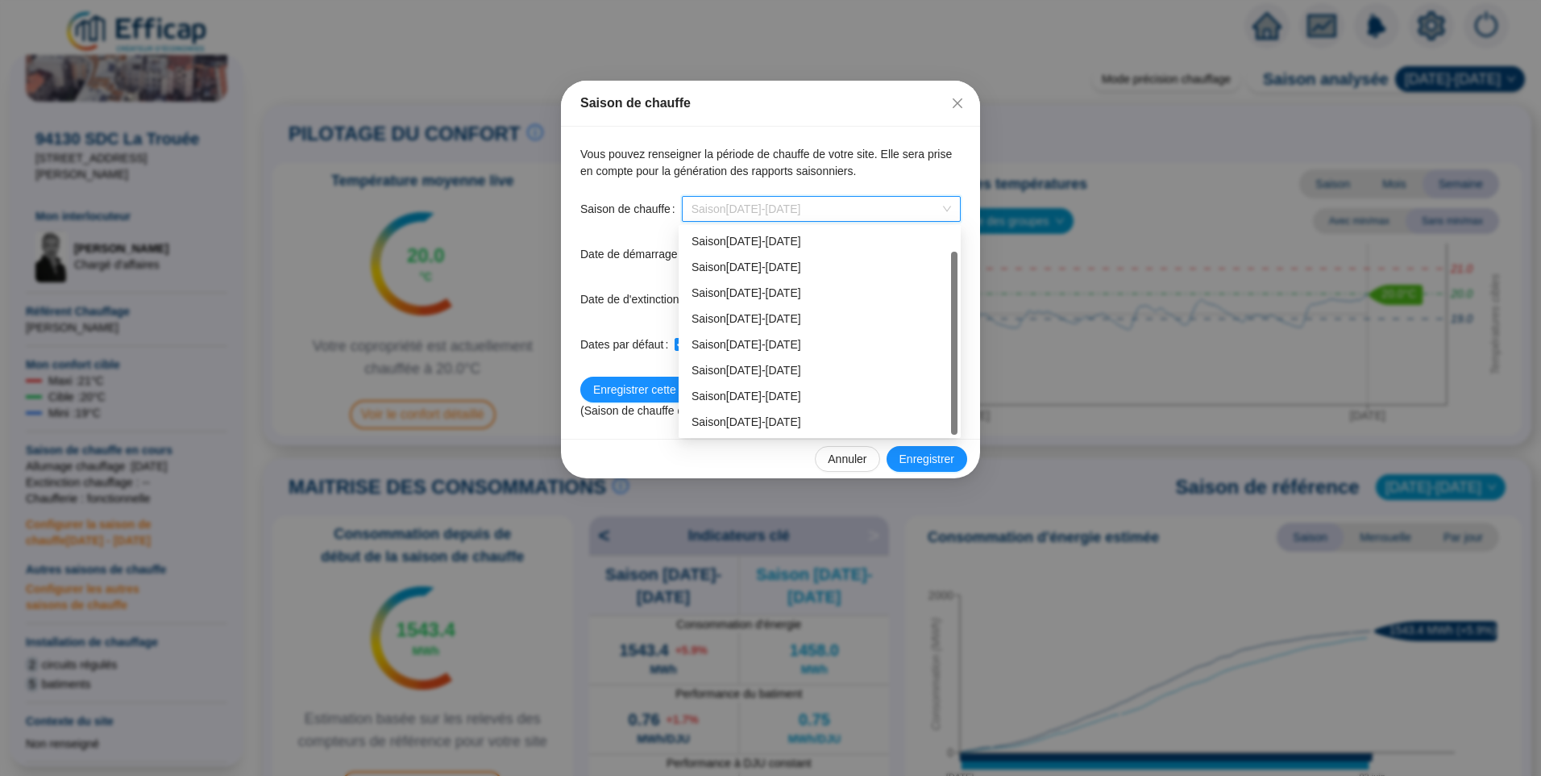
scroll to position [26, 0]
click at [759, 397] on div "Saison [DATE]-[DATE]" at bounding box center [820, 396] width 256 height 17
type input "[DATE]"
checkbox input "false"
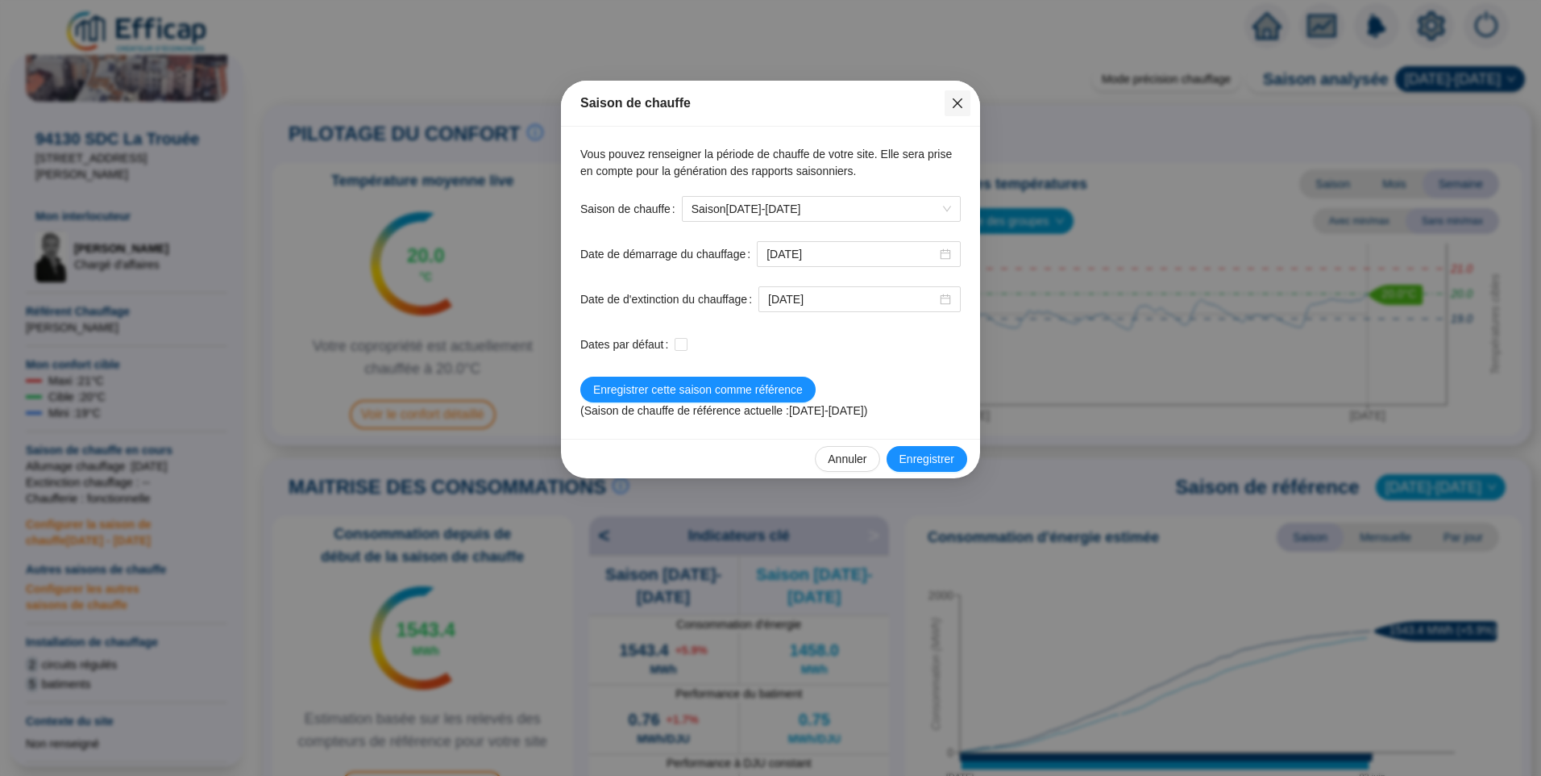
click at [955, 107] on icon "close" at bounding box center [957, 103] width 13 height 13
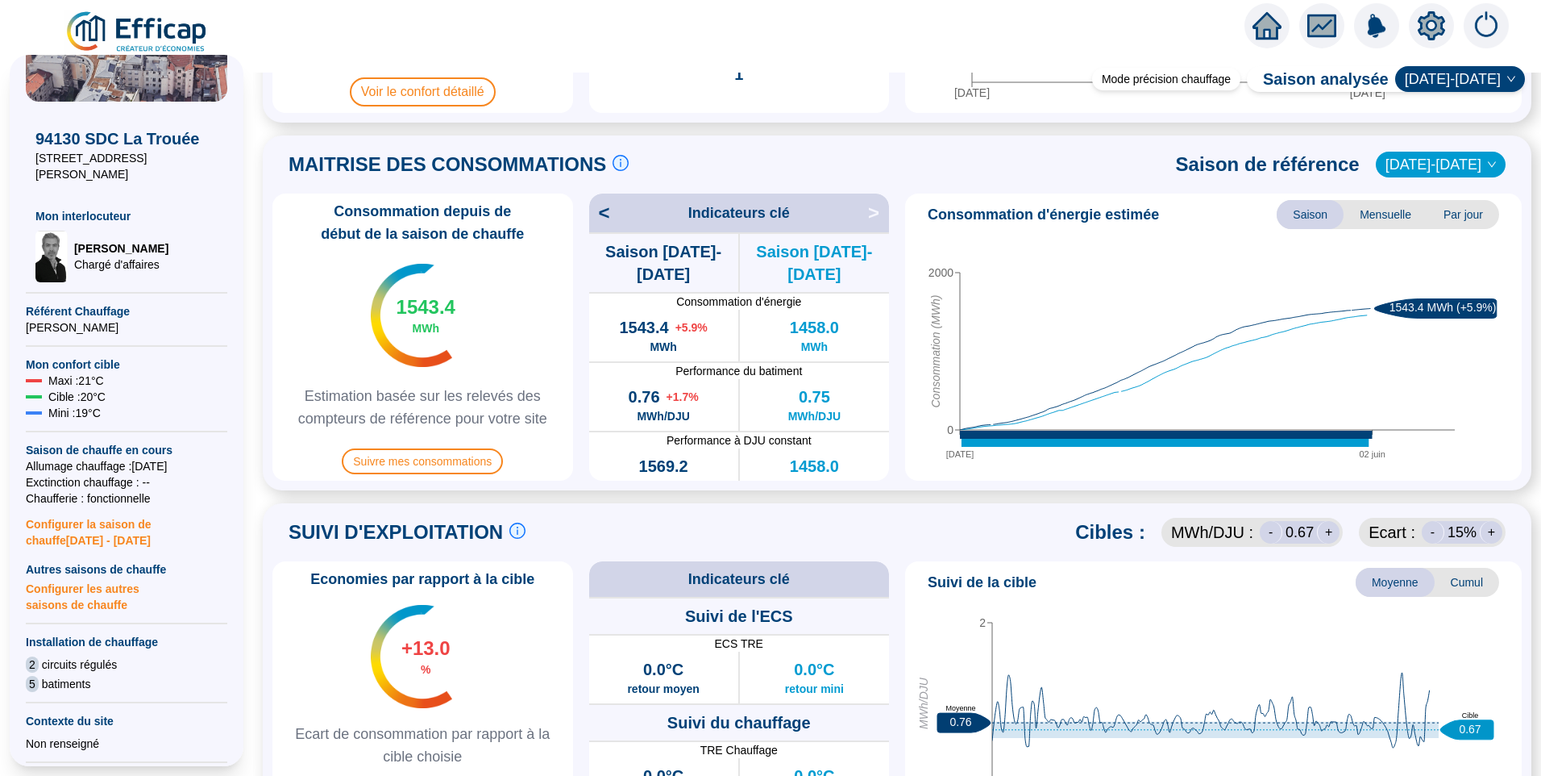
scroll to position [564, 0]
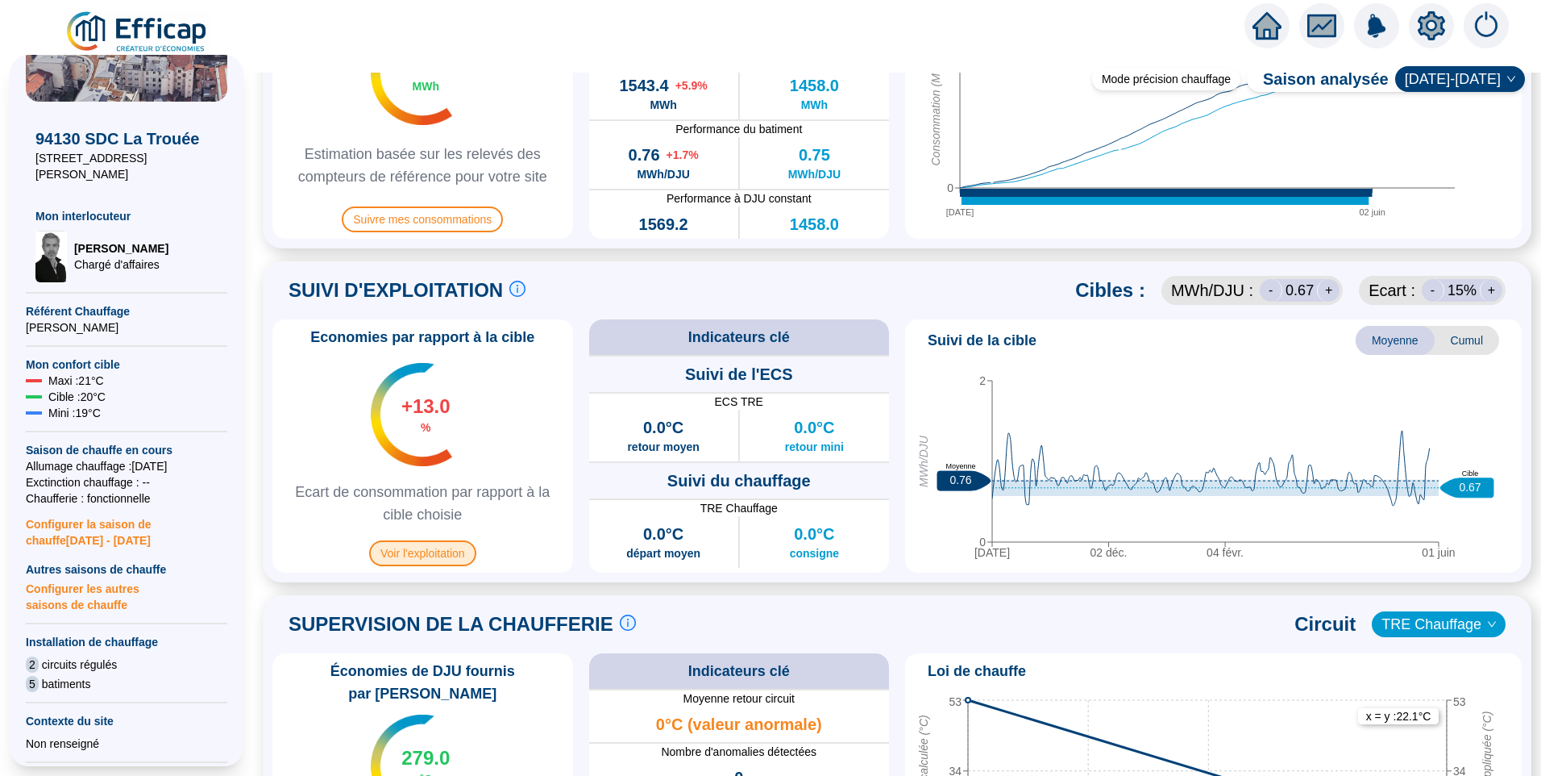
click at [427, 555] on span "Voir l'exploitation" at bounding box center [422, 553] width 107 height 26
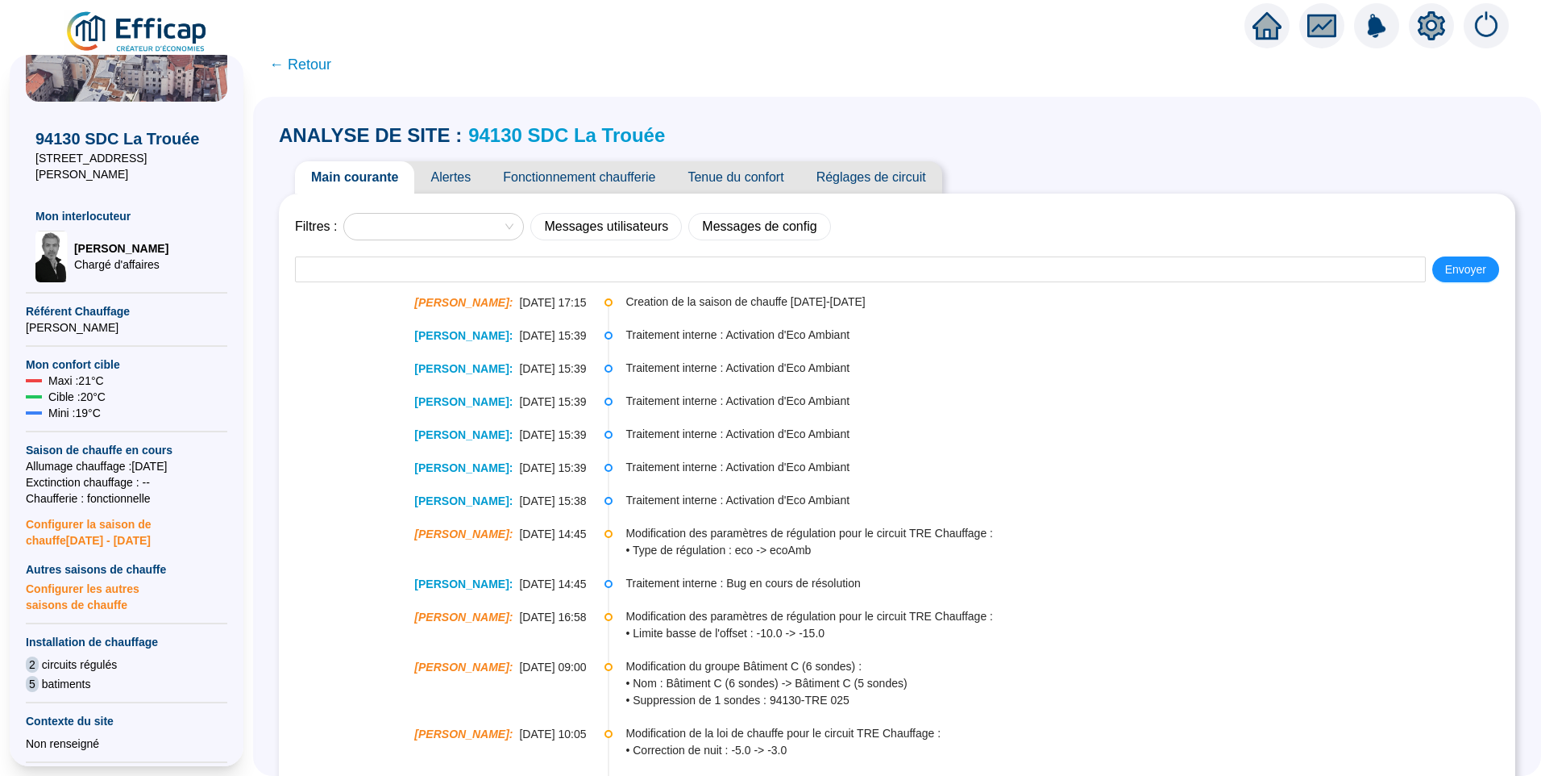
click at [608, 177] on span "Fonctionnement chaufferie" at bounding box center [579, 177] width 185 height 32
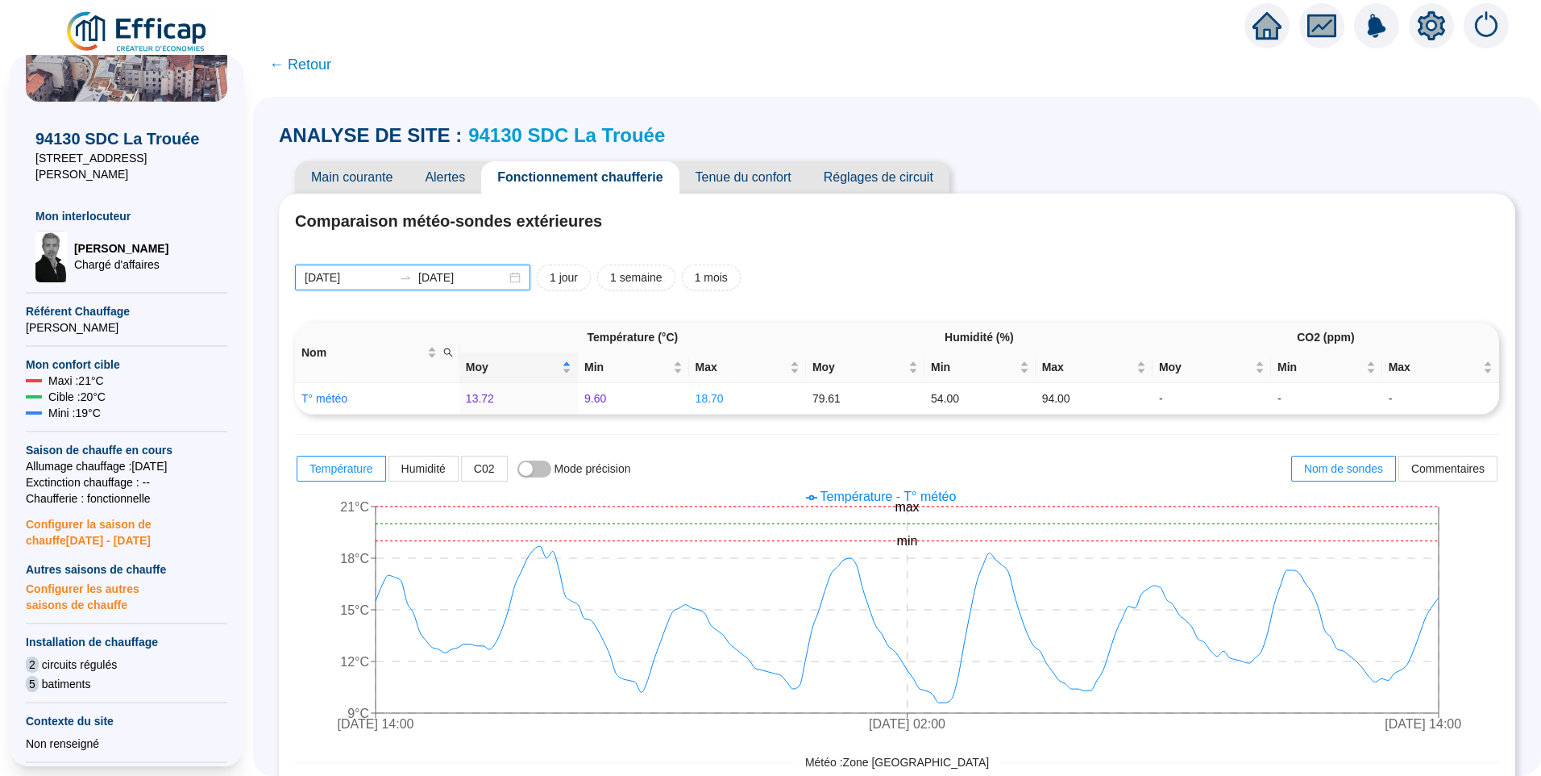
click at [389, 281] on input "[DATE]" at bounding box center [349, 277] width 88 height 17
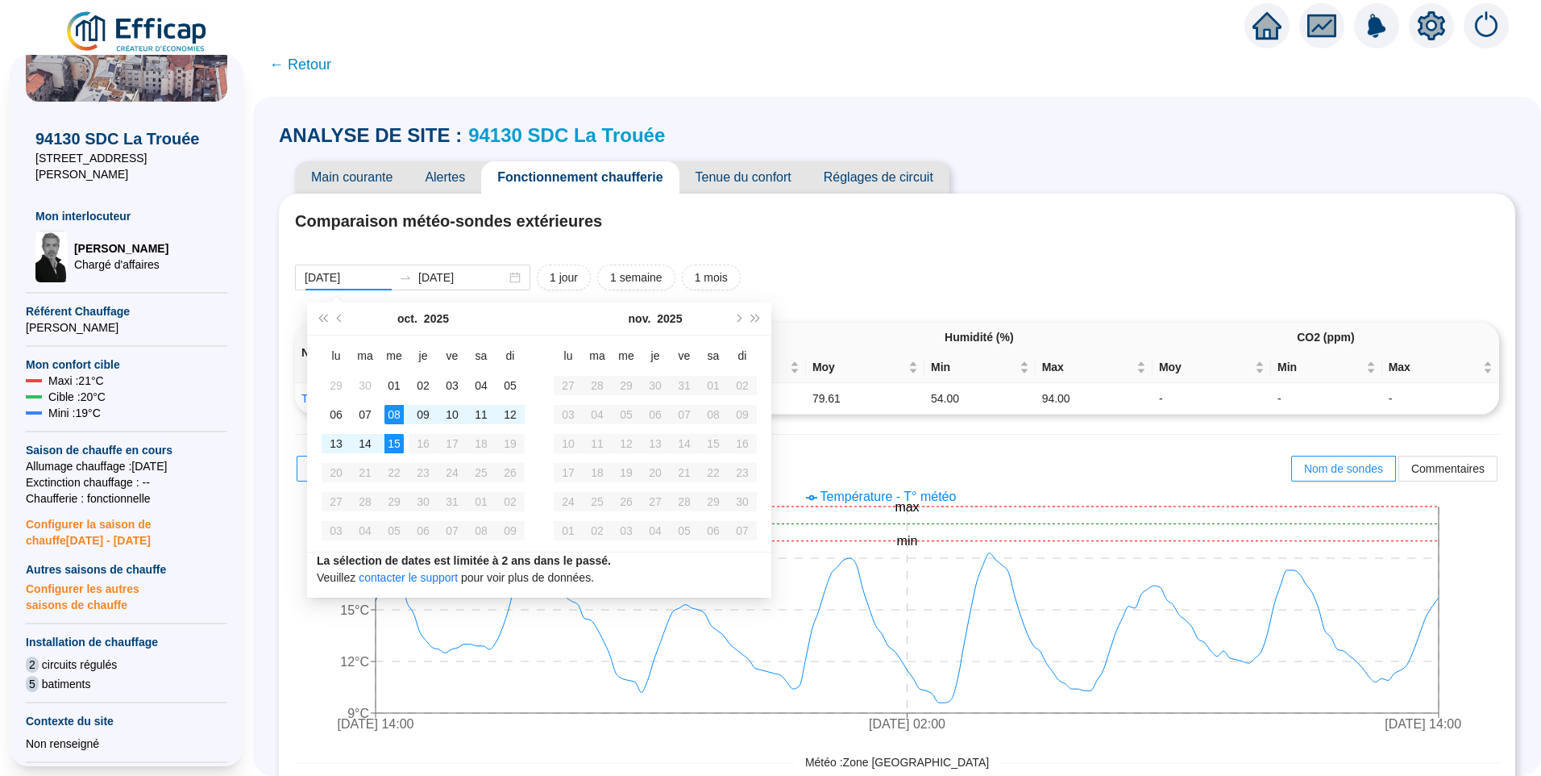
click at [866, 288] on div "2025-10-08 2025-10-15 1 jour 1 semaine 1 mois" at bounding box center [897, 277] width 1204 height 26
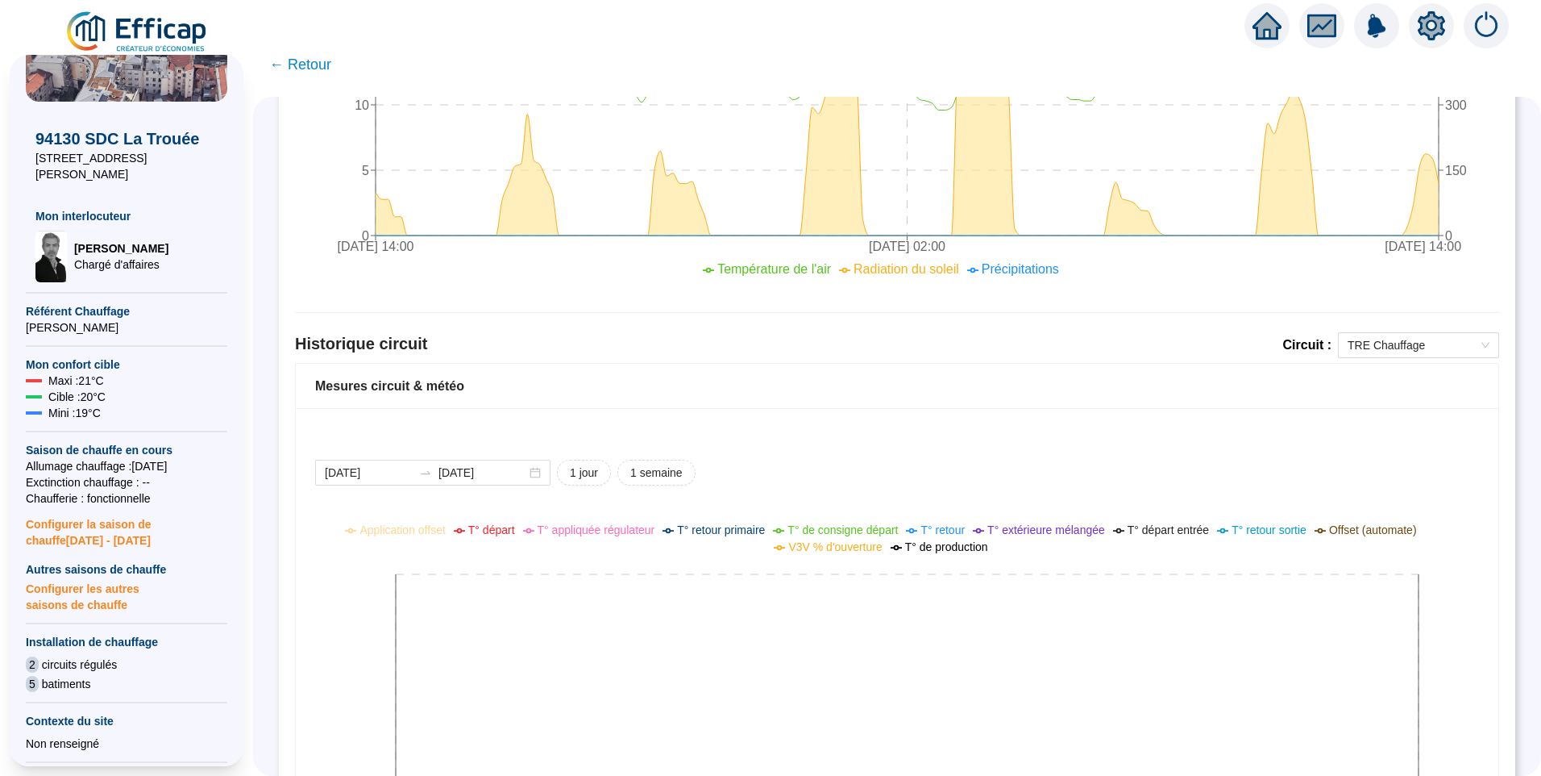
scroll to position [936, 0]
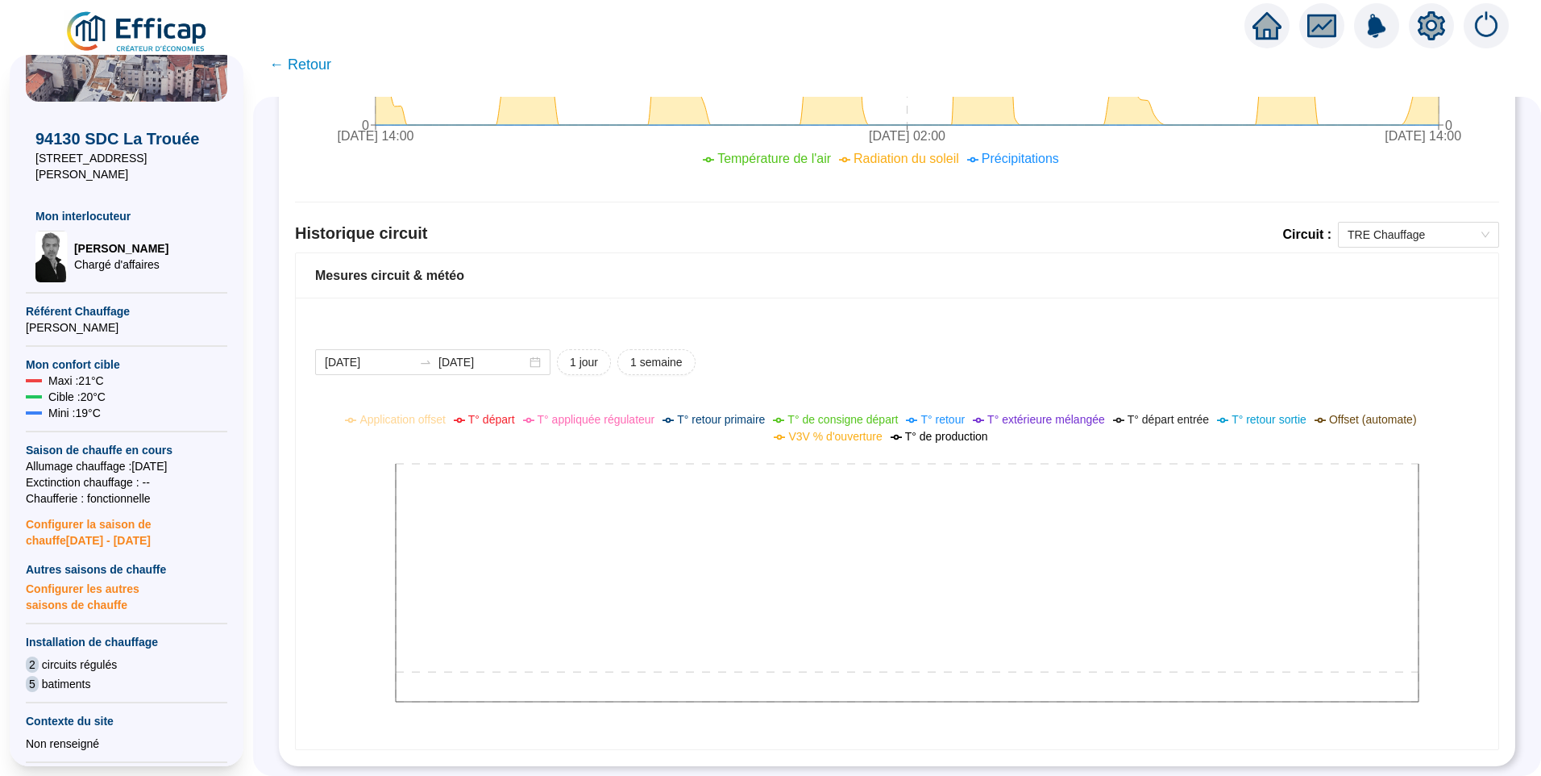
click at [1384, 253] on div "Mesures circuit & météo" at bounding box center [897, 275] width 1203 height 45
click at [1384, 235] on div "Historique circuit Circuit : TRE Chauffage" at bounding box center [897, 237] width 1204 height 31
click at [1385, 223] on span "TRE Chauffage" at bounding box center [1419, 235] width 142 height 24
click at [1382, 249] on div "TRE Chauffage" at bounding box center [1406, 255] width 135 height 17
click at [402, 354] on input "[DATE]" at bounding box center [369, 362] width 88 height 17
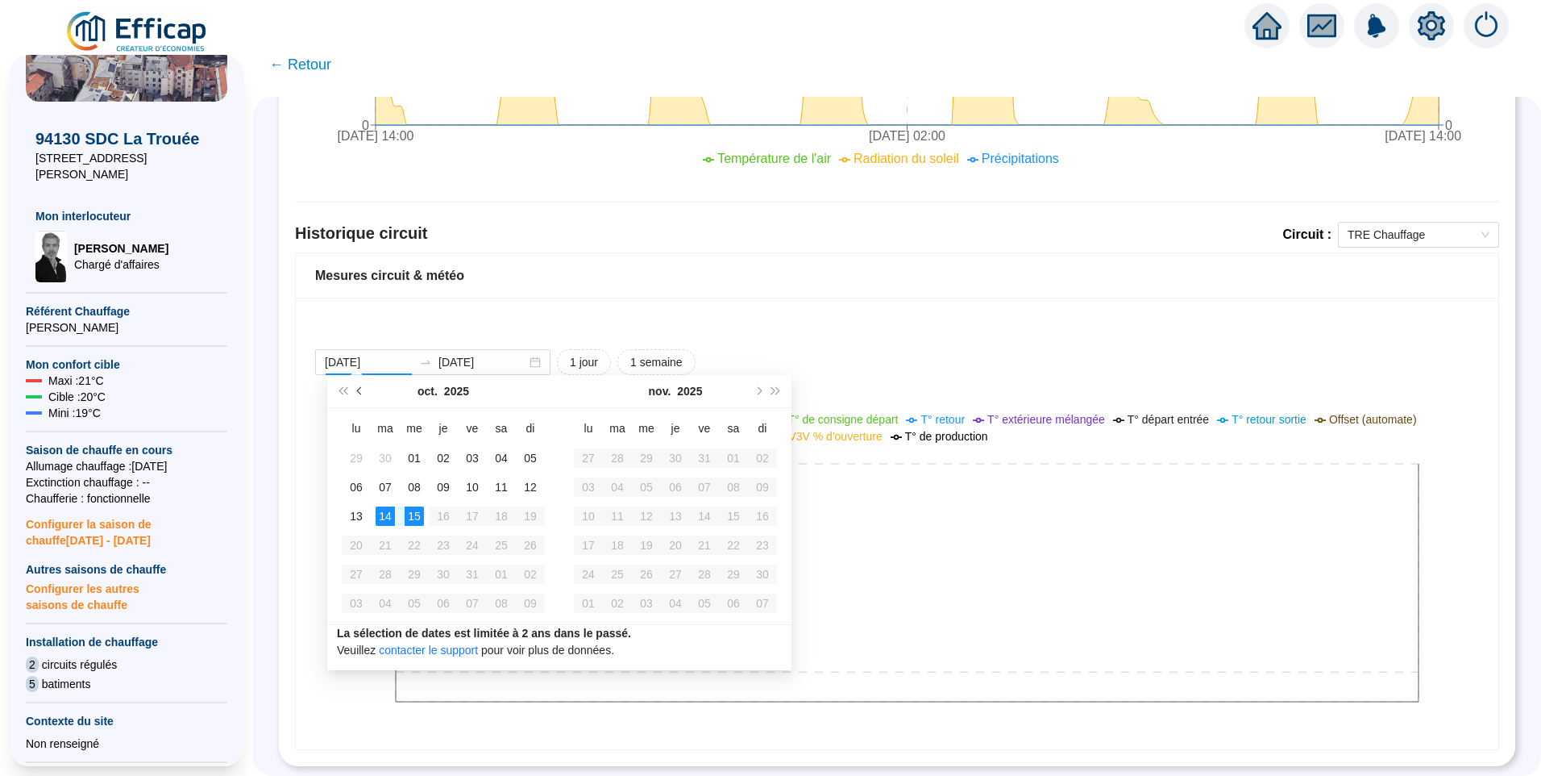
click at [364, 390] on span "Mois précédent (PageUp)" at bounding box center [361, 391] width 8 height 8
click at [360, 388] on span "Mois précédent (PageUp)" at bounding box center [361, 391] width 8 height 8
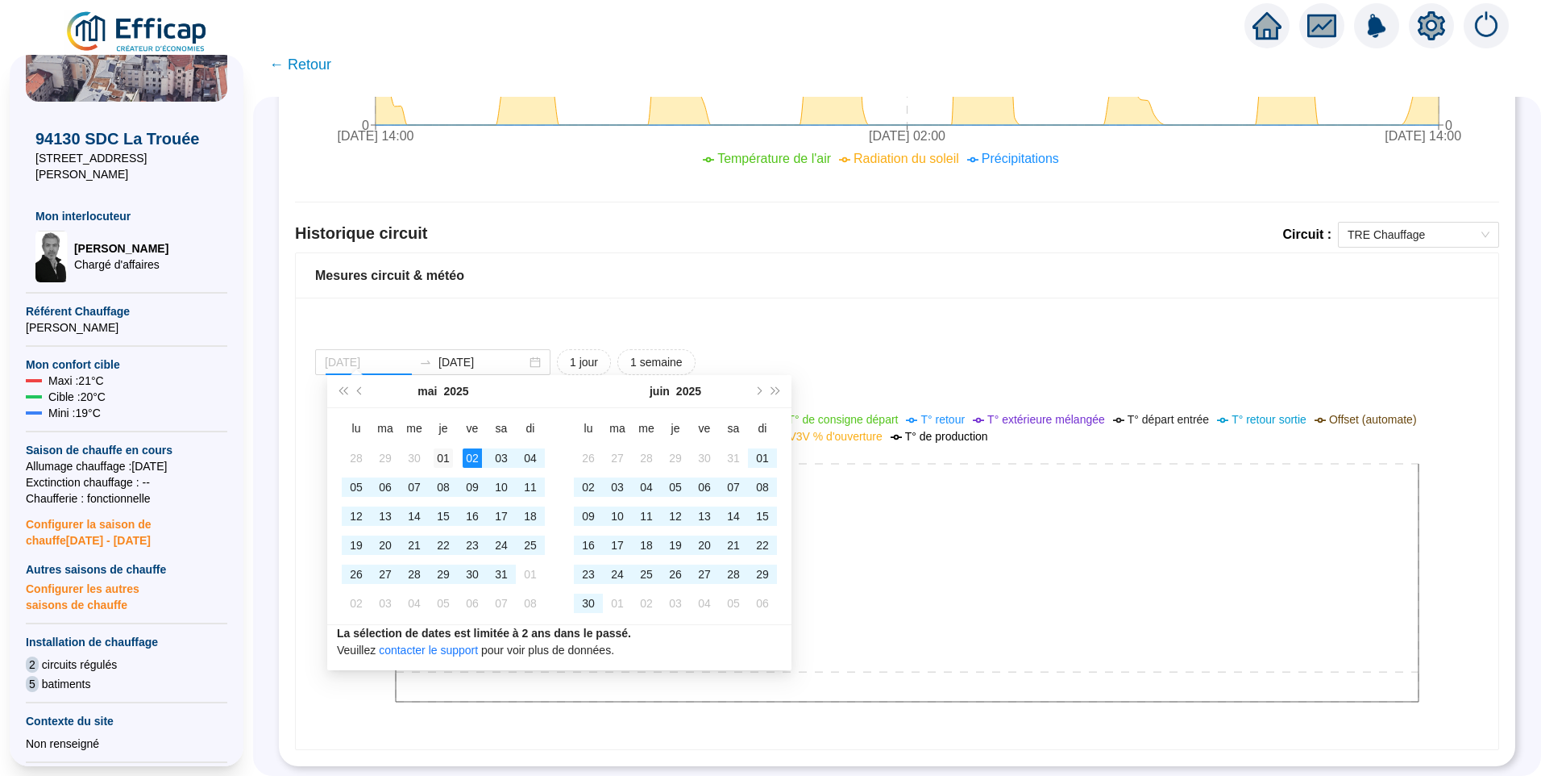
type input "2025-05-01"
click at [450, 456] on div "01" at bounding box center [443, 457] width 19 height 19
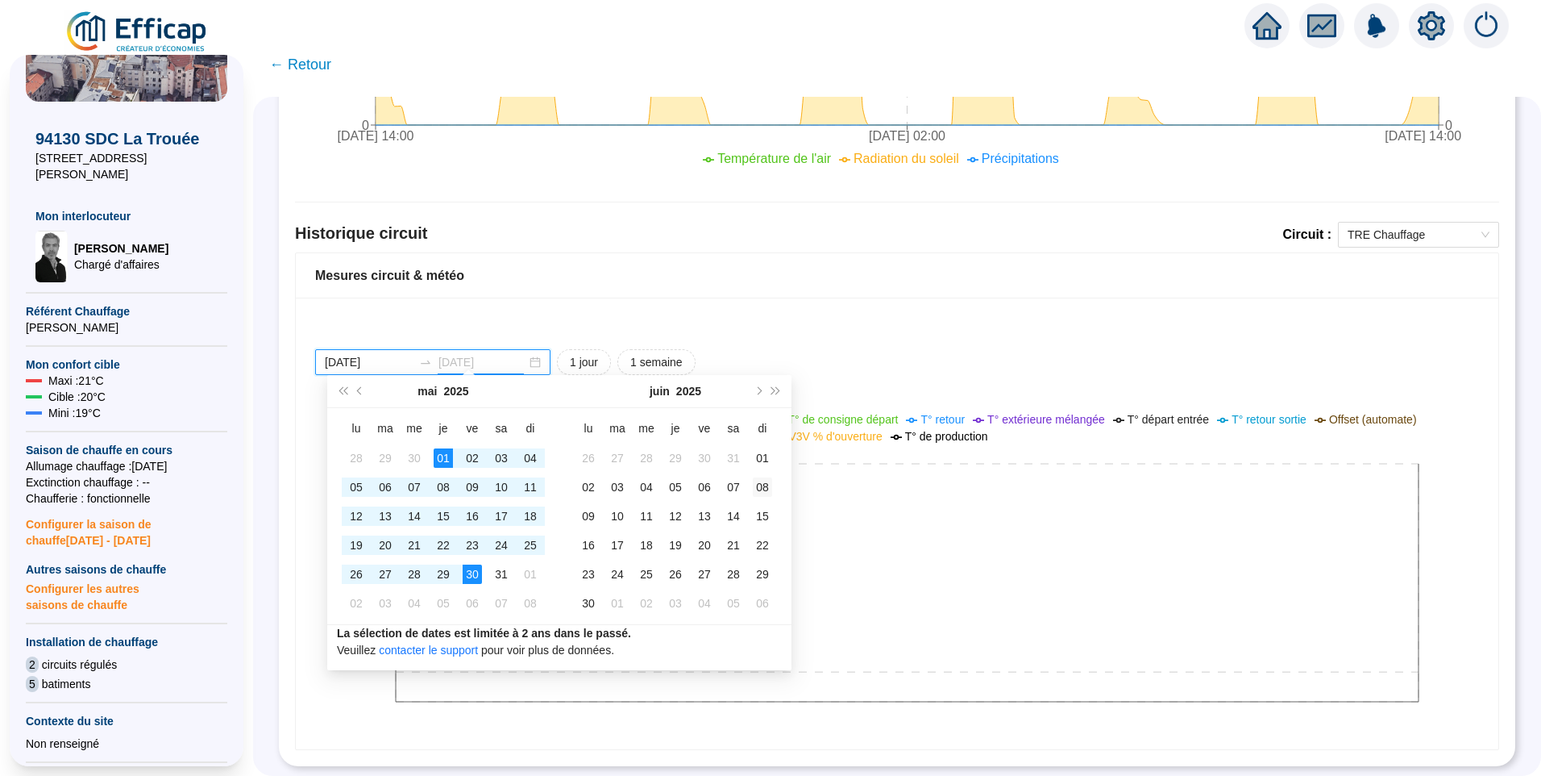
type input "2025-06-08"
click at [757, 497] on td "08" at bounding box center [762, 486] width 29 height 29
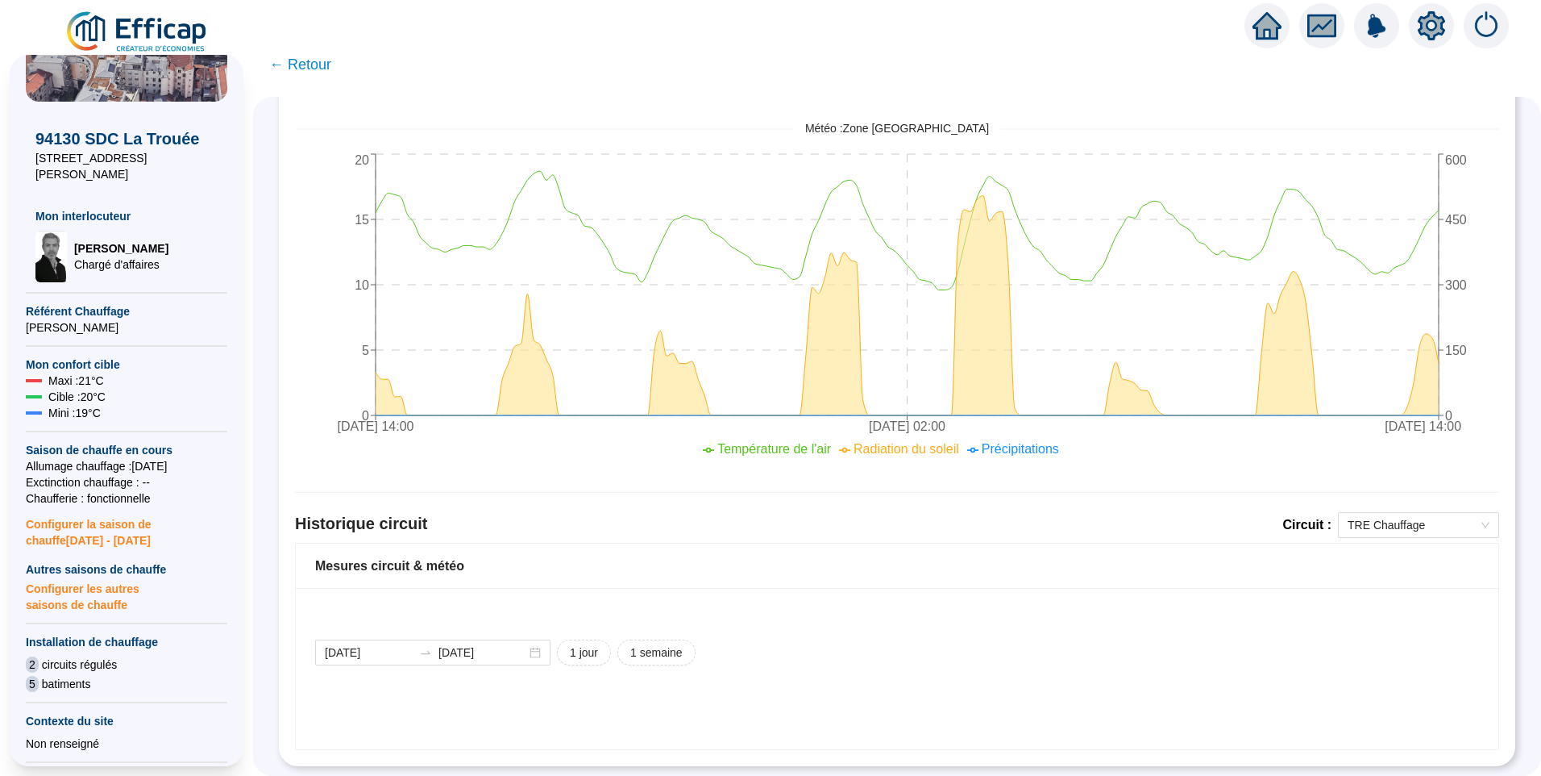
scroll to position [662, 0]
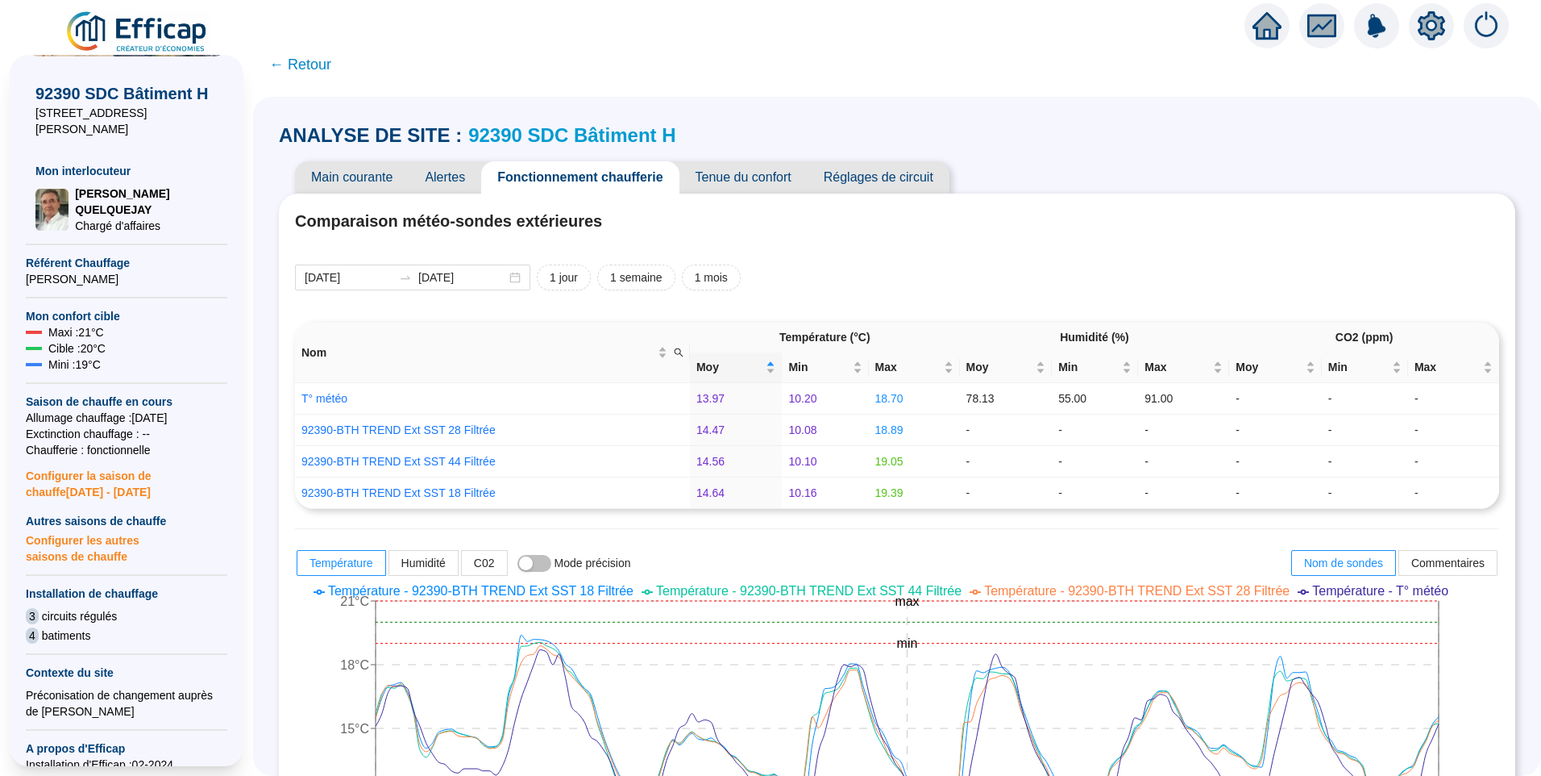
click at [874, 173] on span "Réglages de circuit" at bounding box center [879, 177] width 142 height 32
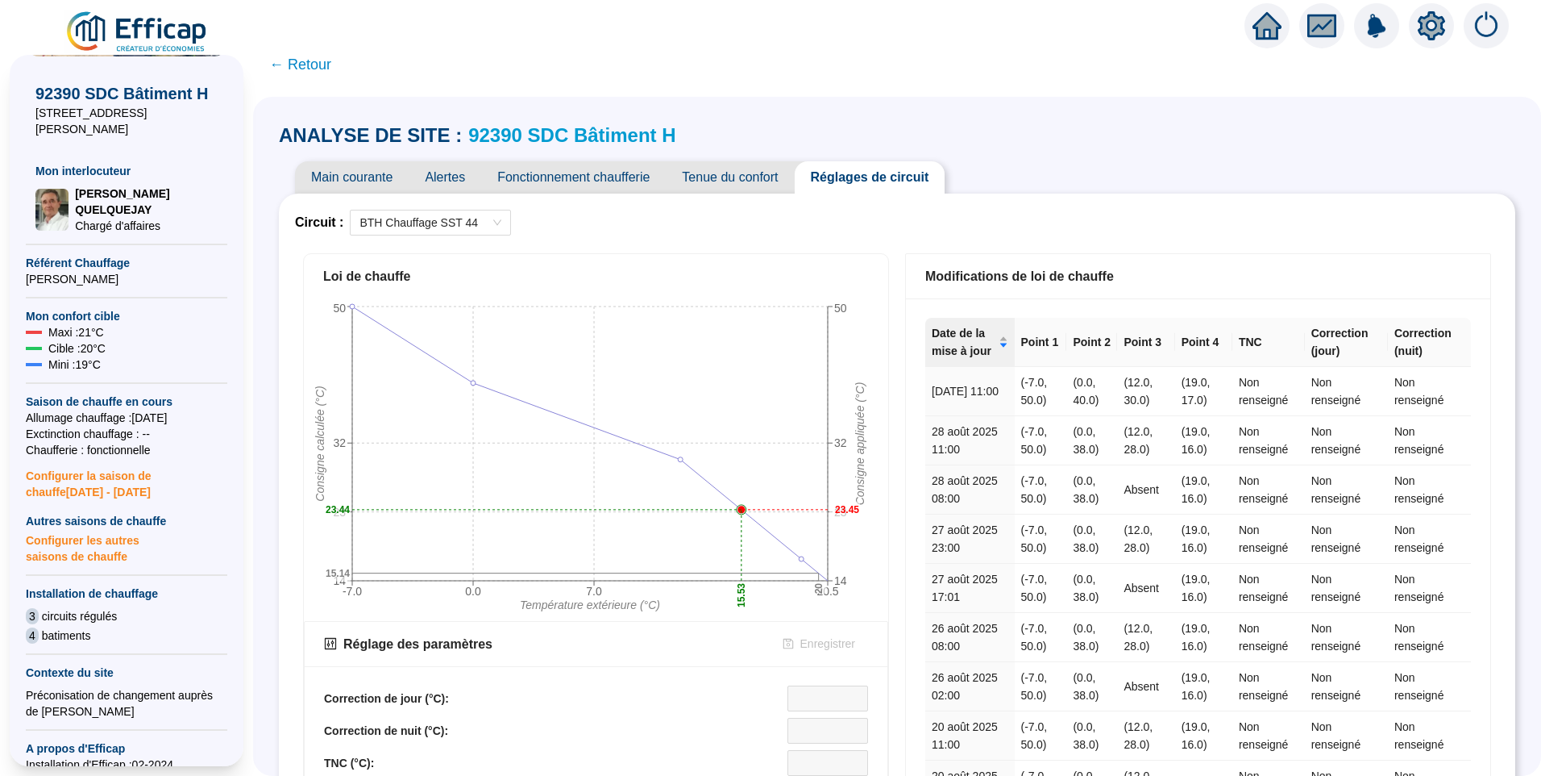
click at [368, 171] on span "Main courante" at bounding box center [352, 177] width 114 height 32
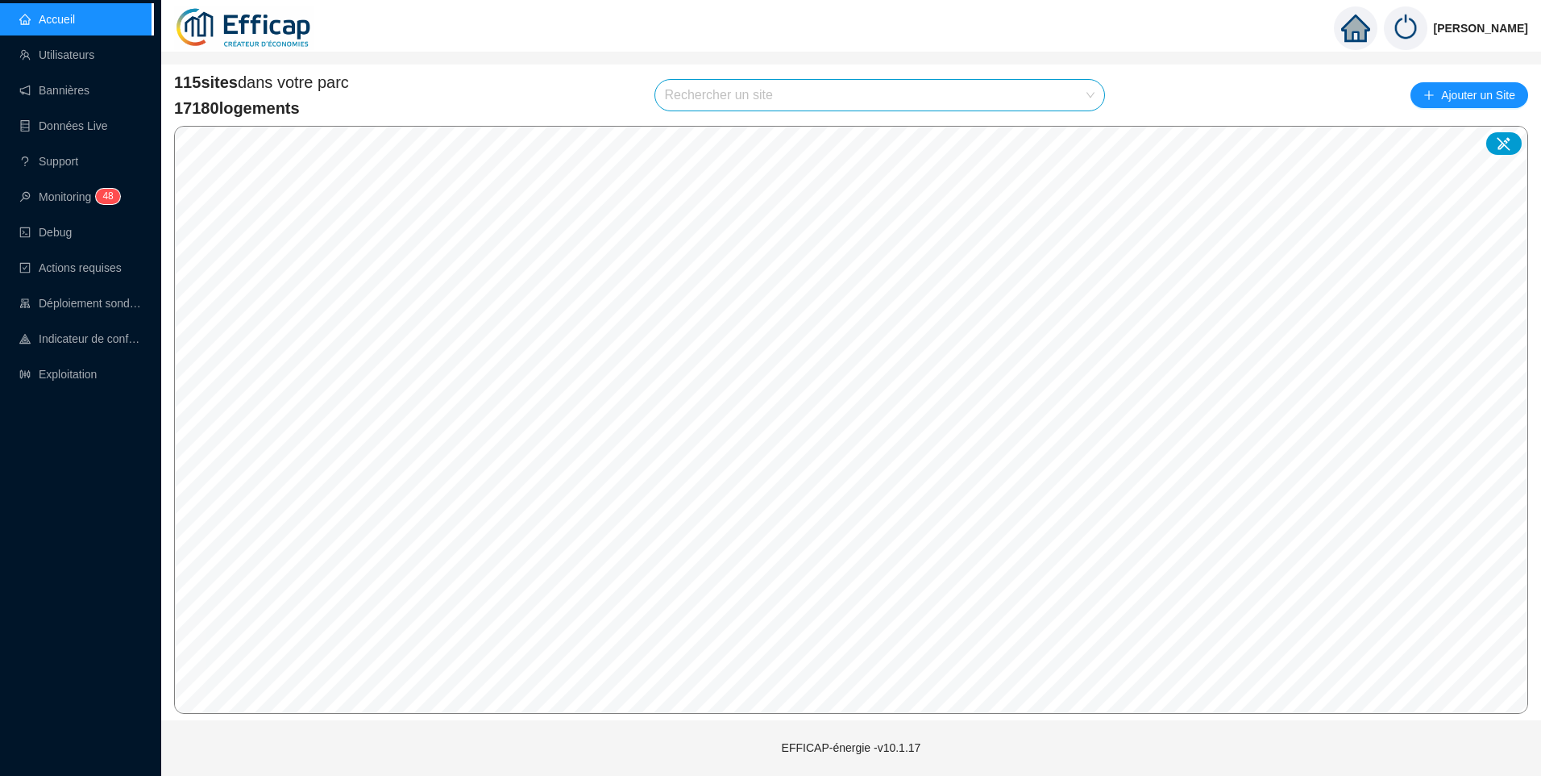
drag, startPoint x: 709, startPoint y: 96, endPoint x: 712, endPoint y: 105, distance: 9.2
click at [712, 105] on input "search" at bounding box center [873, 95] width 416 height 31
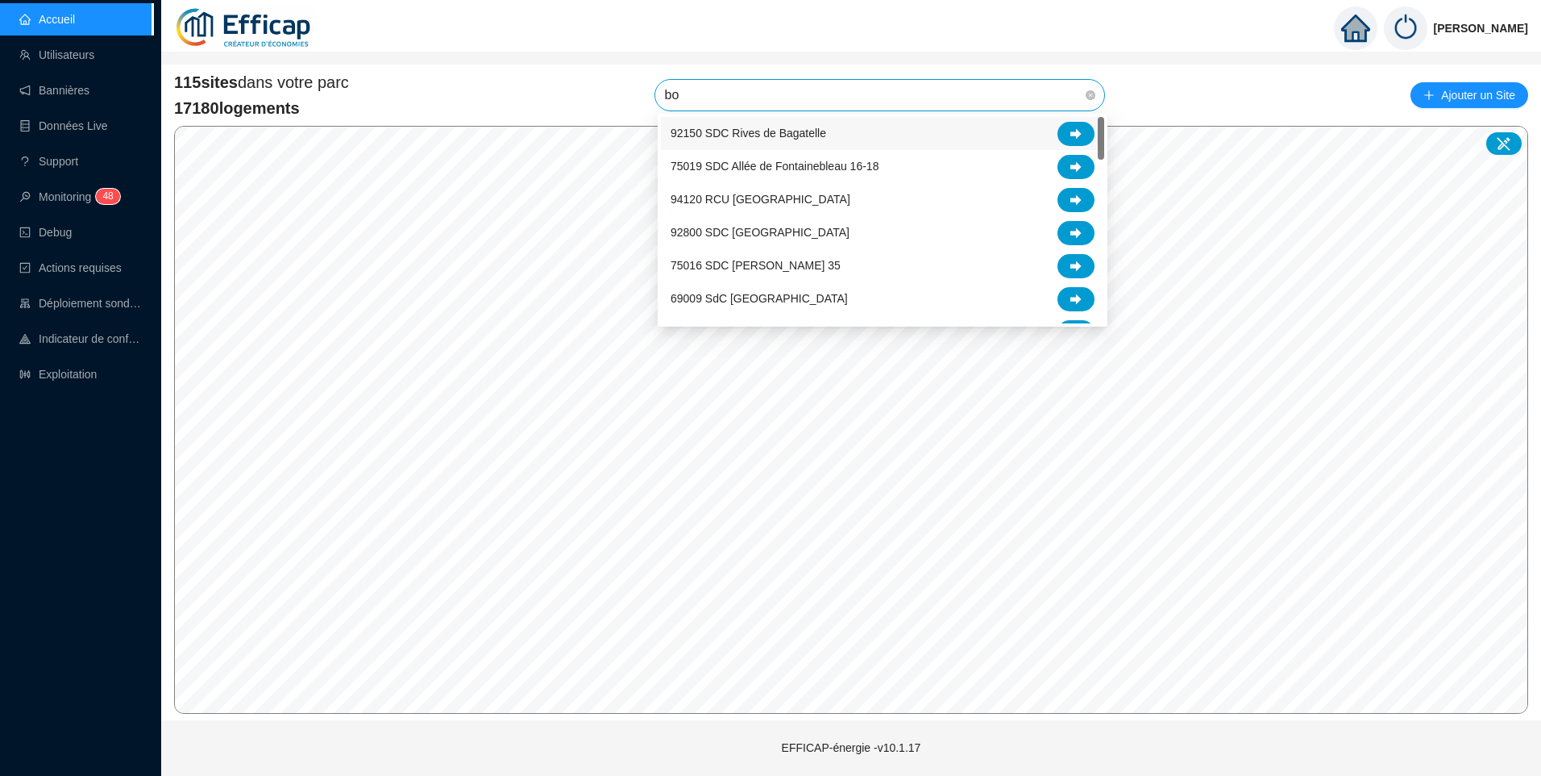
type input "boi"
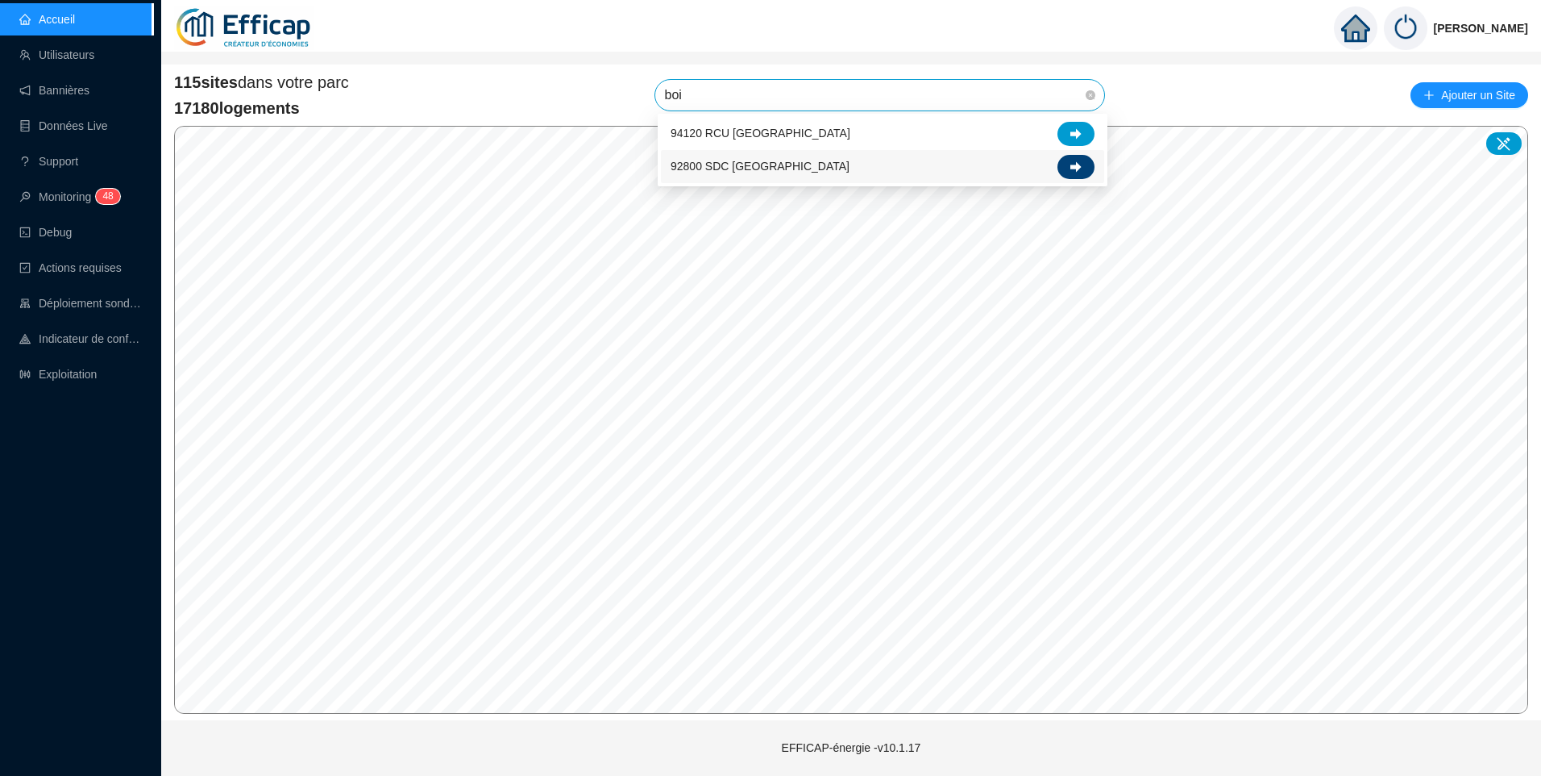
click at [1078, 169] on icon at bounding box center [1076, 166] width 11 height 10
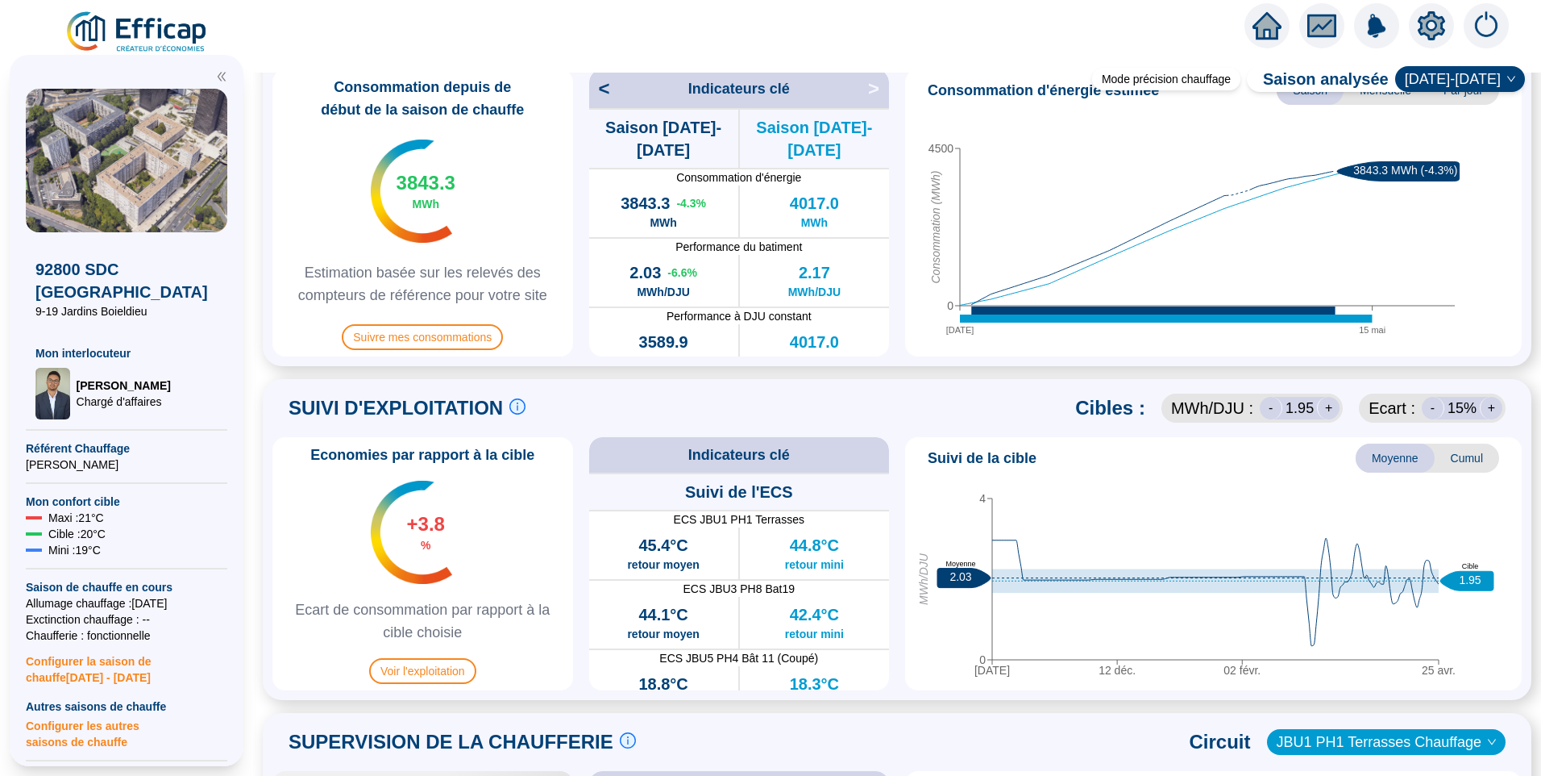
scroll to position [484, 0]
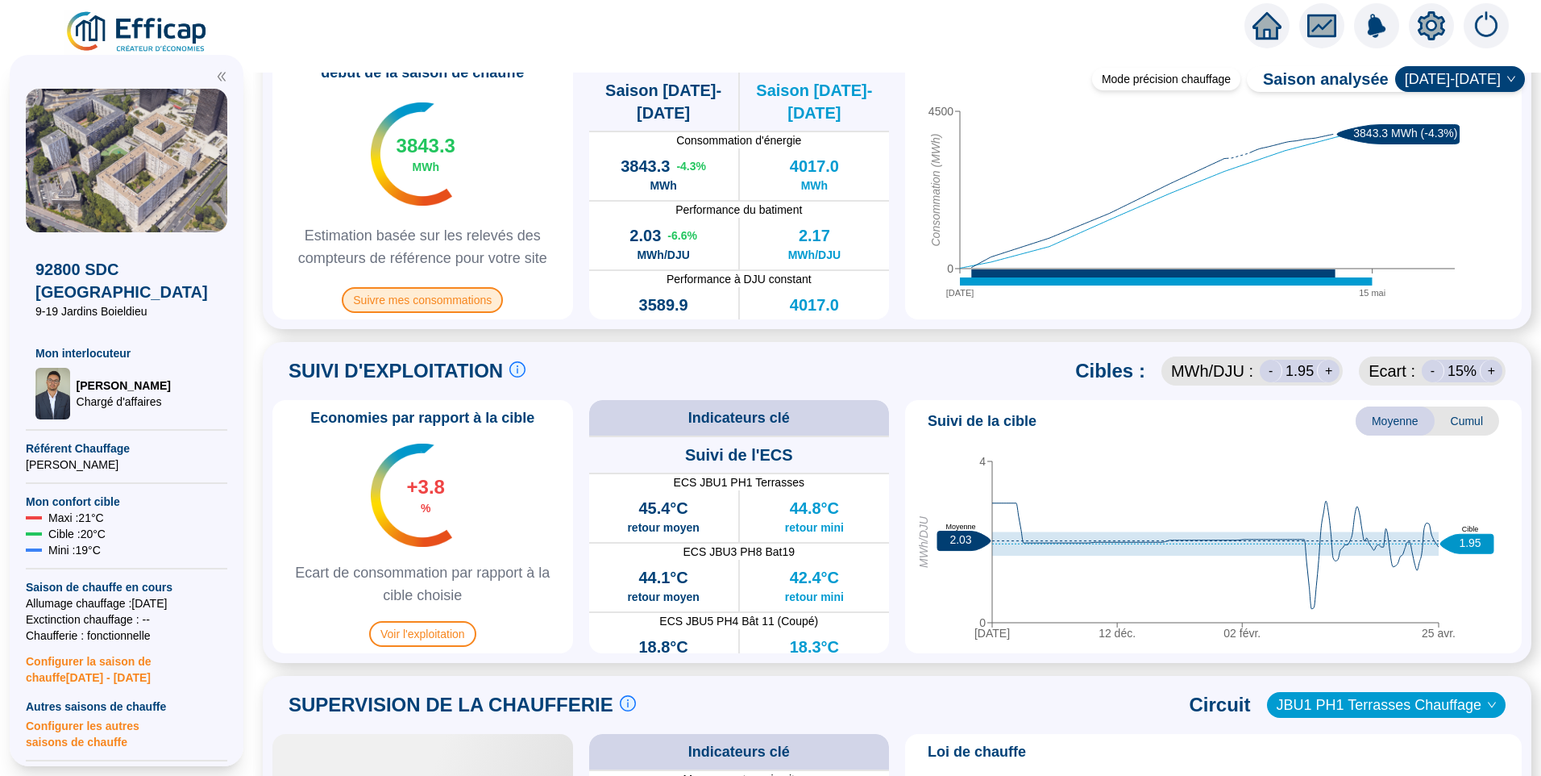
click at [425, 307] on span "Suivre mes consommations" at bounding box center [422, 300] width 161 height 26
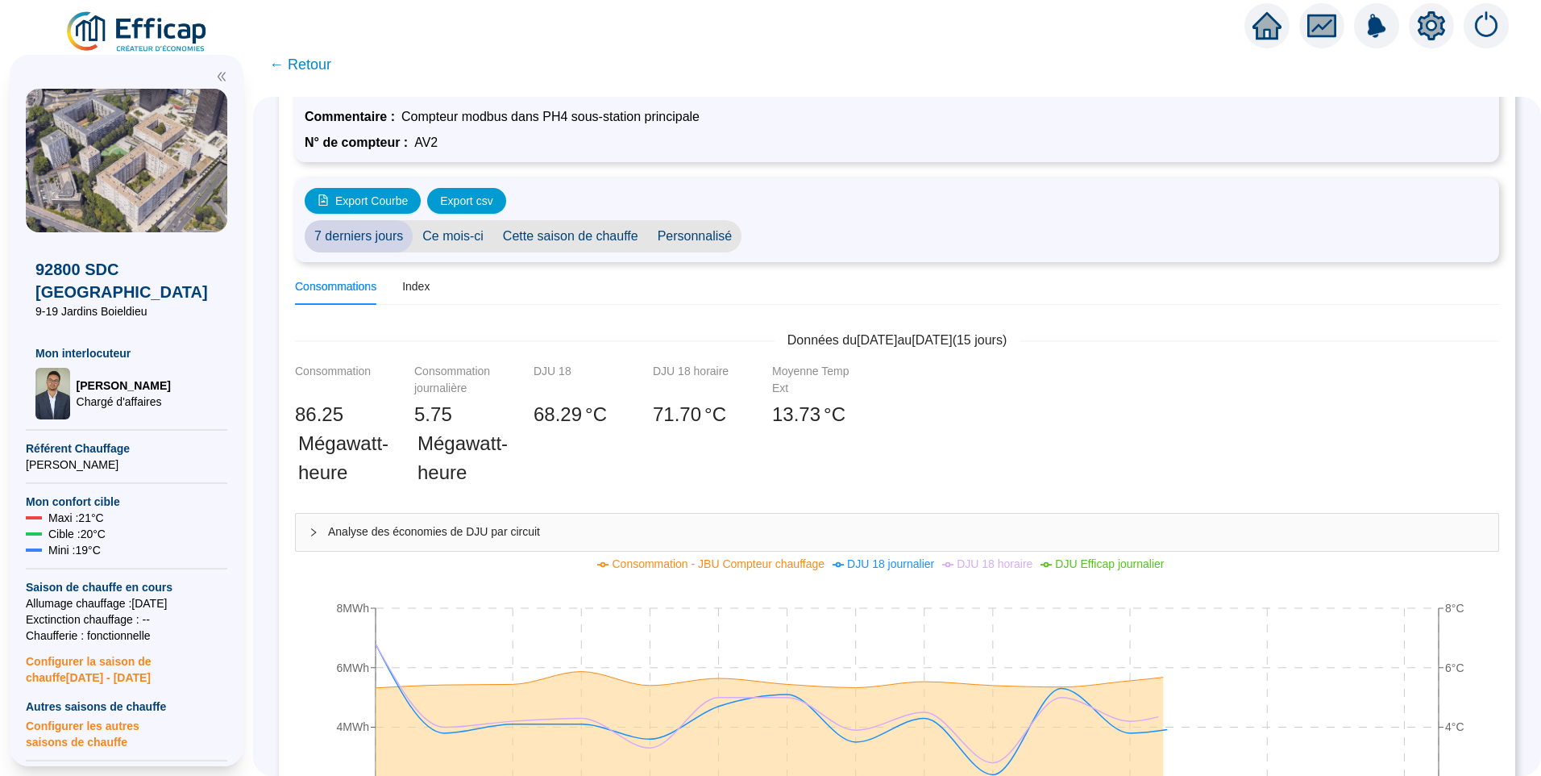
scroll to position [161, 0]
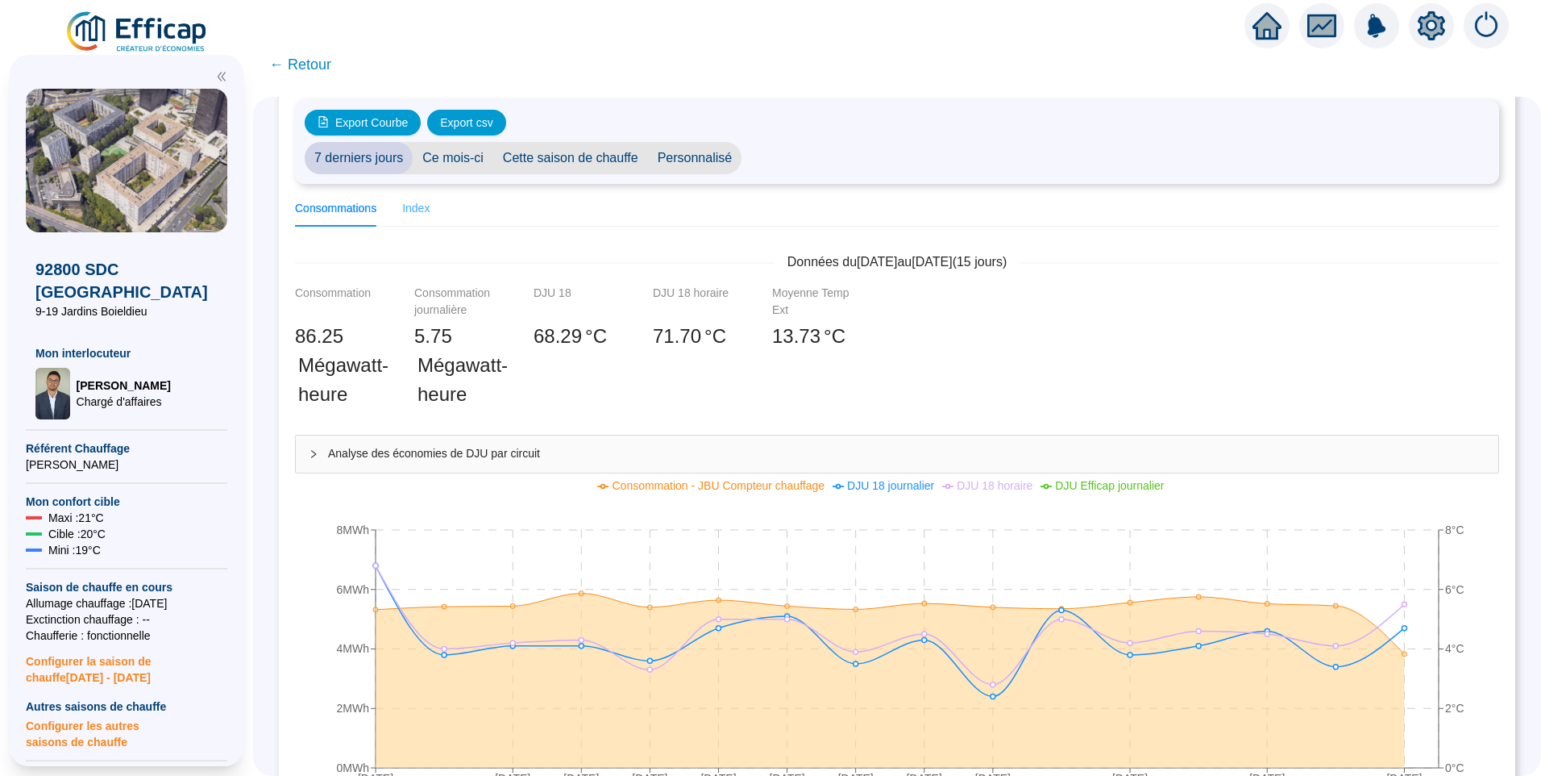
click at [430, 217] on div "Index" at bounding box center [415, 208] width 27 height 36
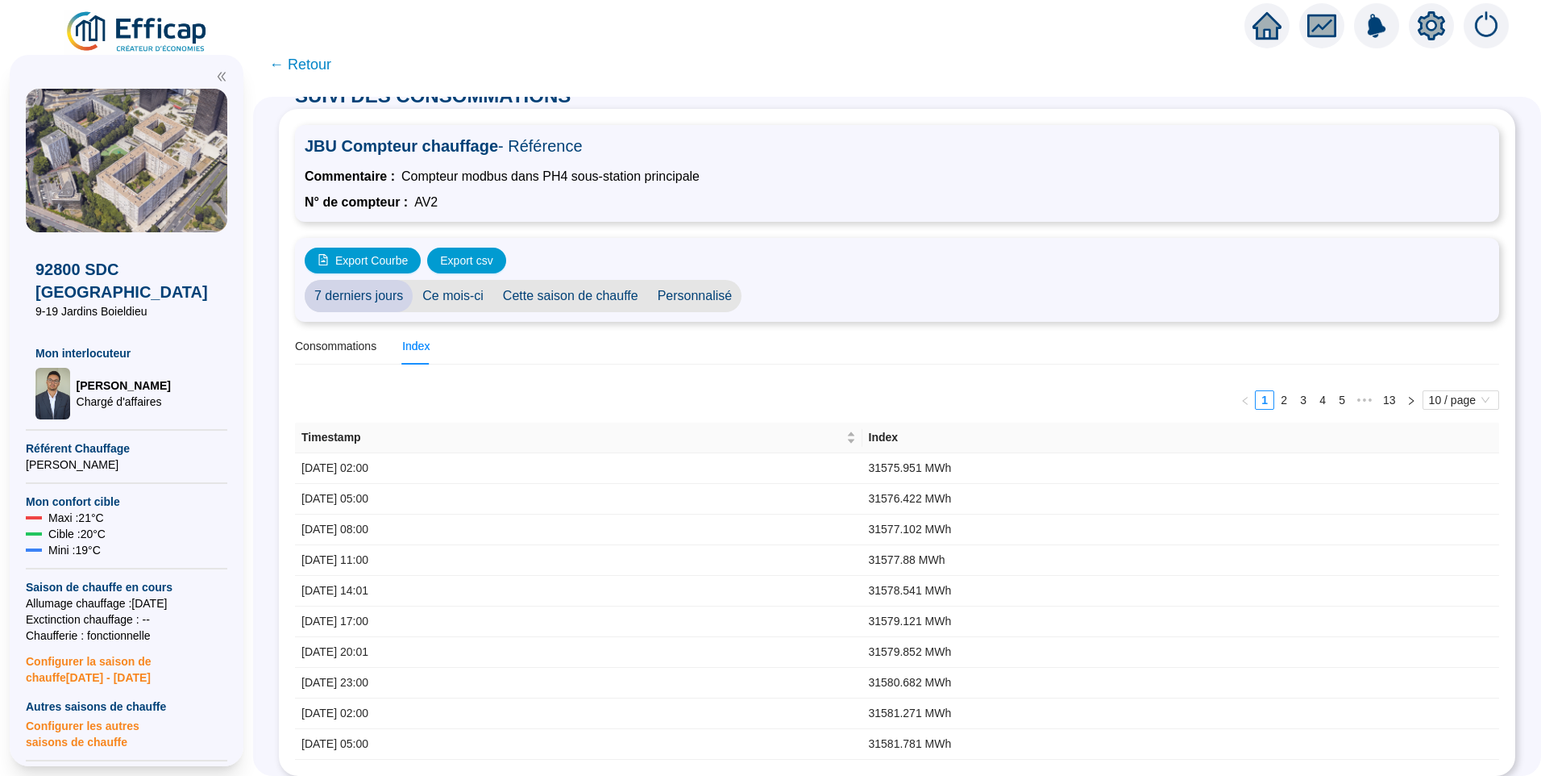
scroll to position [35, 0]
click at [705, 280] on span "Personnalisé" at bounding box center [695, 296] width 94 height 32
click at [822, 288] on input "2025-10-01" at bounding box center [795, 296] width 88 height 17
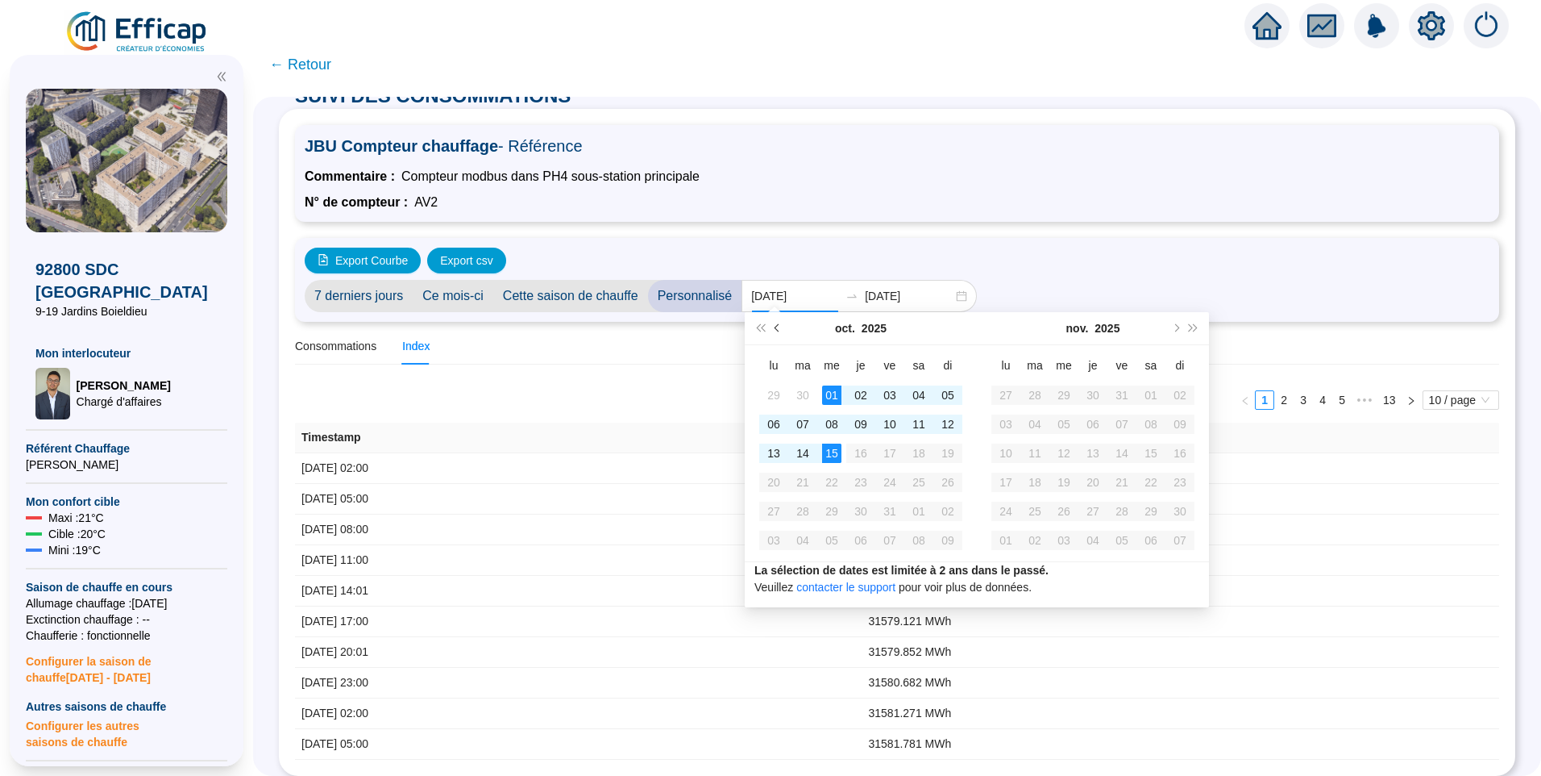
click at [784, 322] on button "Mois précédent (PageUp)" at bounding box center [778, 328] width 18 height 32
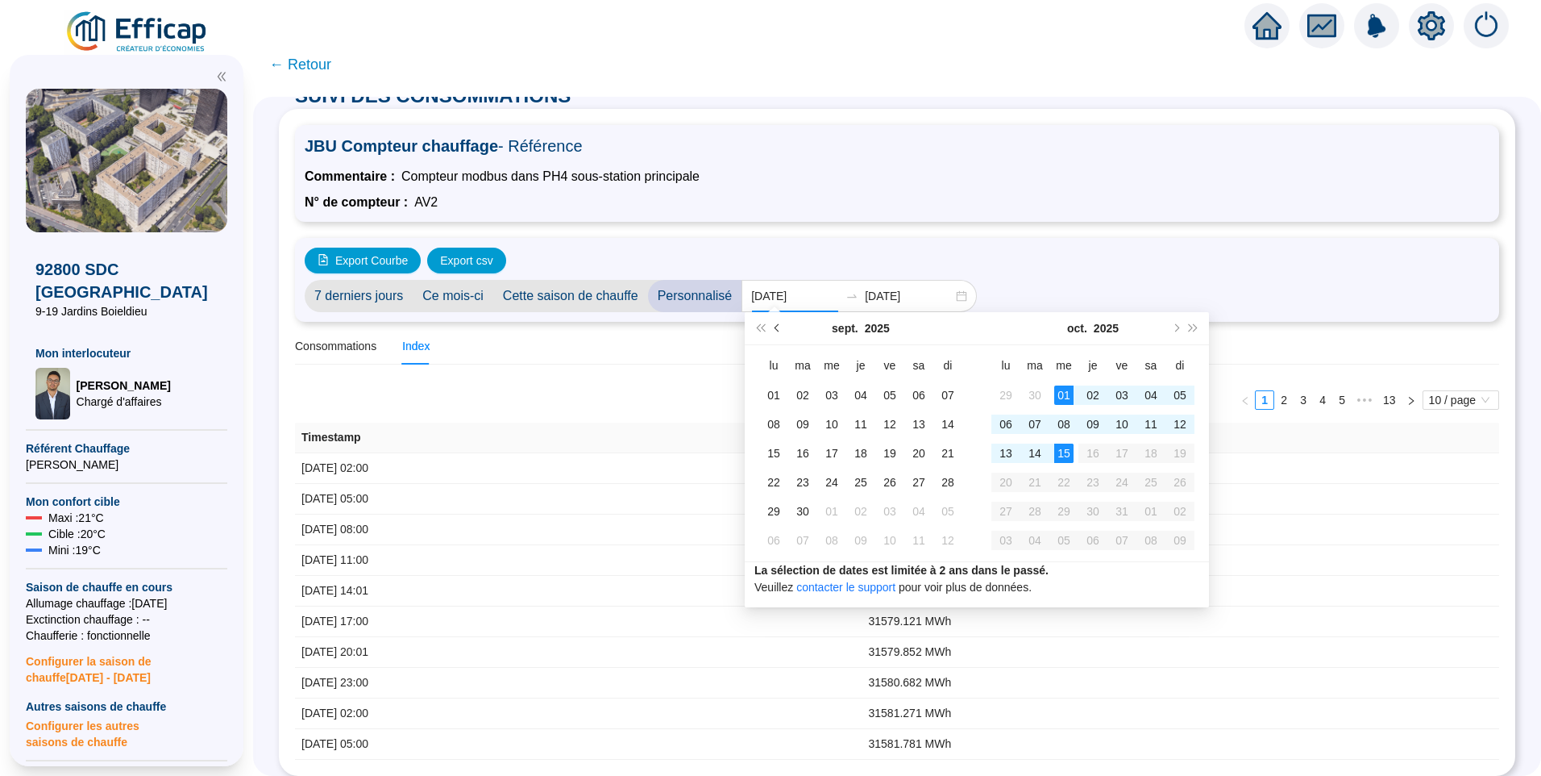
click at [773, 335] on button "Mois précédent (PageUp)" at bounding box center [778, 328] width 18 height 32
click at [777, 331] on span "Mois précédent (PageUp)" at bounding box center [779, 328] width 8 height 8
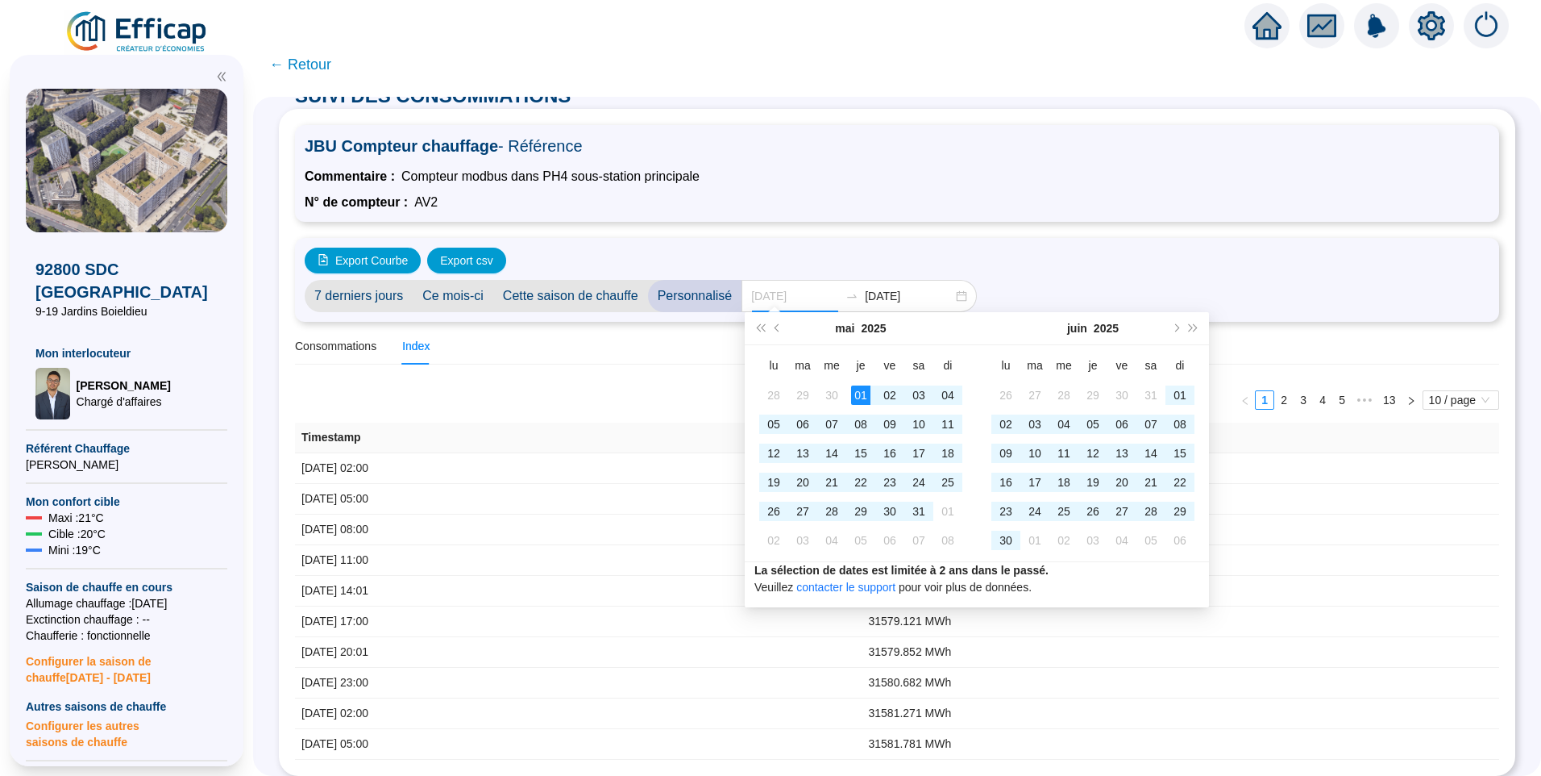
type input "2025-05-01"
click at [866, 395] on div "01" at bounding box center [860, 394] width 19 height 19
click at [1179, 328] on button "Mois suivant (PageDown)" at bounding box center [1176, 328] width 18 height 32
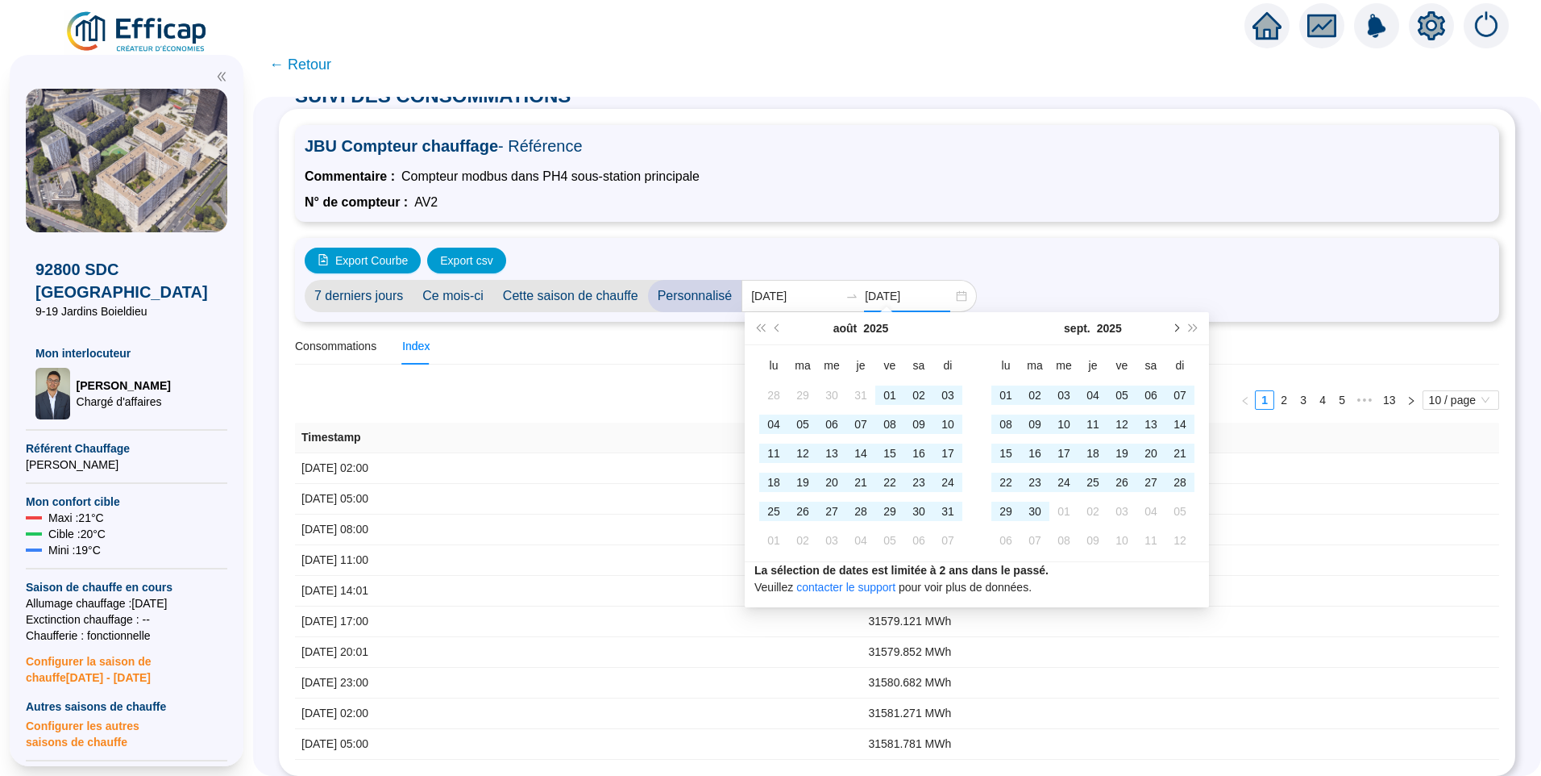
click at [1179, 328] on button "Mois suivant (PageDown)" at bounding box center [1176, 328] width 18 height 32
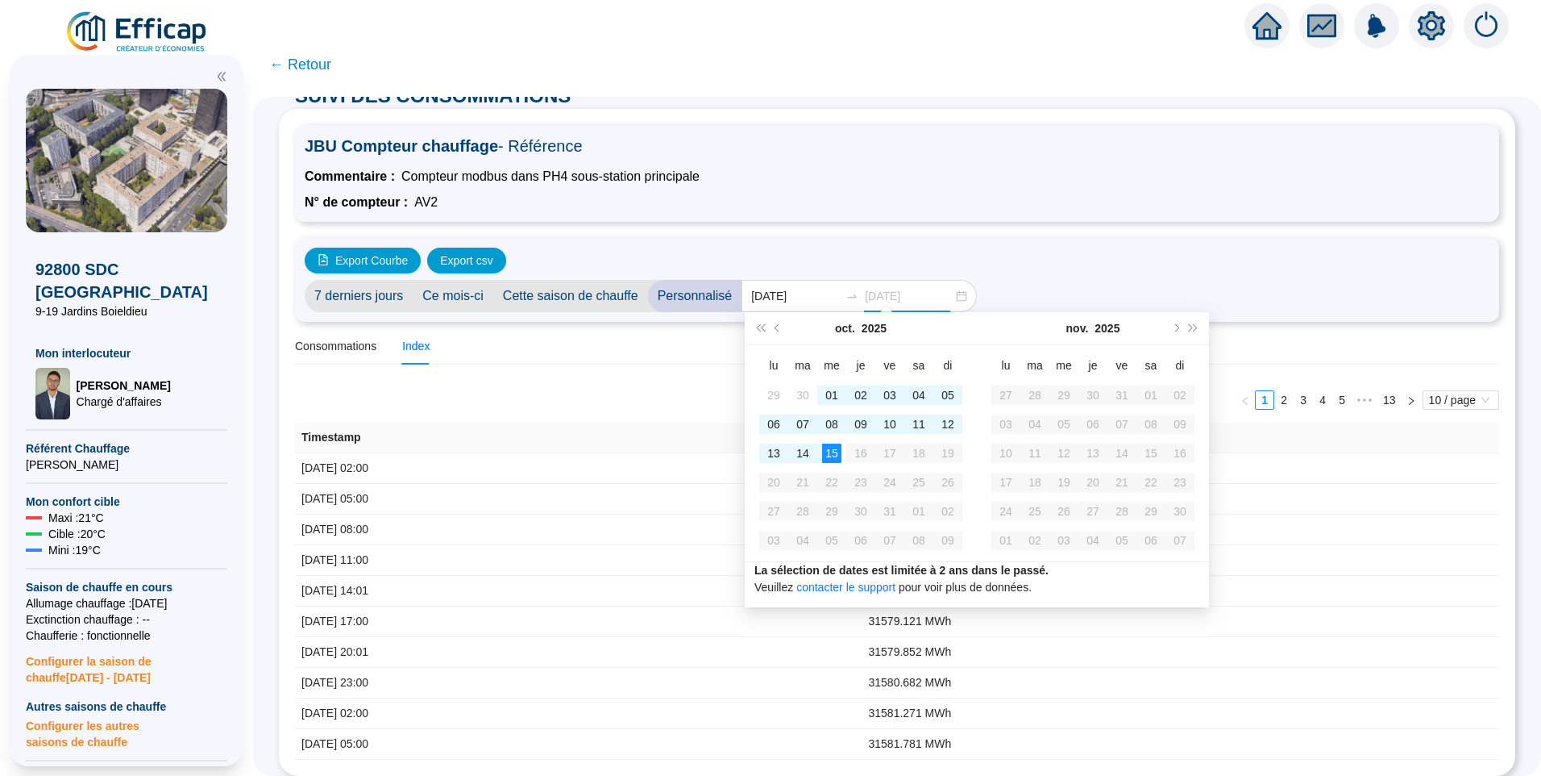
type input "[DATE]"
click at [836, 451] on div "15" at bounding box center [831, 452] width 19 height 19
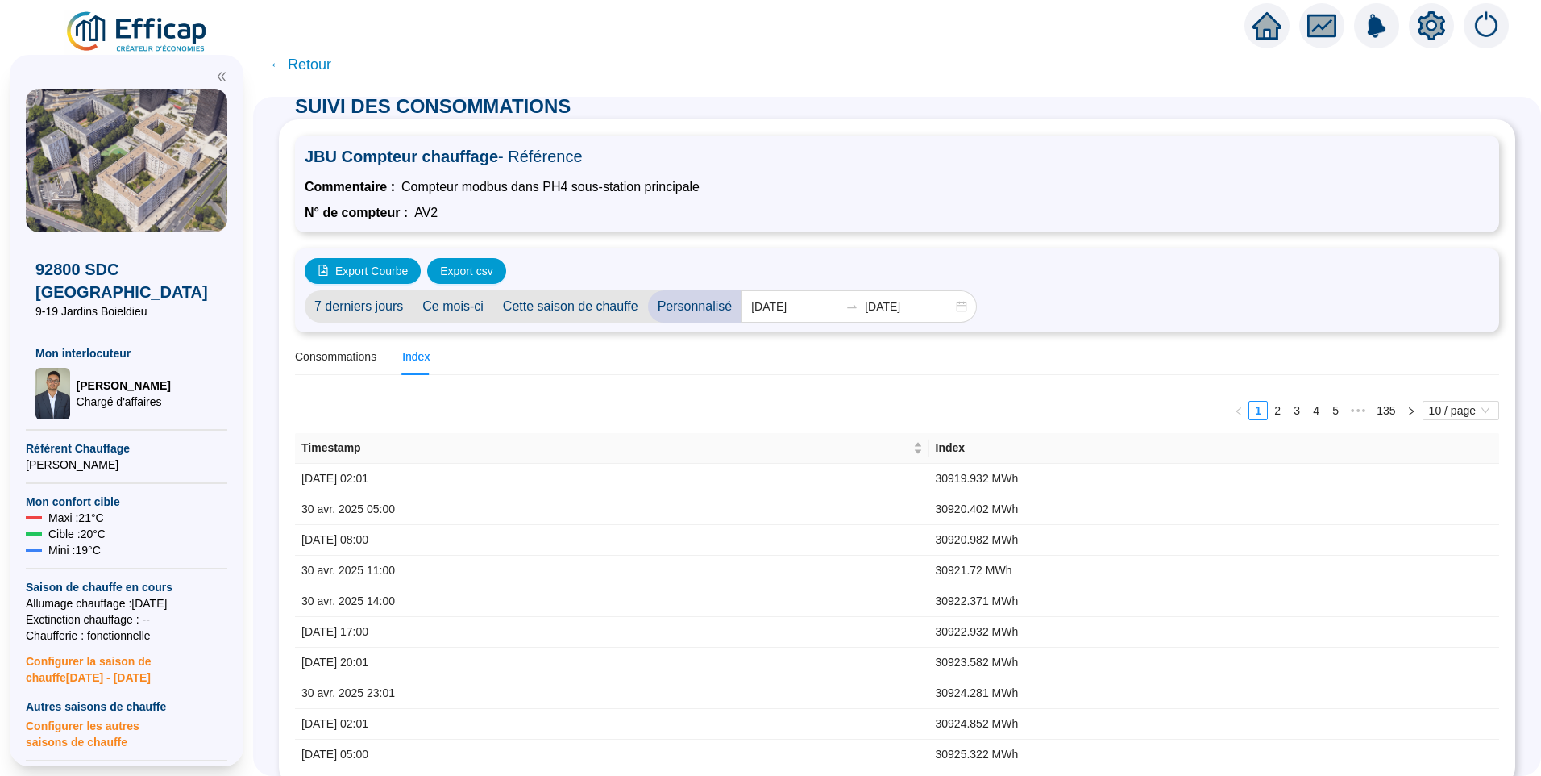
scroll to position [0, 0]
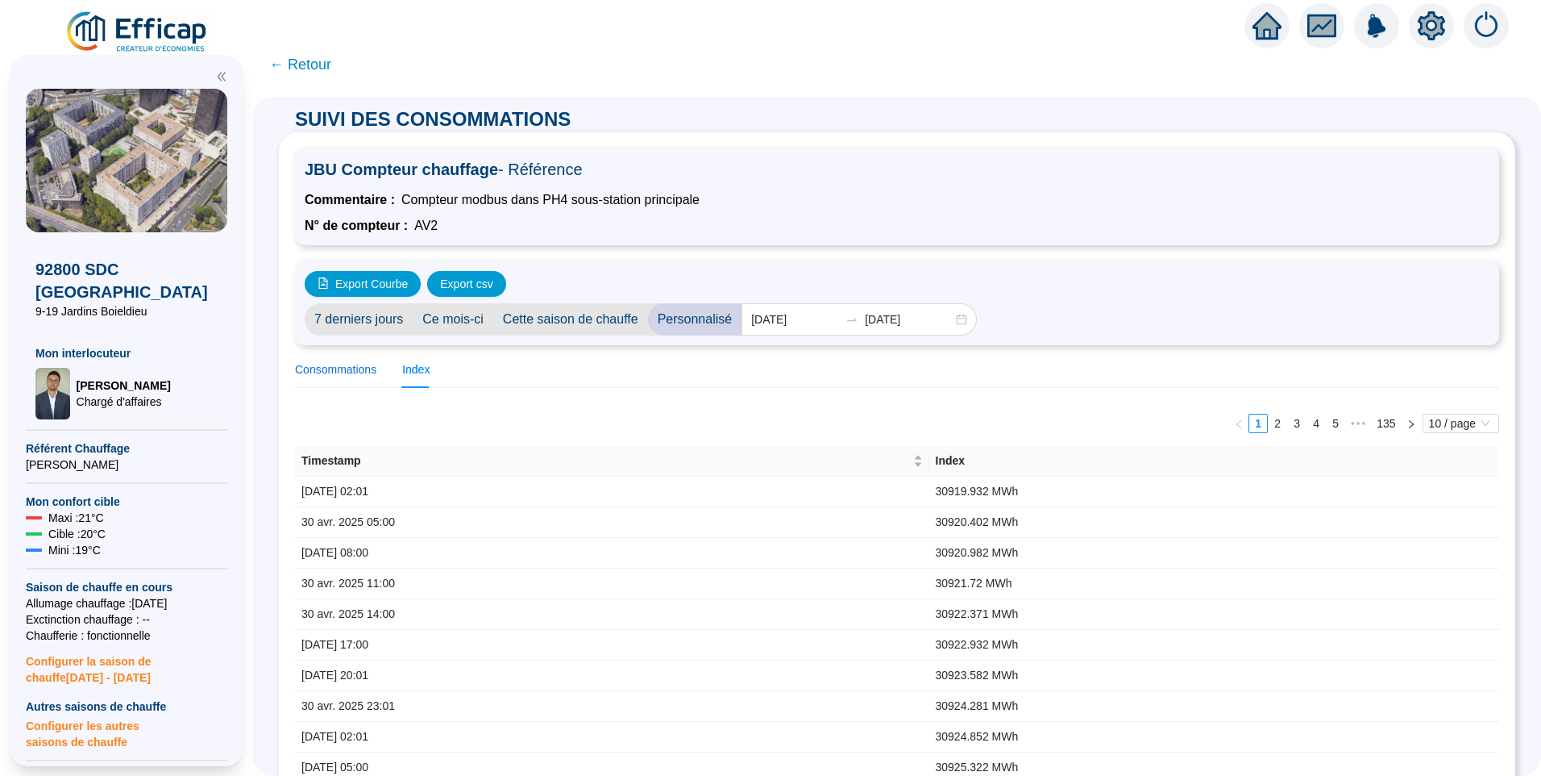
click at [368, 374] on div "Consommations" at bounding box center [335, 369] width 81 height 17
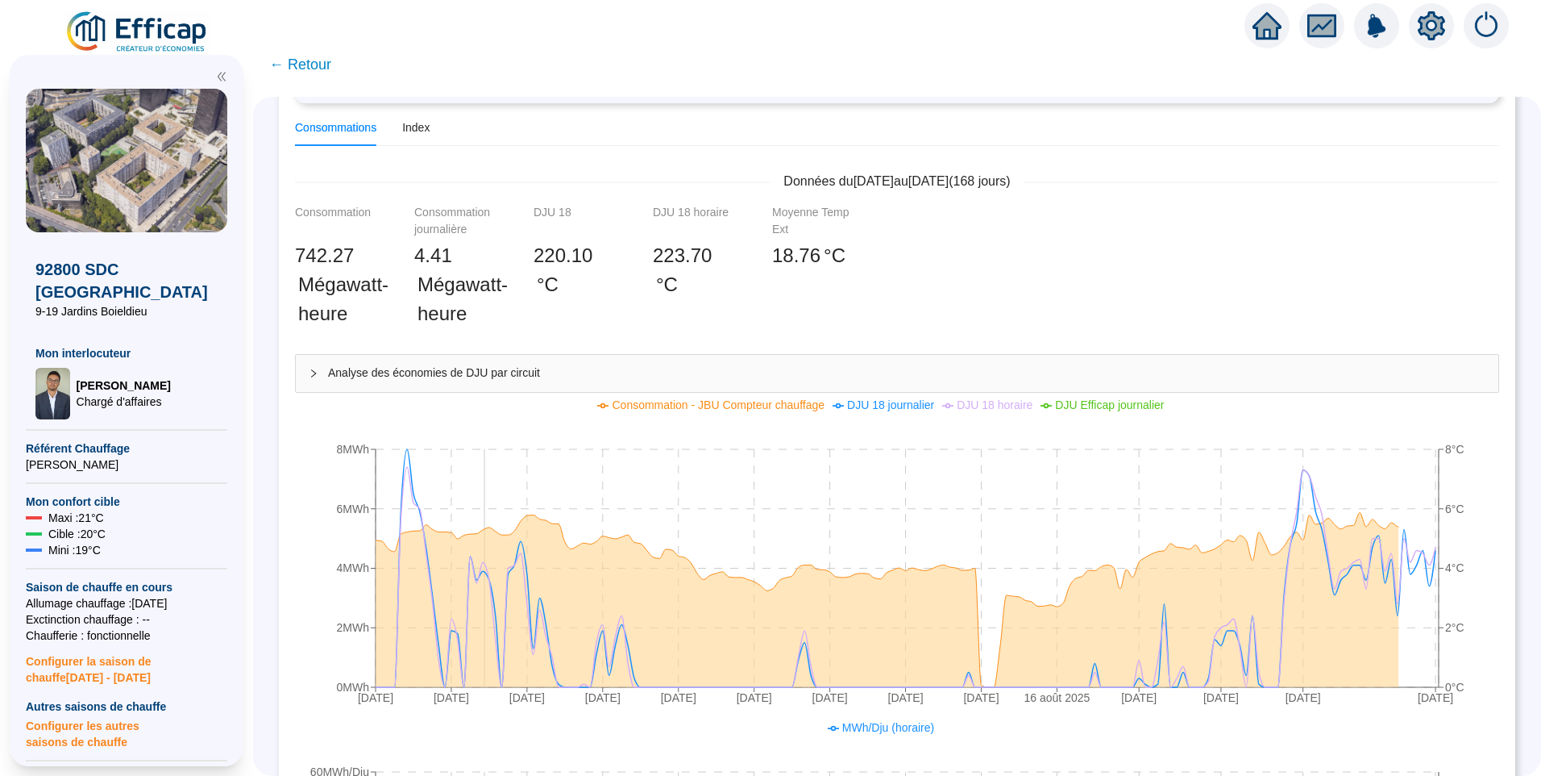
scroll to position [322, 0]
